Goal: Information Seeking & Learning: Learn about a topic

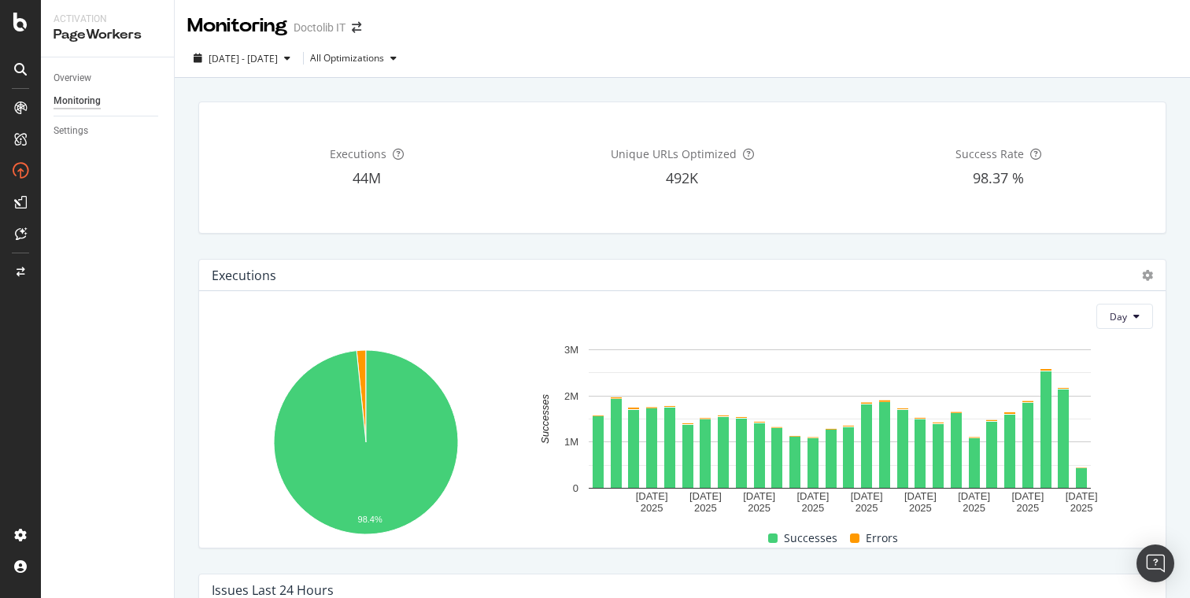
click at [208, 244] on div "Executions 44M Unique URLs Optimized 492K Success Rate 98.37 %" at bounding box center [682, 167] width 987 height 157
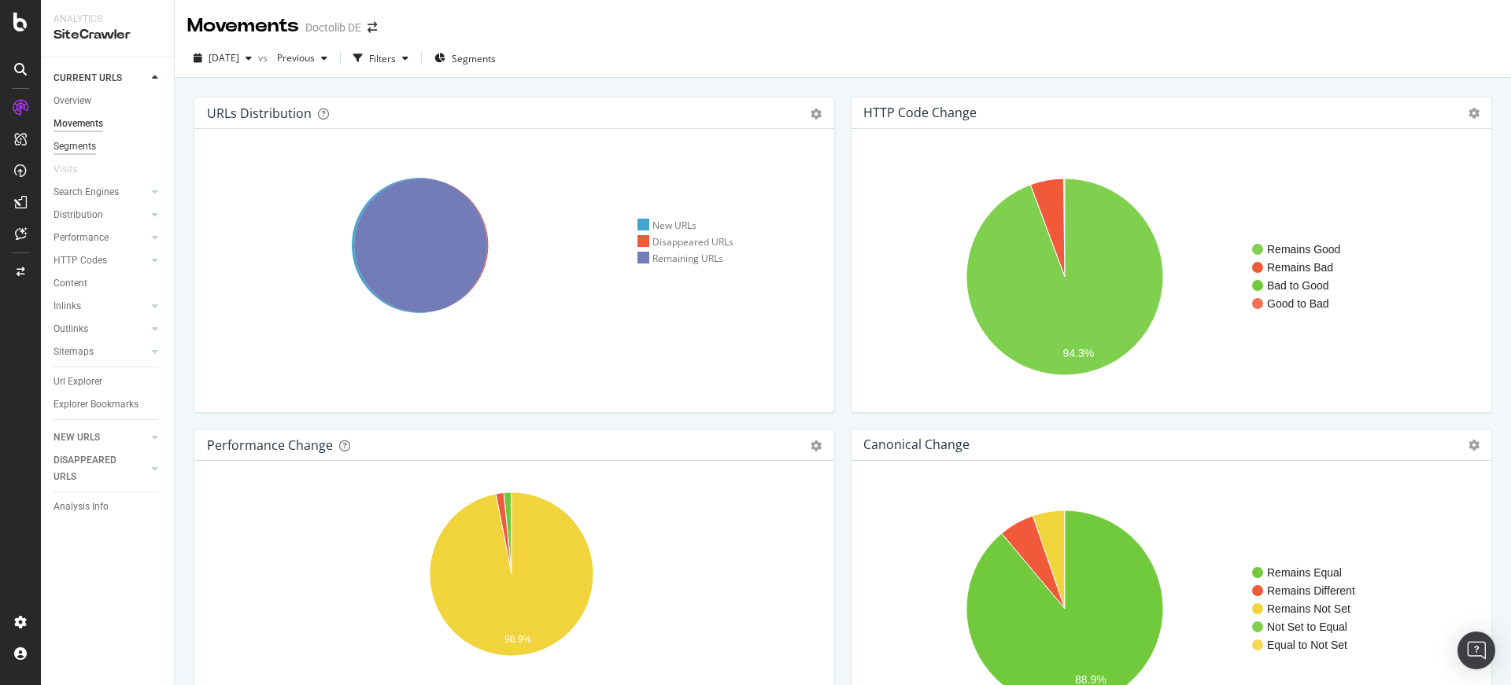
click at [84, 142] on div "Segments" at bounding box center [75, 146] width 42 height 17
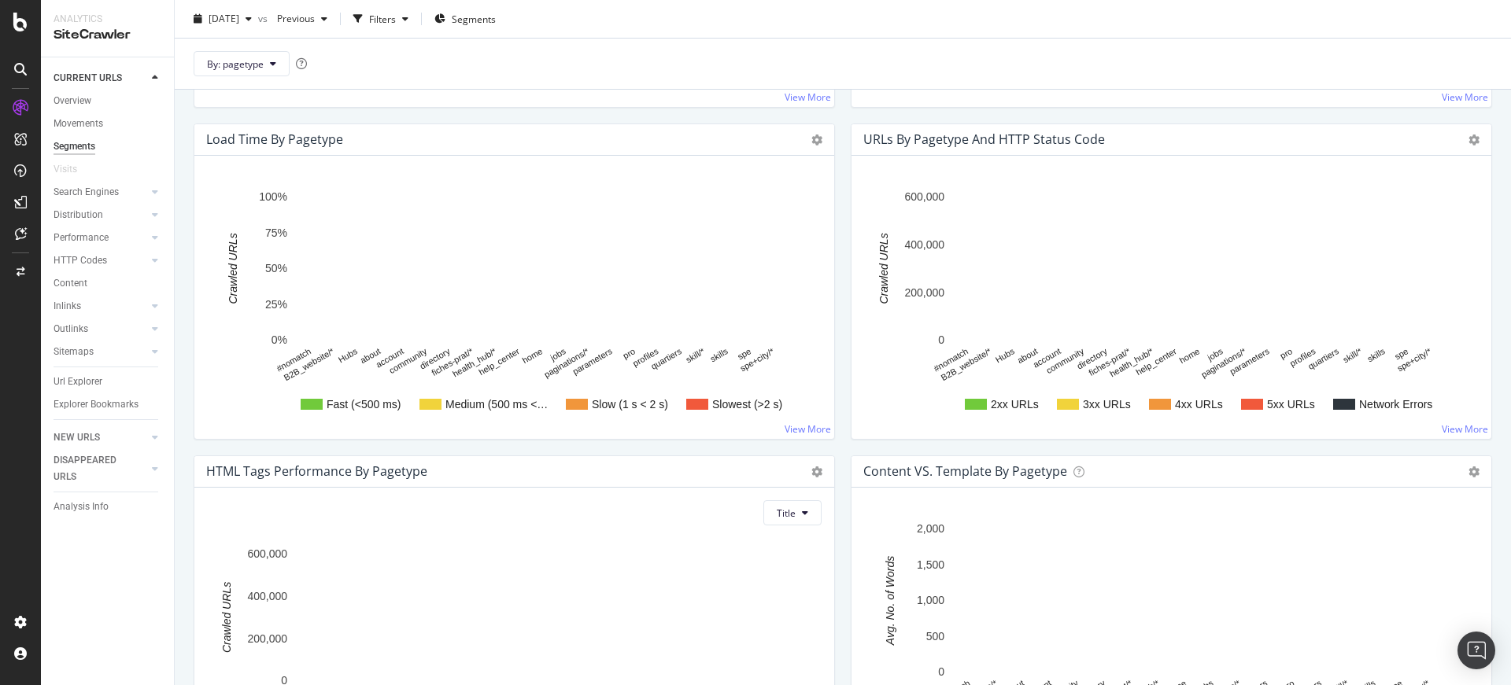
scroll to position [1438, 0]
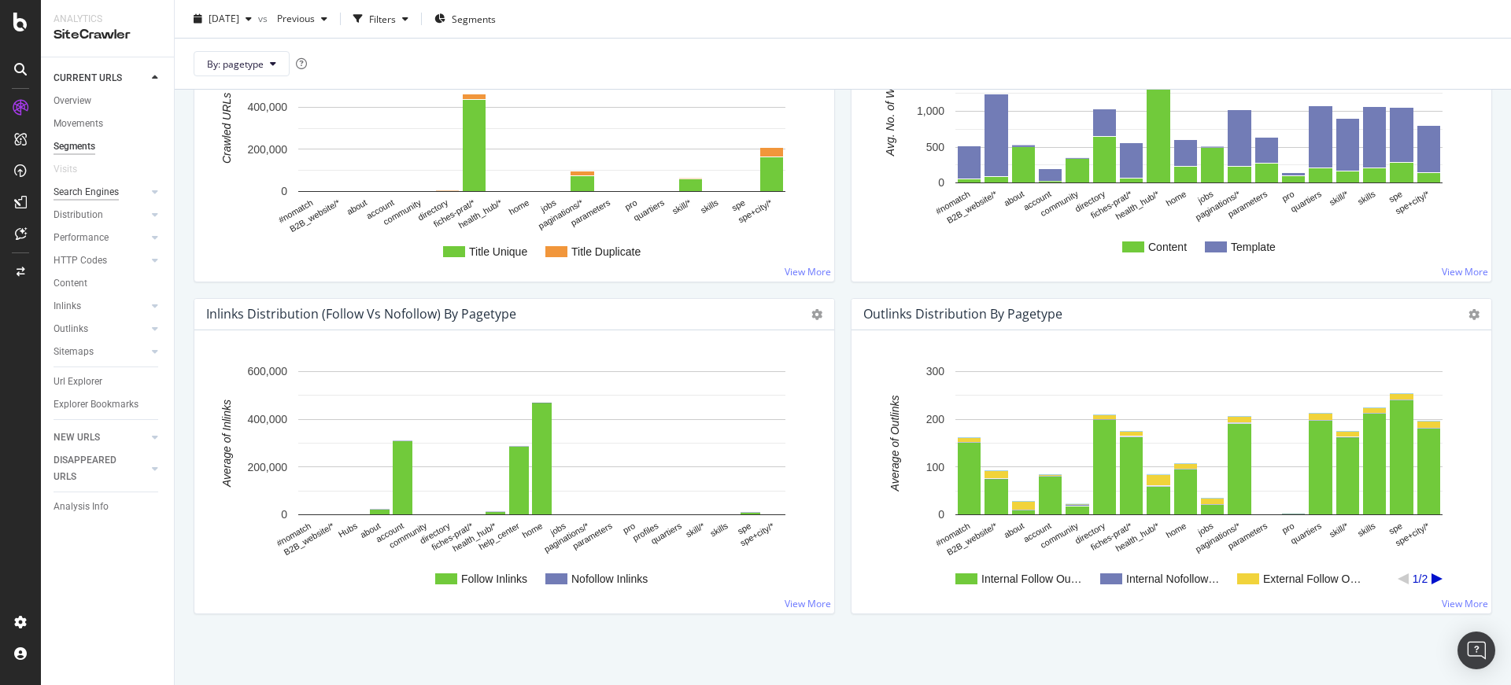
click at [108, 190] on div "Search Engines" at bounding box center [86, 192] width 65 height 17
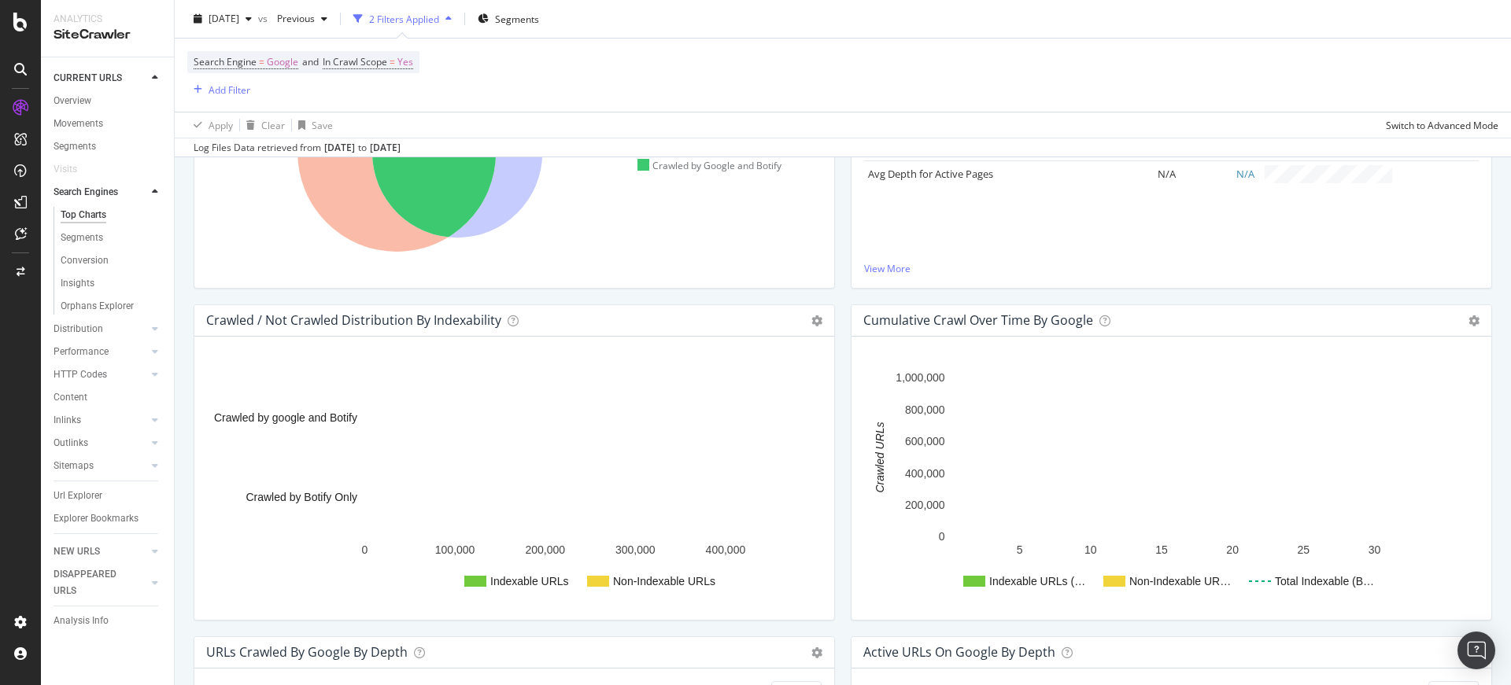
scroll to position [403, 0]
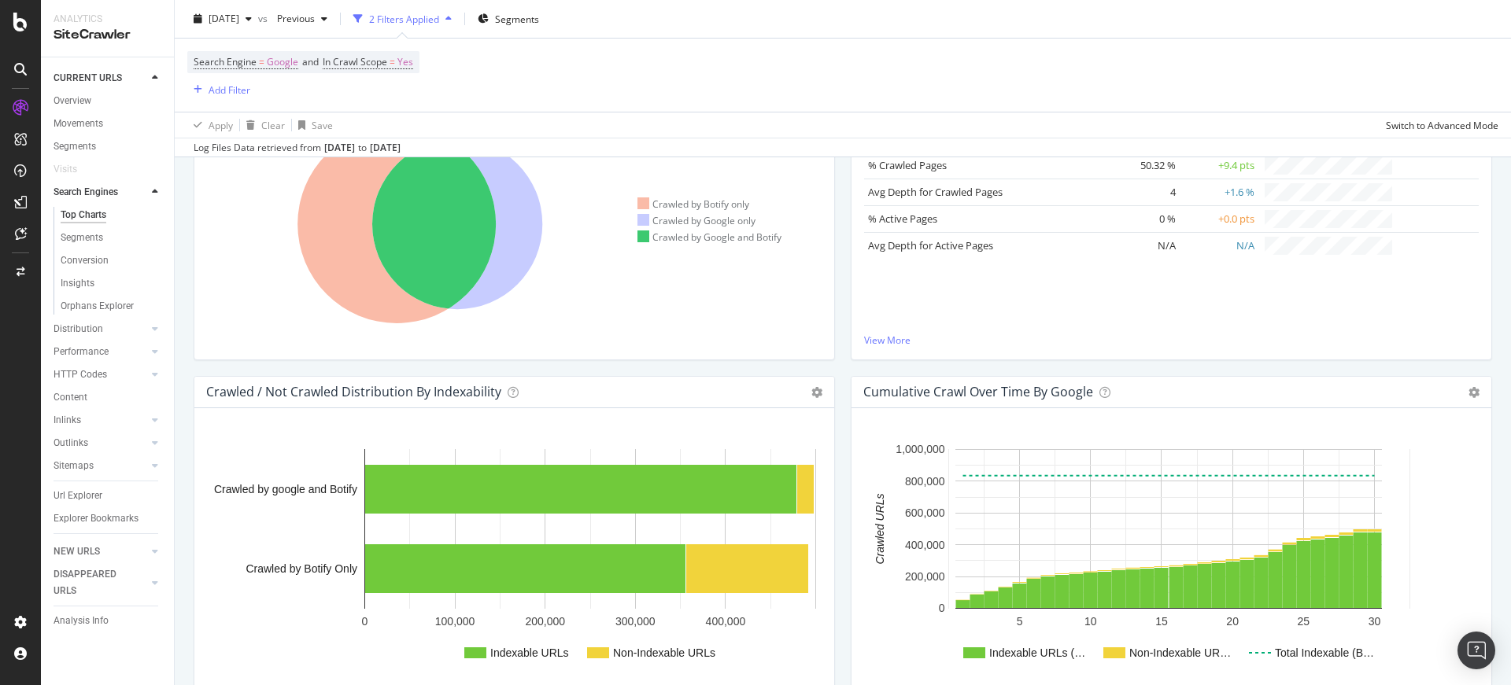
click at [99, 319] on div "Distribution" at bounding box center [114, 329] width 120 height 23
click at [102, 321] on link "Distribution" at bounding box center [101, 329] width 94 height 17
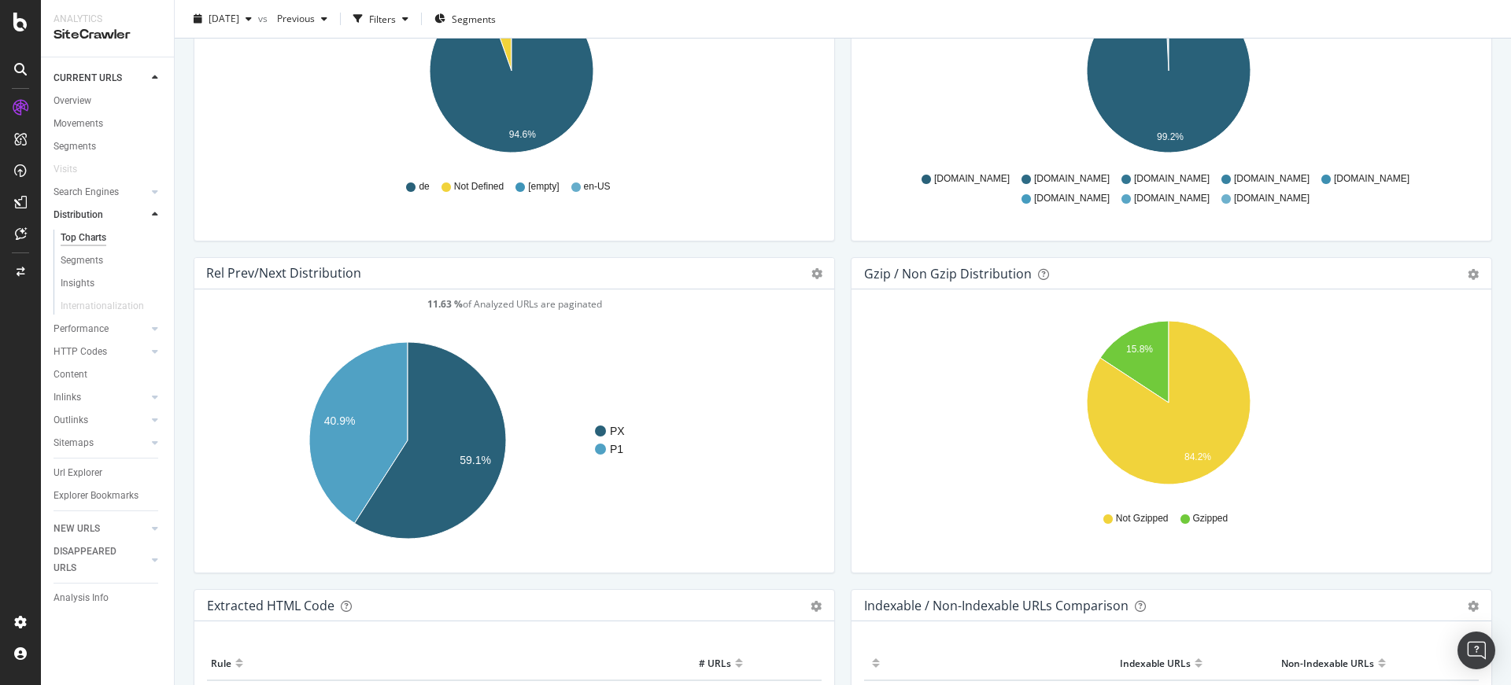
scroll to position [2239, 0]
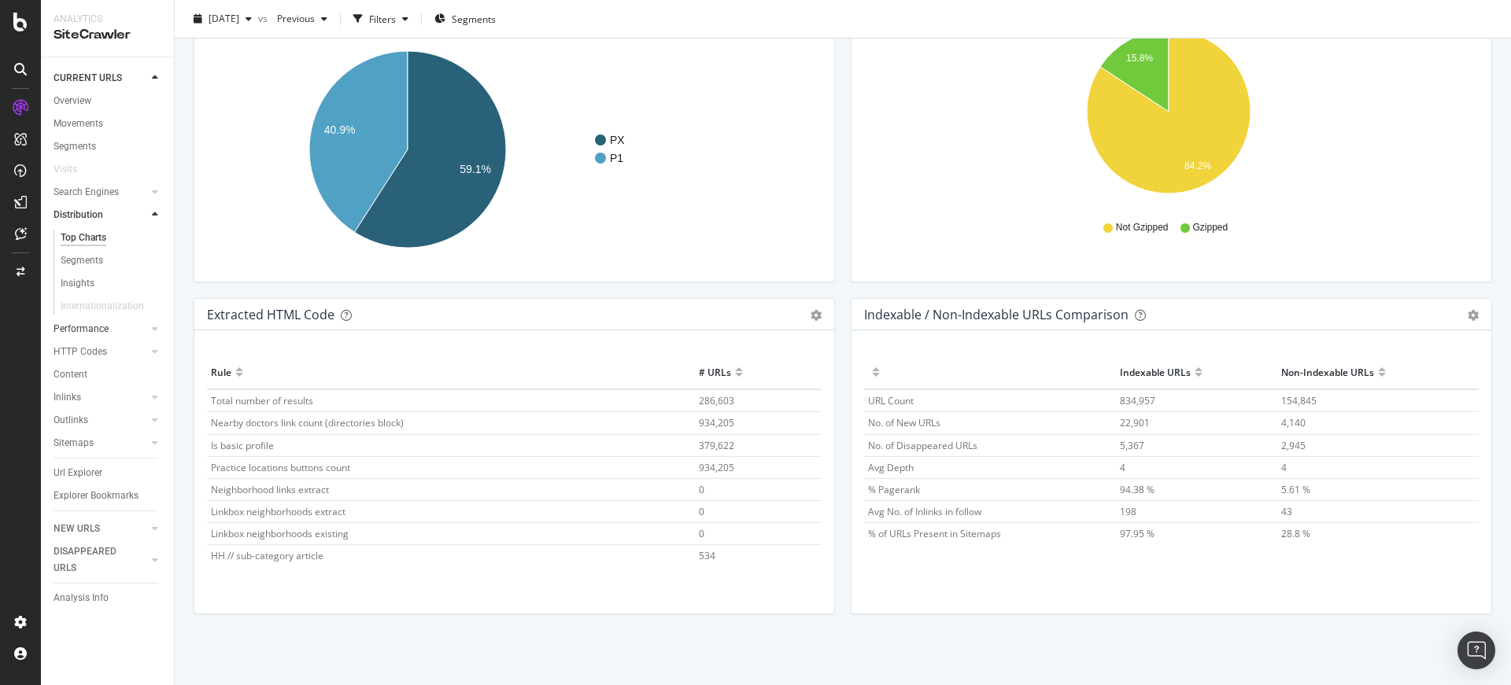
click at [112, 335] on link "Performance" at bounding box center [101, 329] width 94 height 17
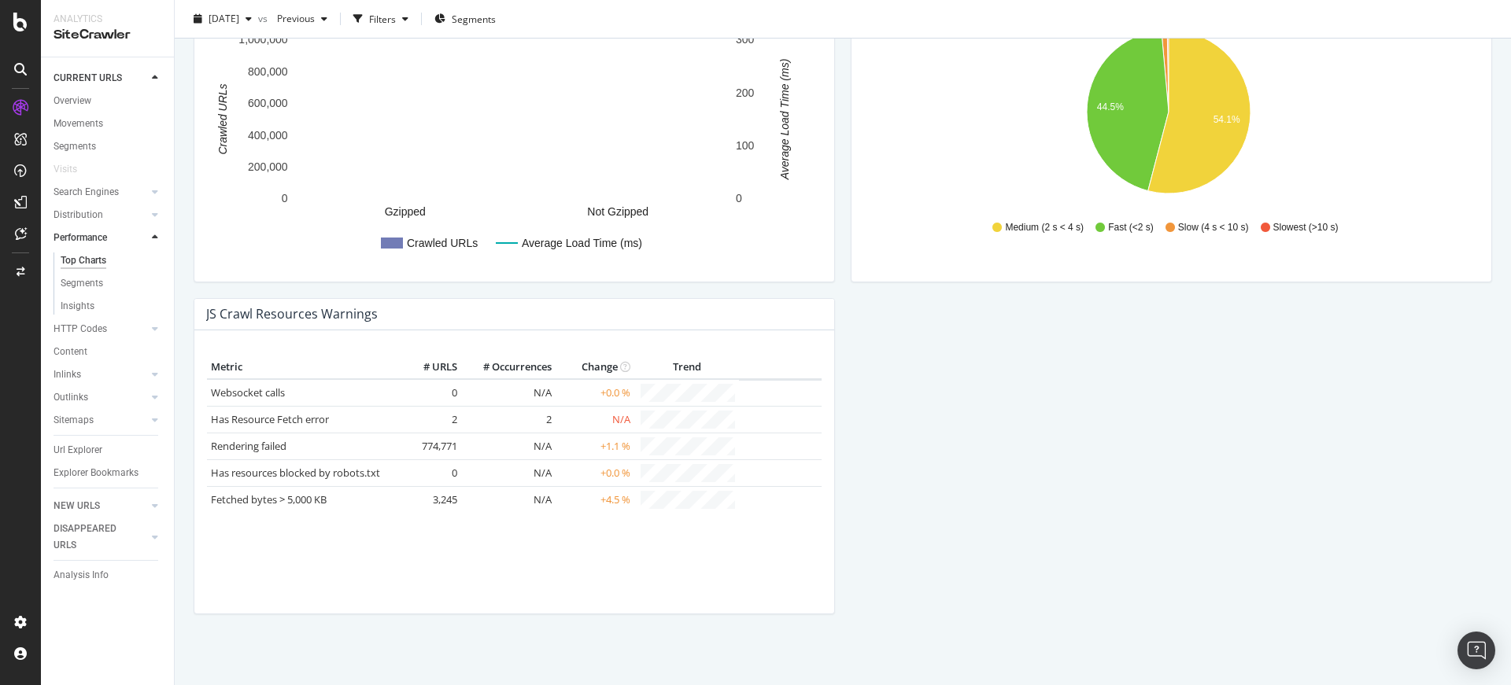
scroll to position [1291, 0]
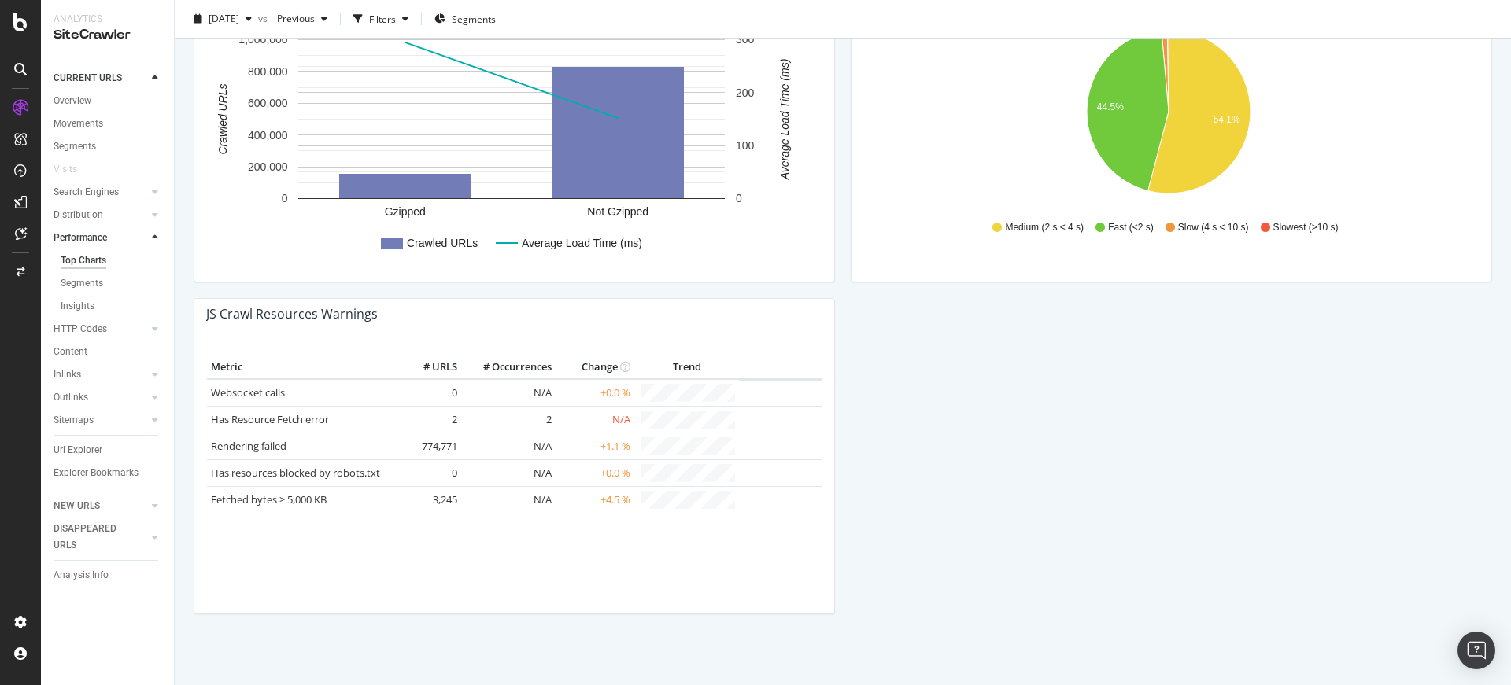
click at [103, 339] on div "HTTP Codes" at bounding box center [114, 329] width 120 height 23
click at [103, 337] on div "HTTP Codes" at bounding box center [81, 329] width 54 height 17
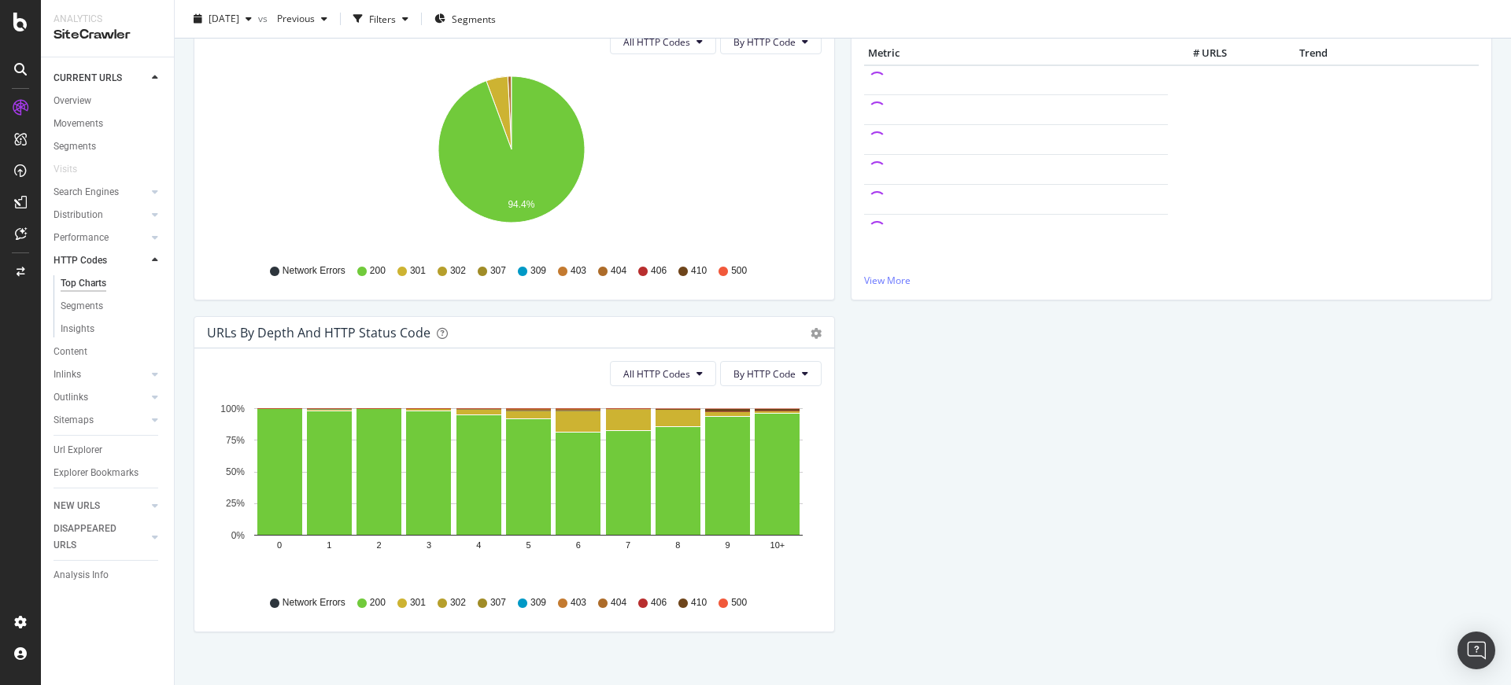
scroll to position [246, 0]
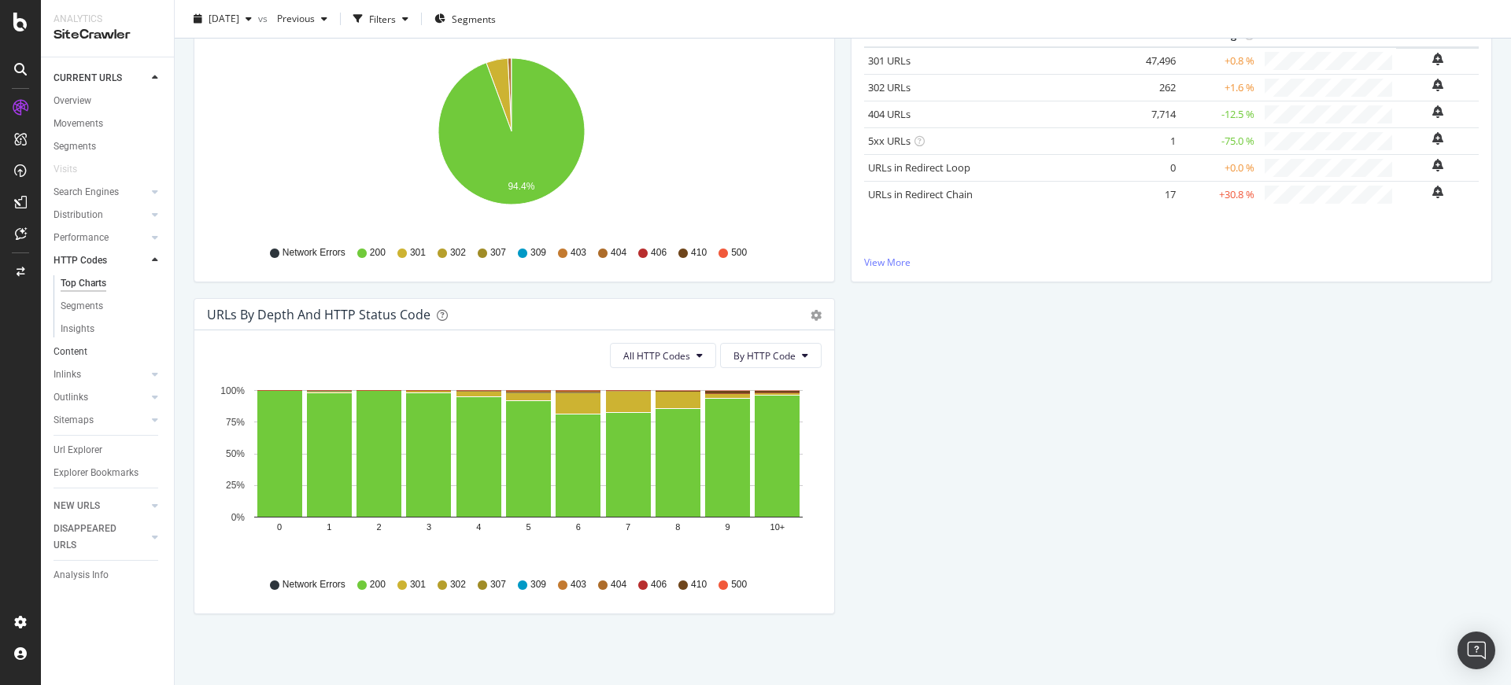
click at [90, 348] on link "Content" at bounding box center [108, 352] width 109 height 17
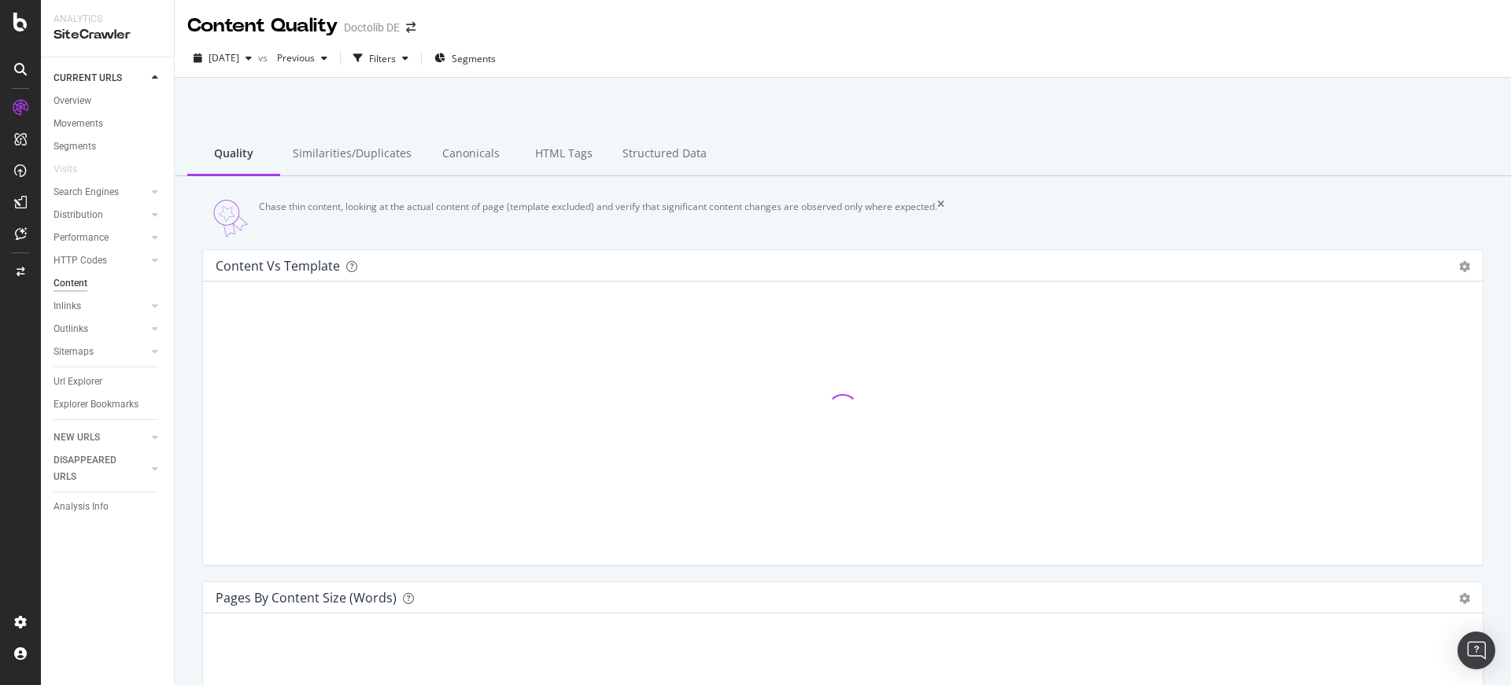
click at [944, 208] on icon at bounding box center [940, 219] width 7 height 38
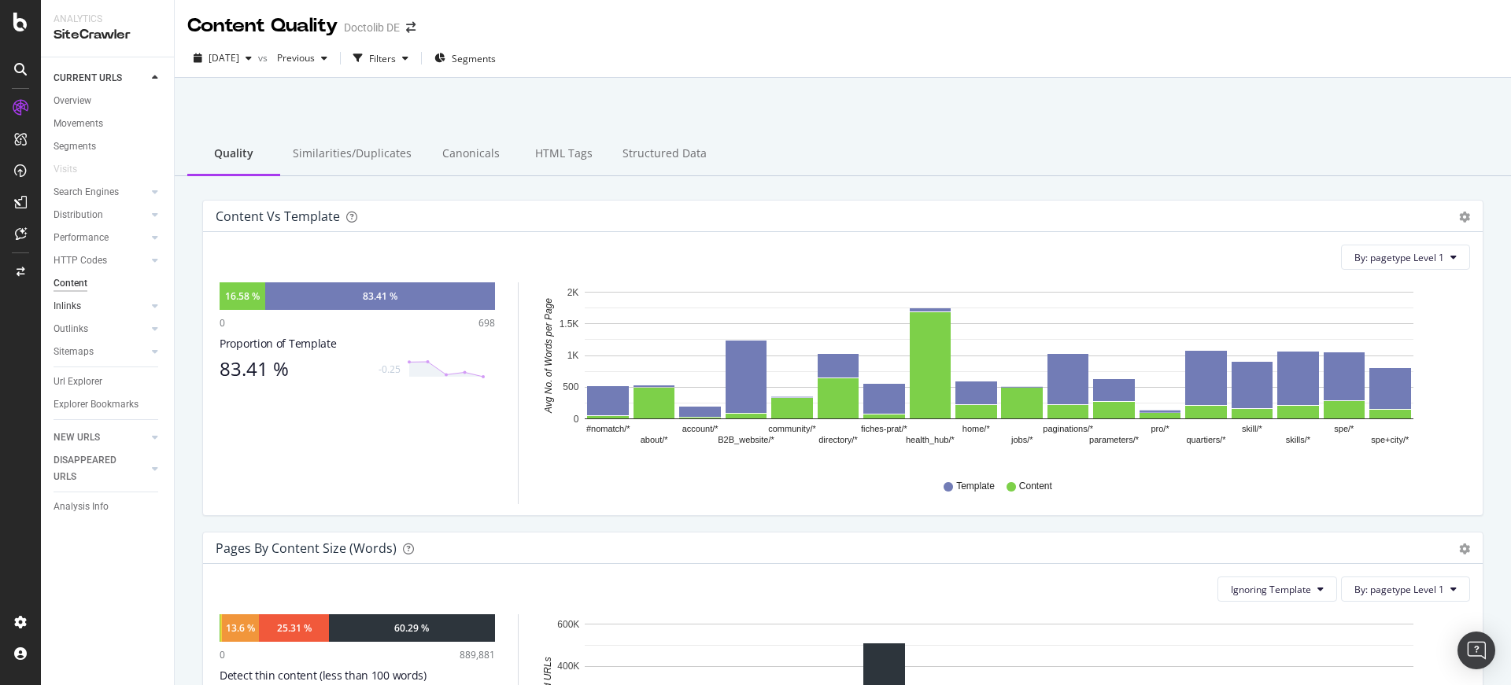
click at [98, 304] on link "Inlinks" at bounding box center [101, 306] width 94 height 17
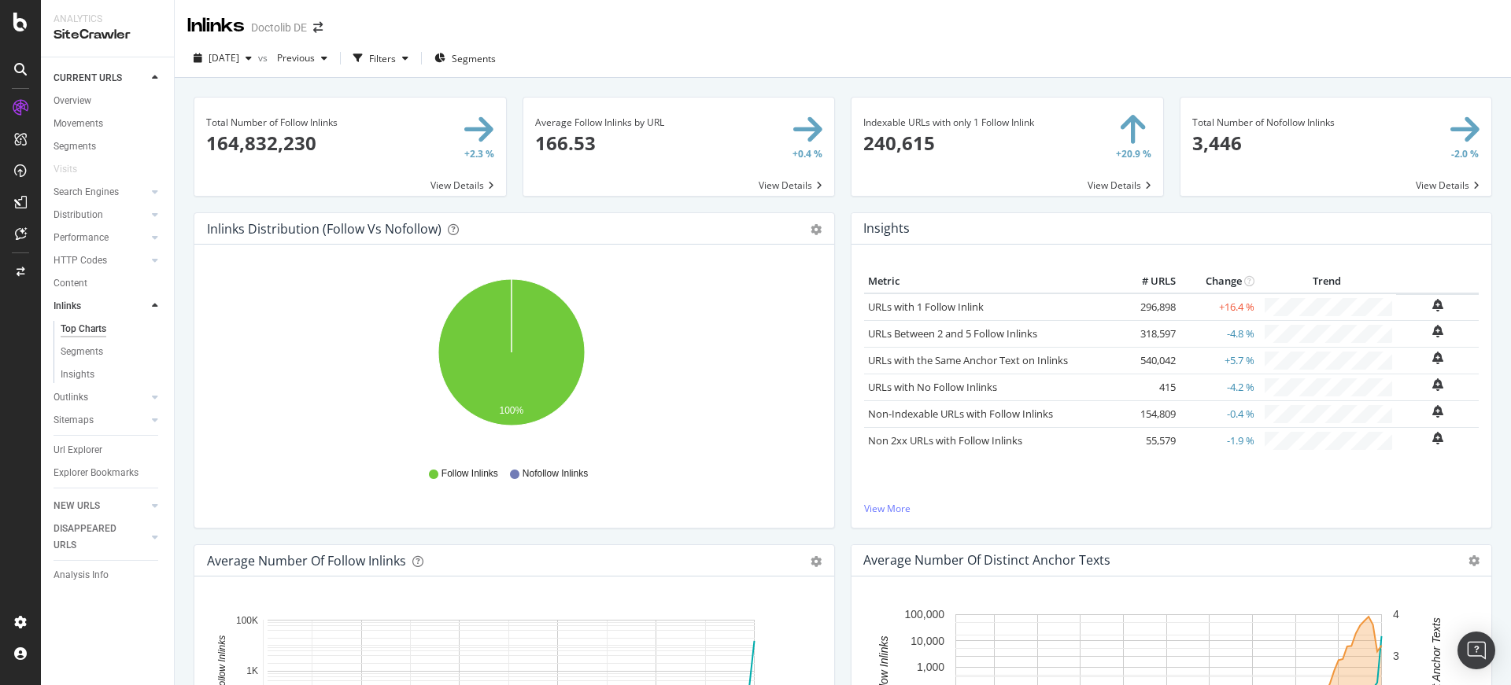
click at [87, 404] on div "Outlinks" at bounding box center [71, 398] width 35 height 17
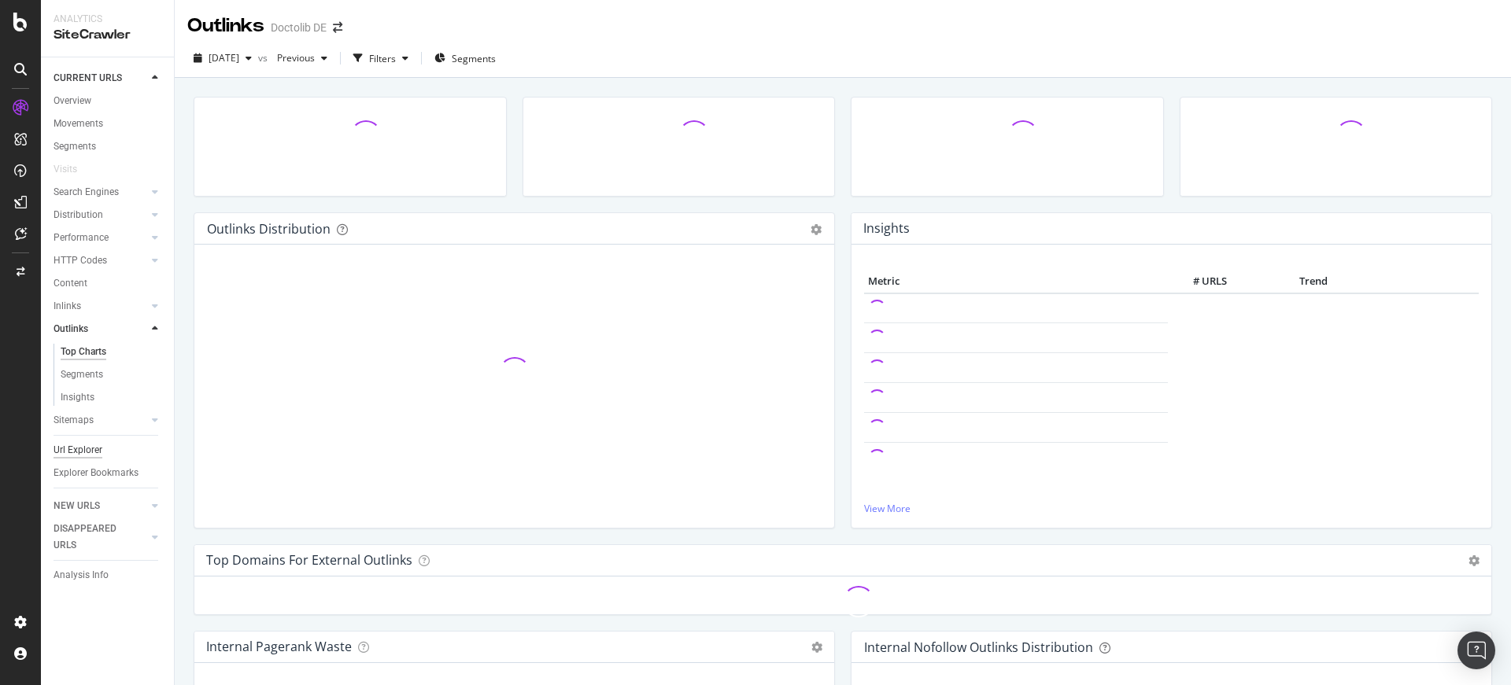
click at [90, 457] on div "Url Explorer" at bounding box center [78, 450] width 49 height 17
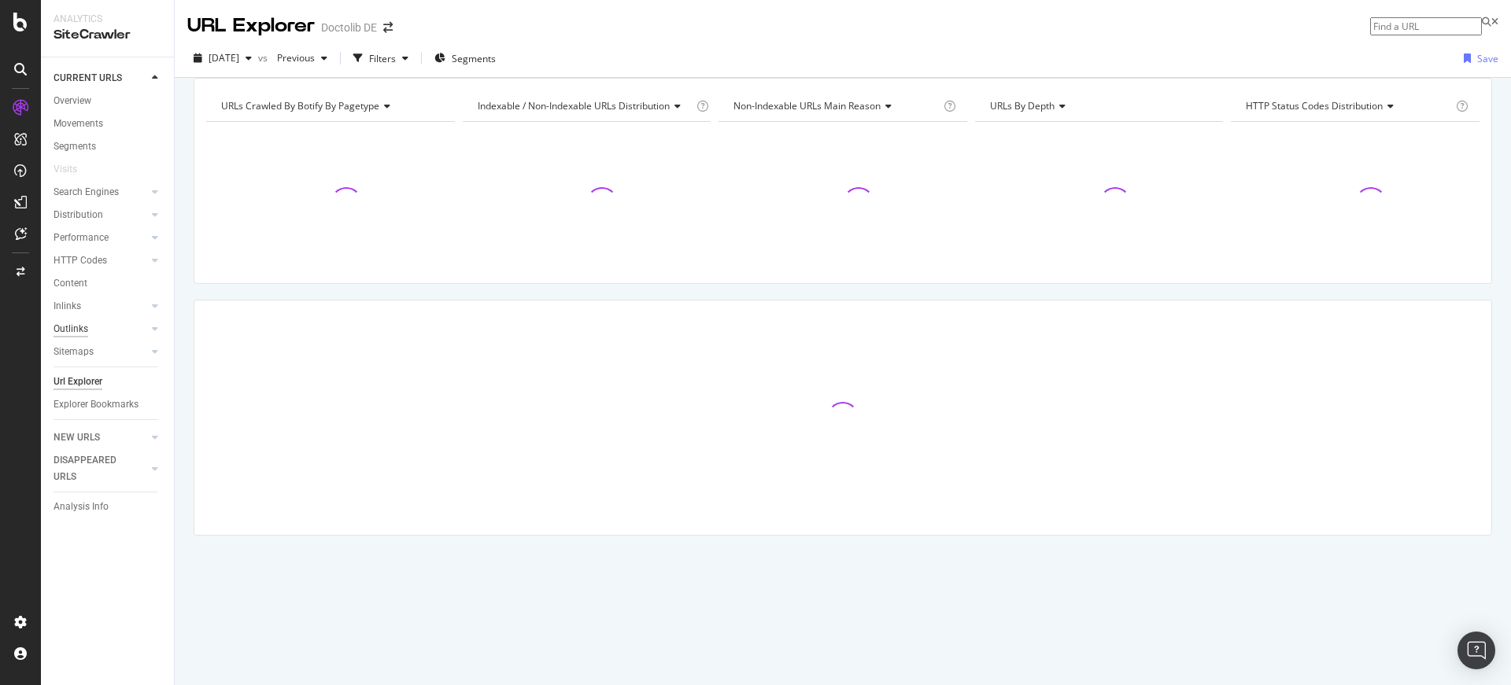
click at [84, 327] on div "Outlinks" at bounding box center [71, 329] width 35 height 17
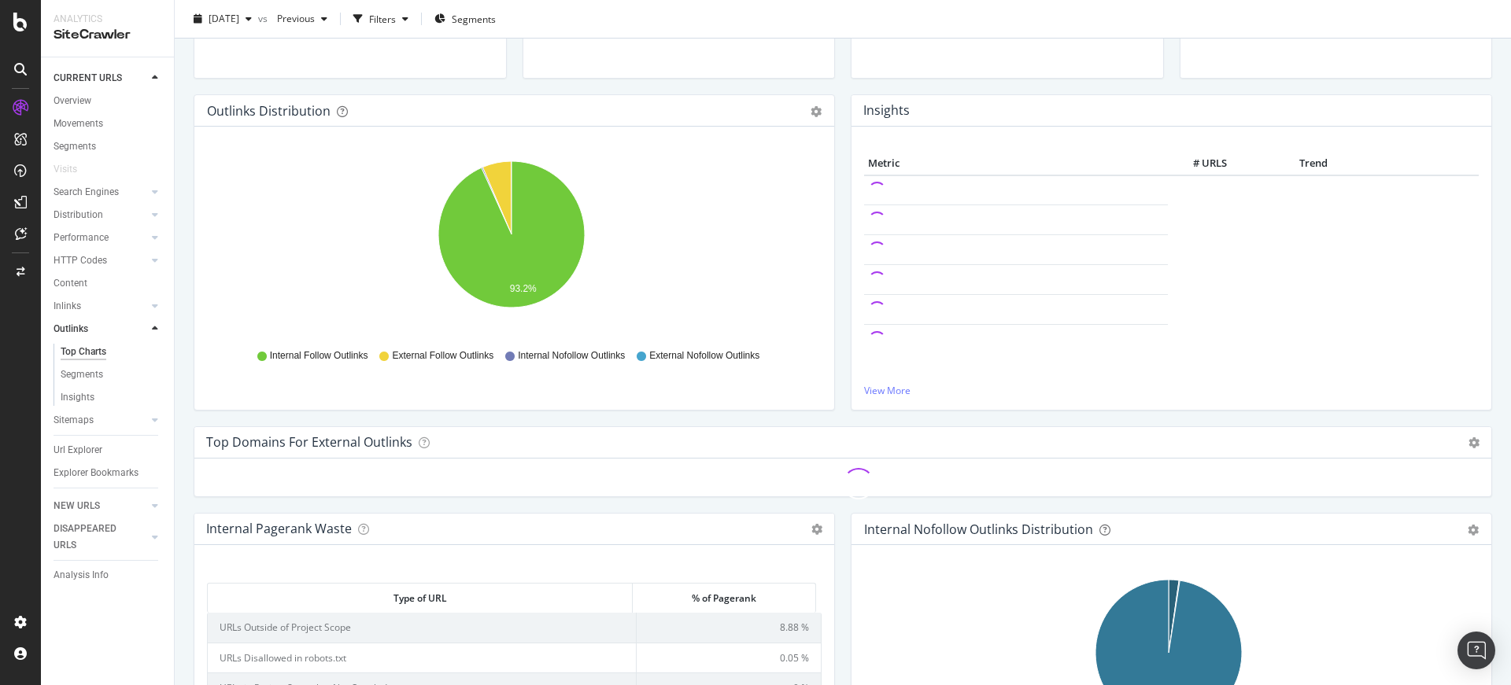
scroll to position [415, 0]
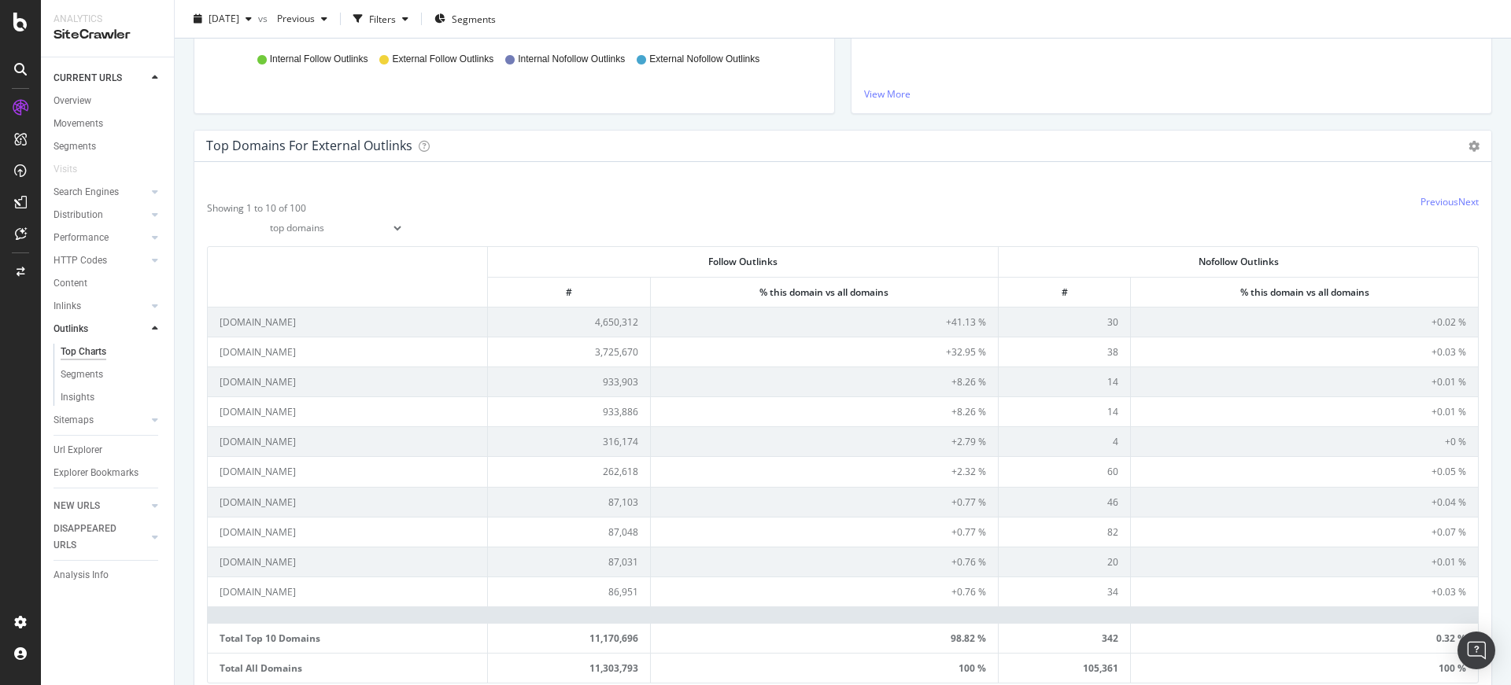
click at [83, 463] on div "Explorer Bookmarks" at bounding box center [114, 473] width 120 height 23
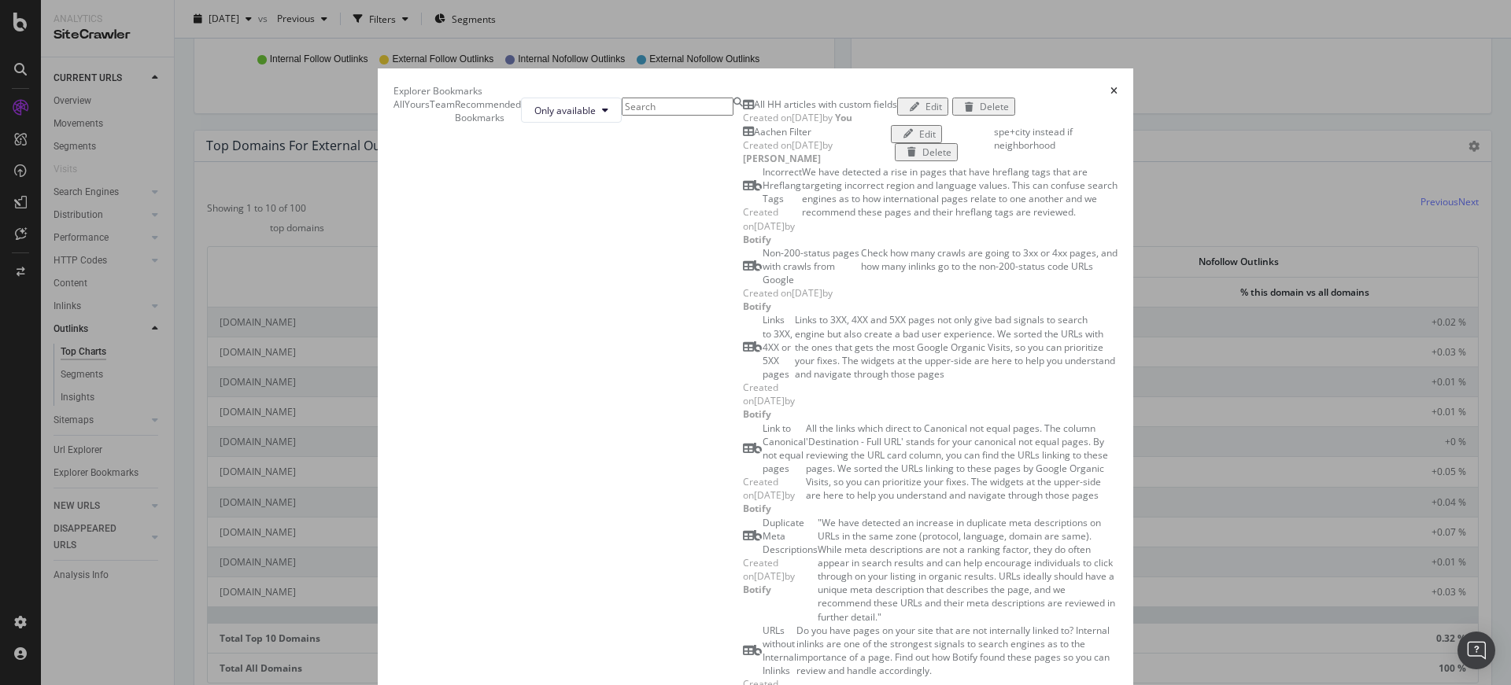
click at [1117, 87] on icon "times" at bounding box center [1113, 91] width 7 height 9
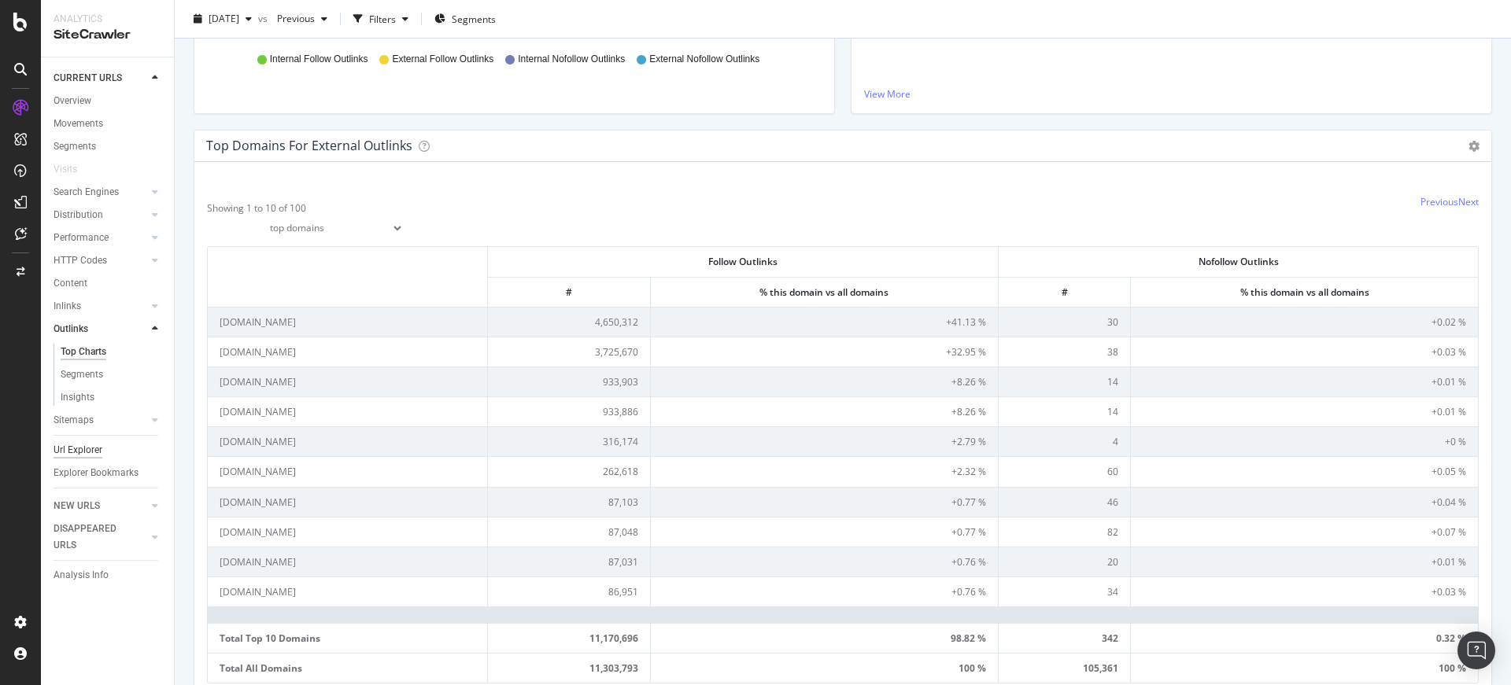
click at [87, 455] on div "Url Explorer" at bounding box center [78, 450] width 49 height 17
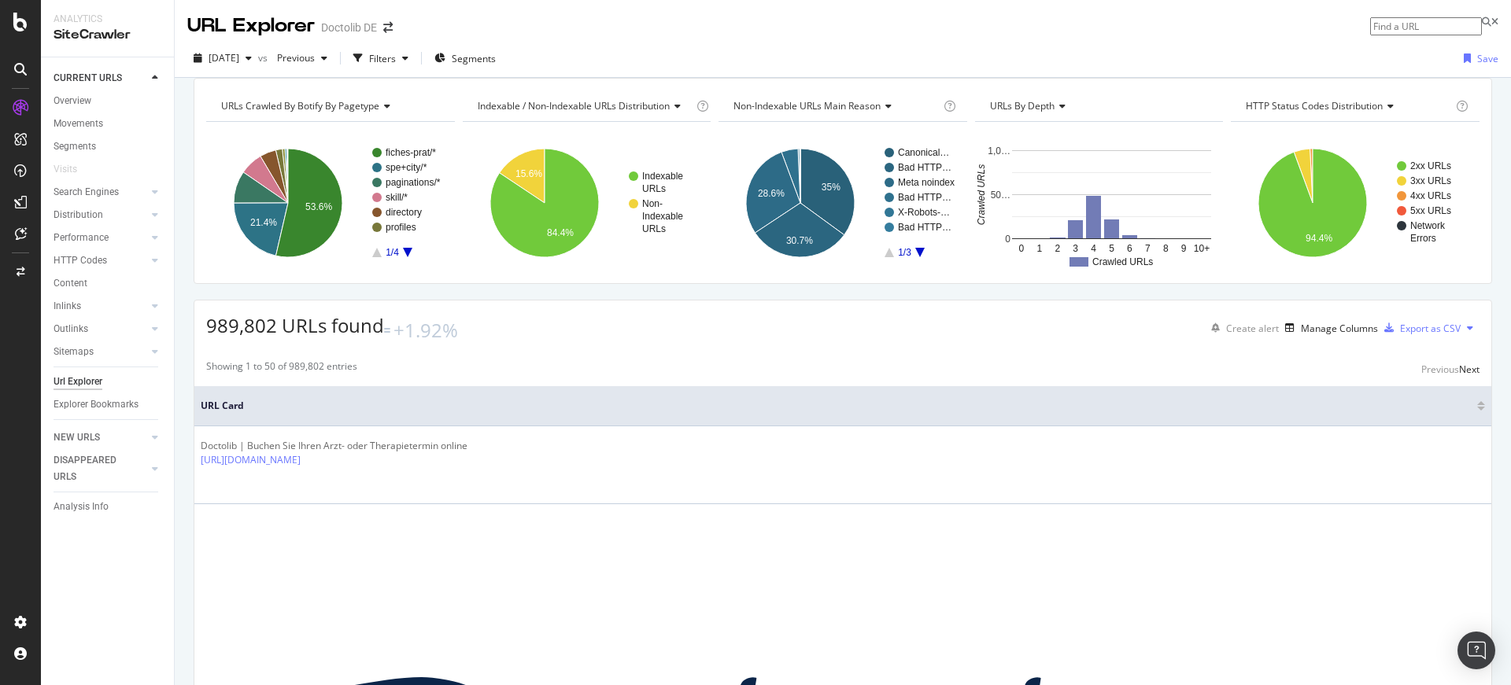
click at [201, 344] on div "989,802 URLs found +1.92% Create alert Manage Columns Export as CSV" at bounding box center [842, 322] width 1297 height 43
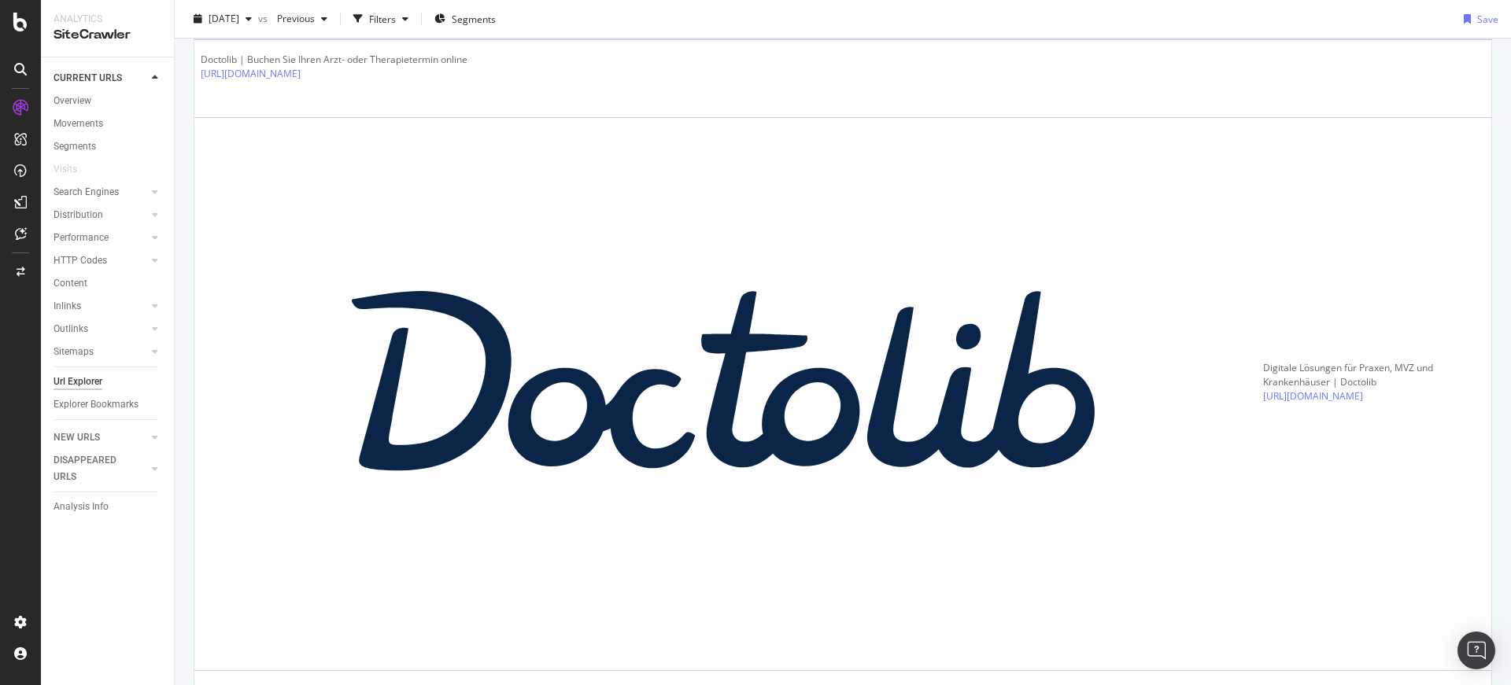
scroll to position [241, 0]
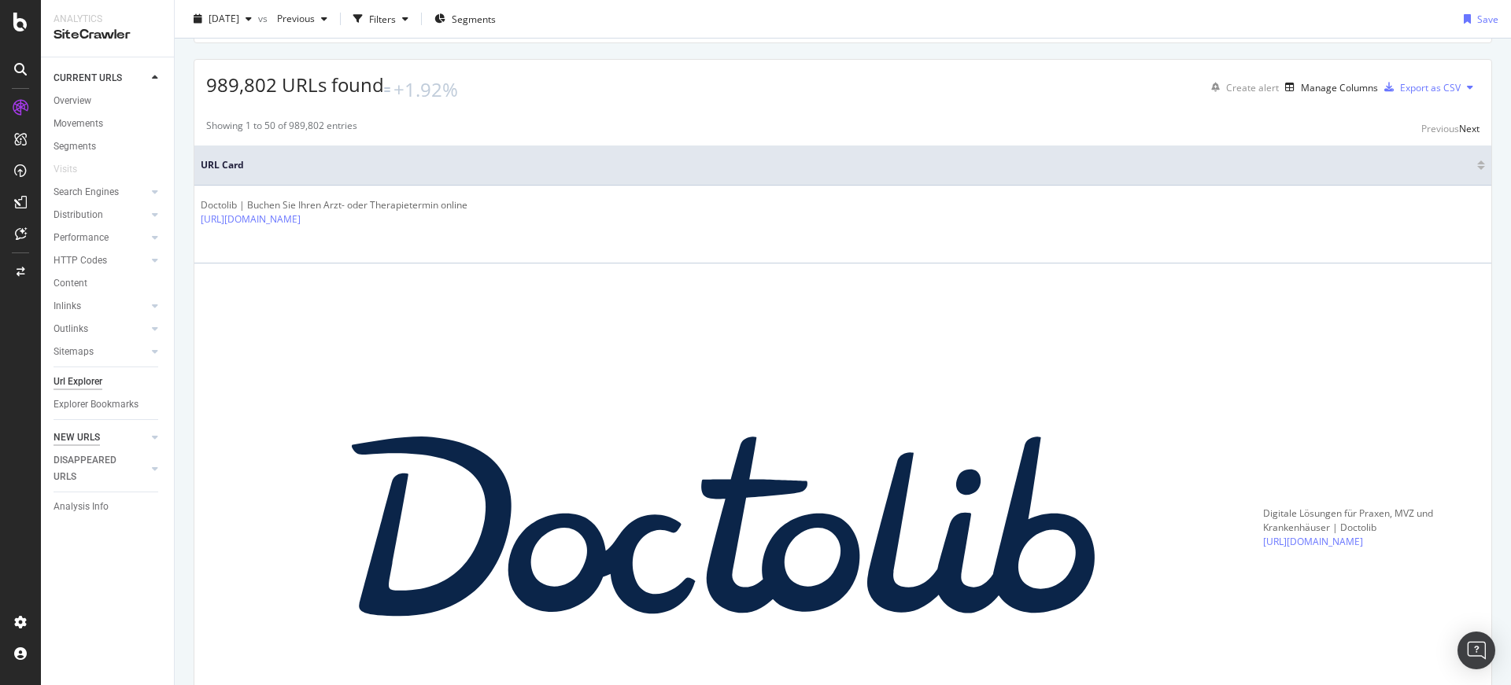
click at [91, 438] on div "NEW URLS" at bounding box center [77, 438] width 46 height 17
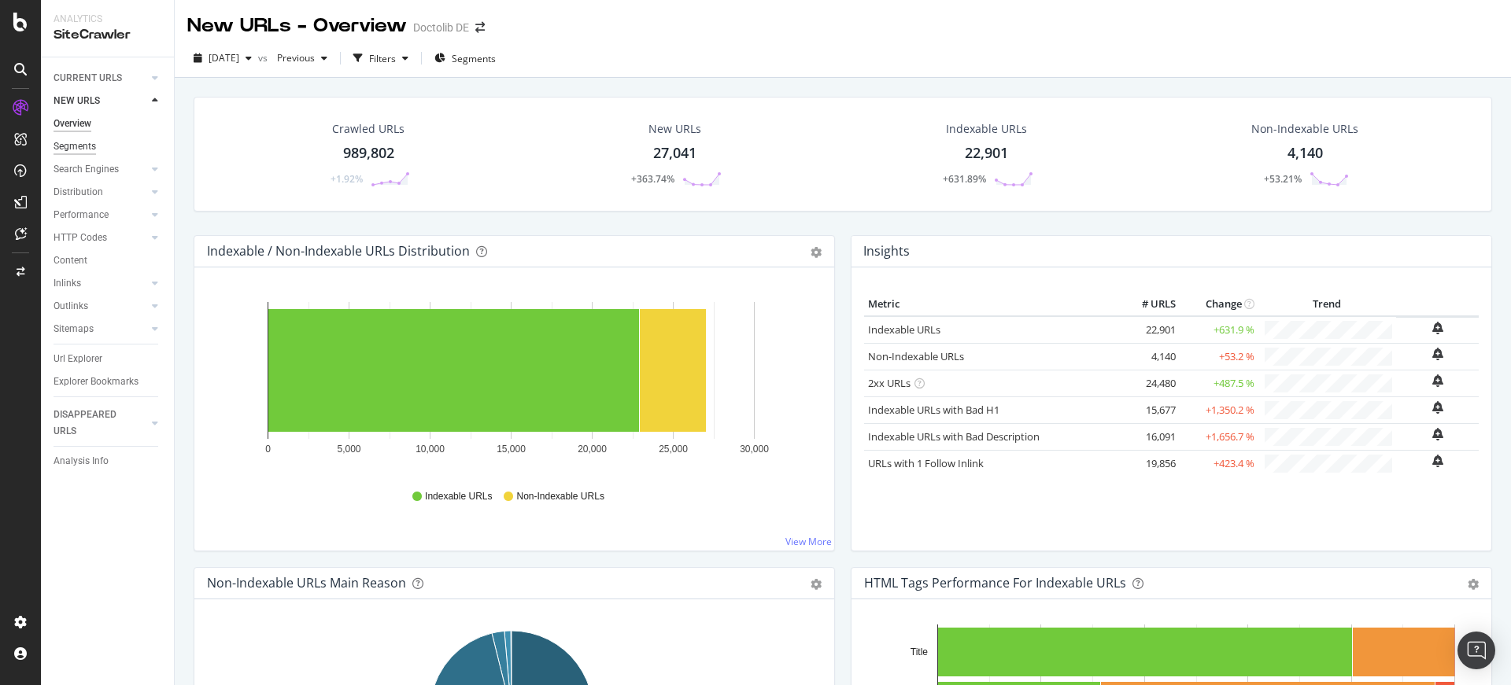
click at [78, 142] on div "Segments" at bounding box center [75, 146] width 42 height 17
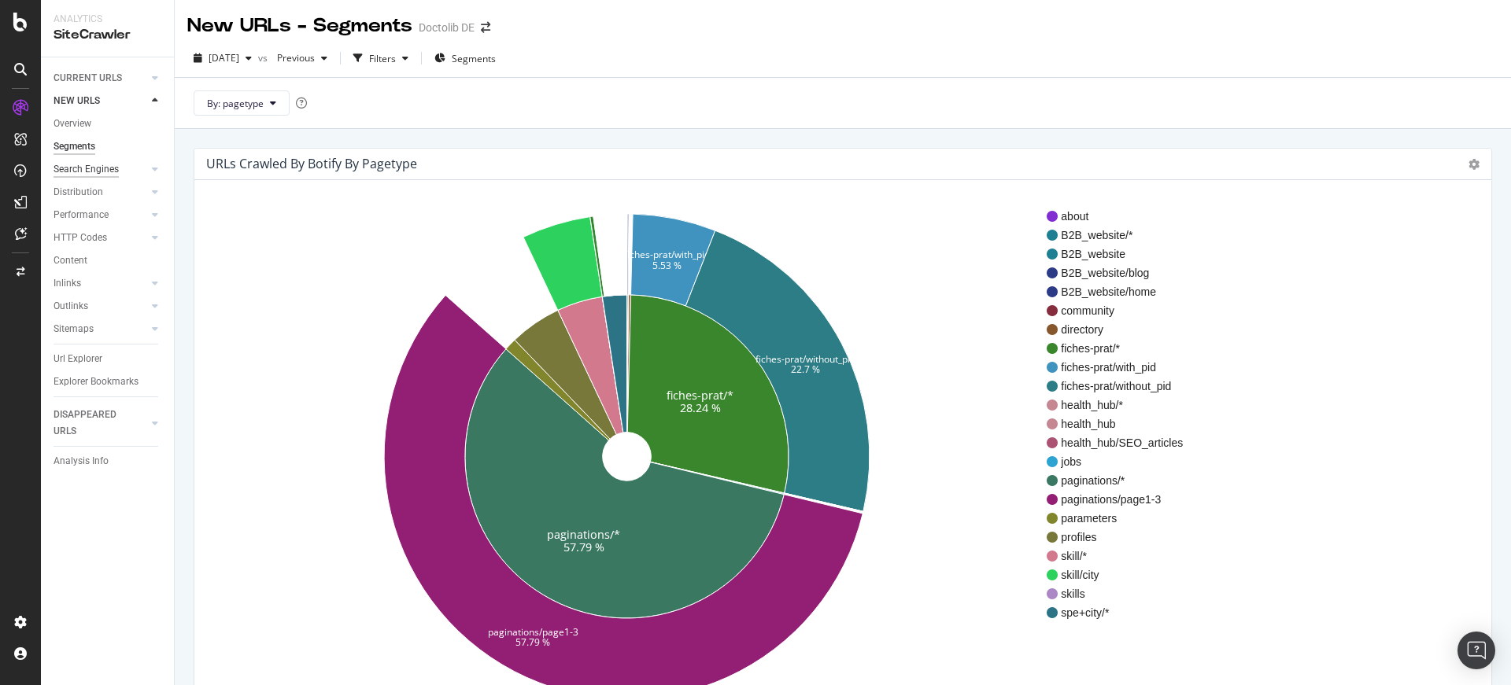
click at [98, 164] on div "Search Engines" at bounding box center [86, 169] width 65 height 17
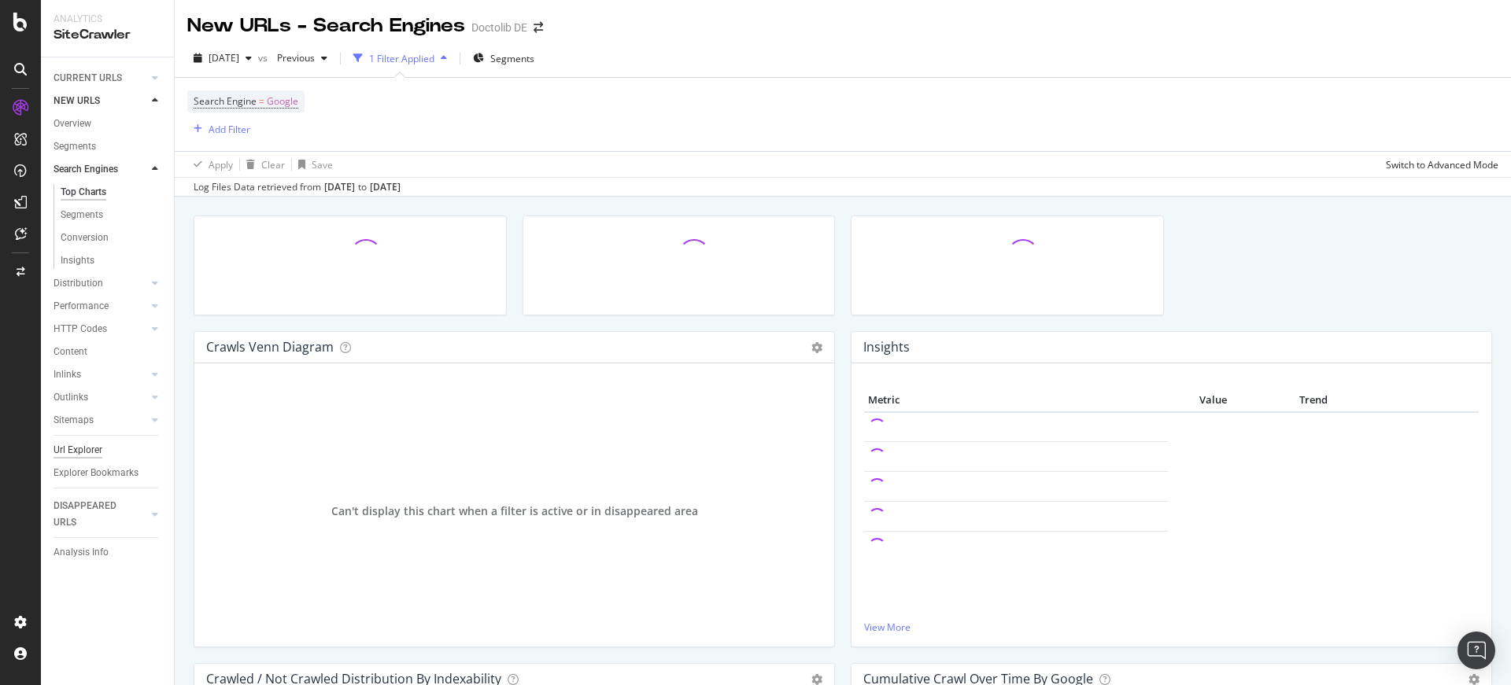
click at [98, 443] on div "Url Explorer" at bounding box center [78, 450] width 49 height 17
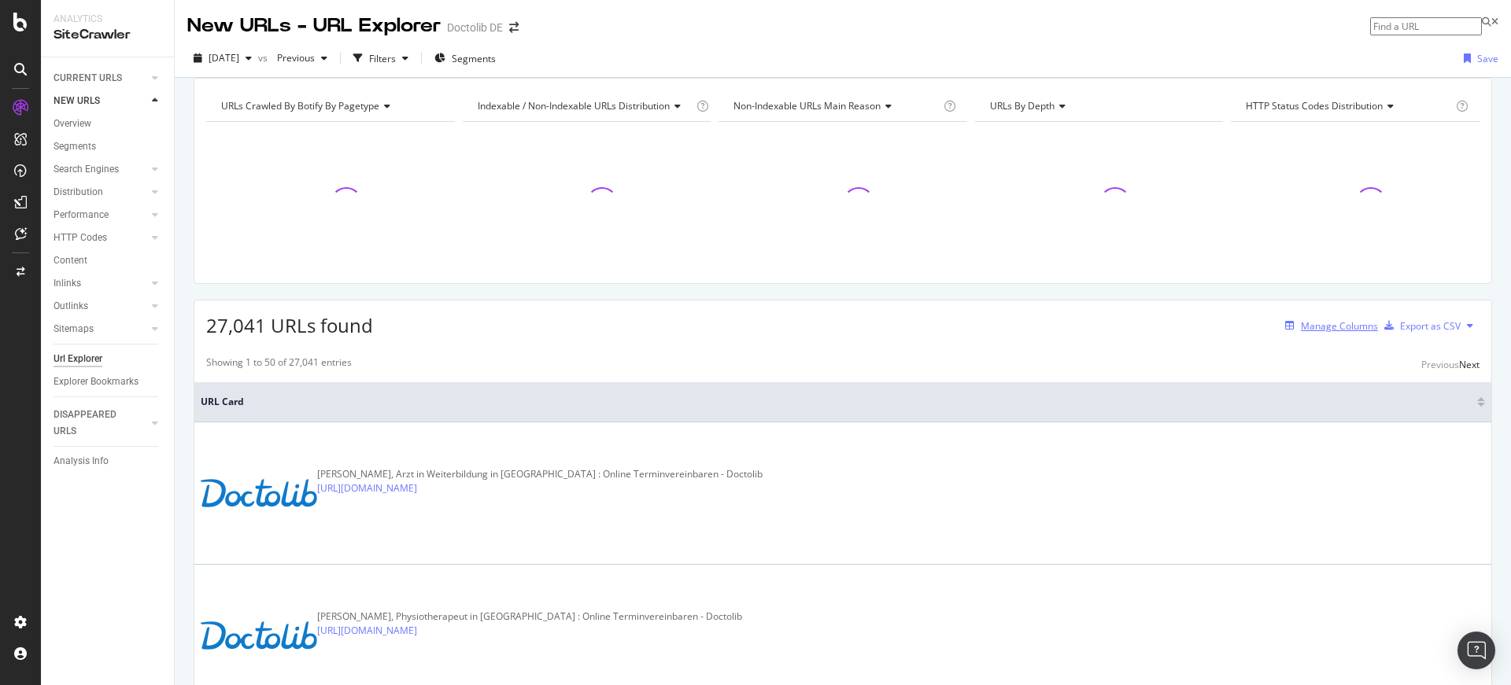
click at [1189, 333] on div "Manage Columns" at bounding box center [1339, 325] width 77 height 13
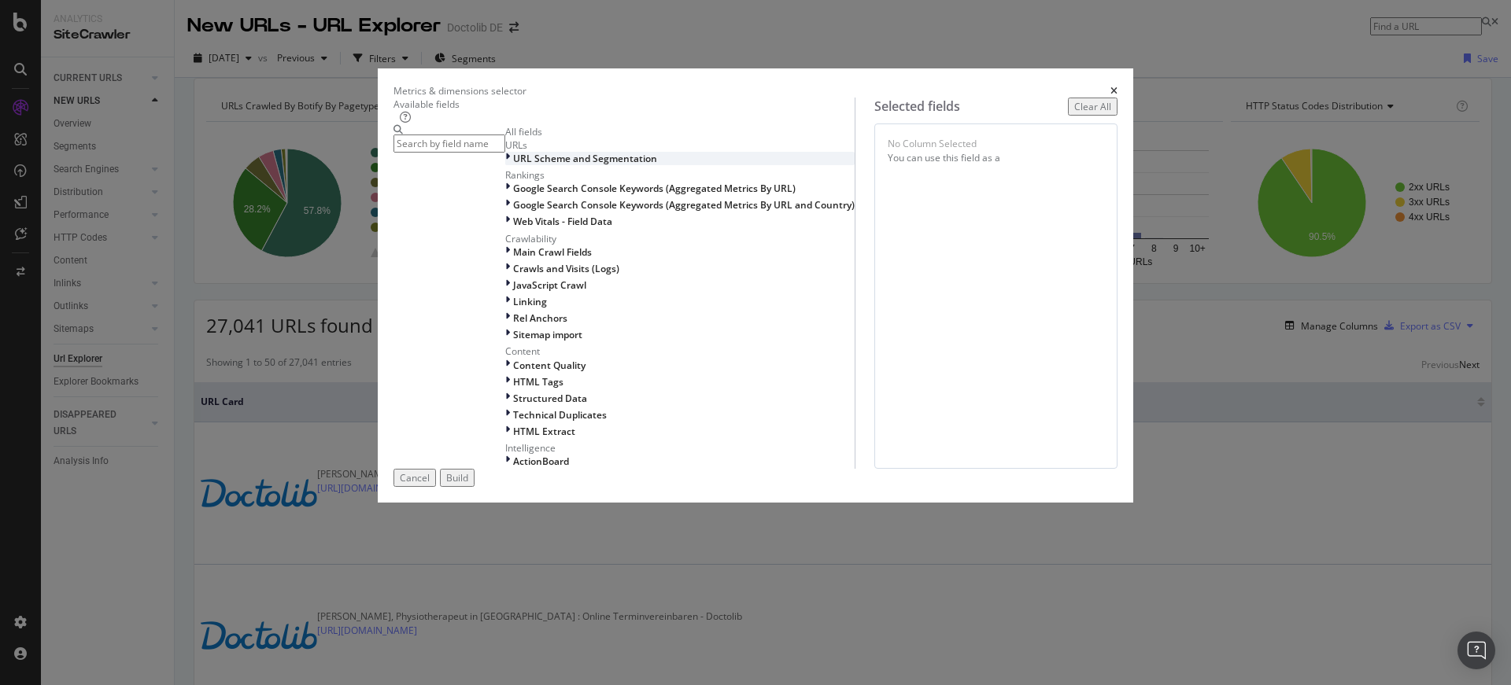
click at [552, 165] on span "URL Scheme and Segmentation" at bounding box center [585, 158] width 144 height 13
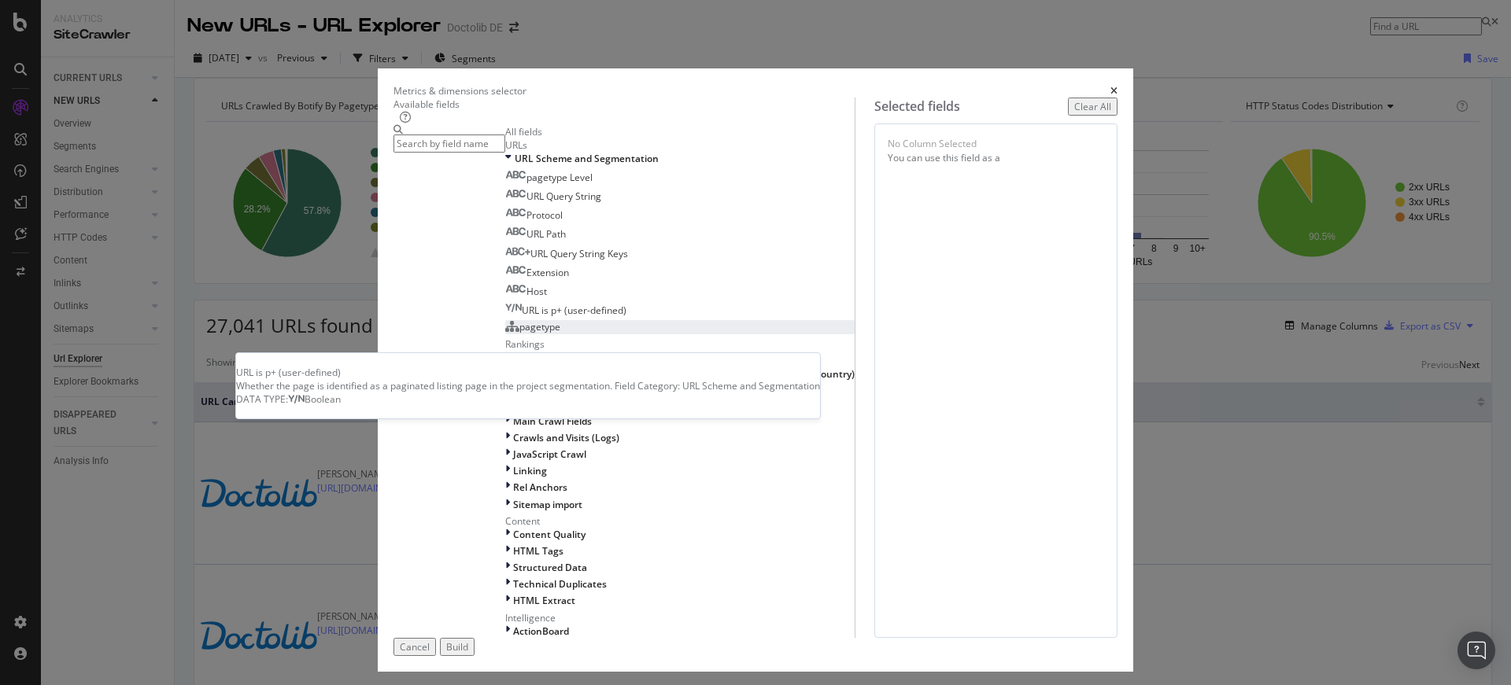
click at [519, 334] on div "pagetype" at bounding box center [532, 326] width 55 height 13
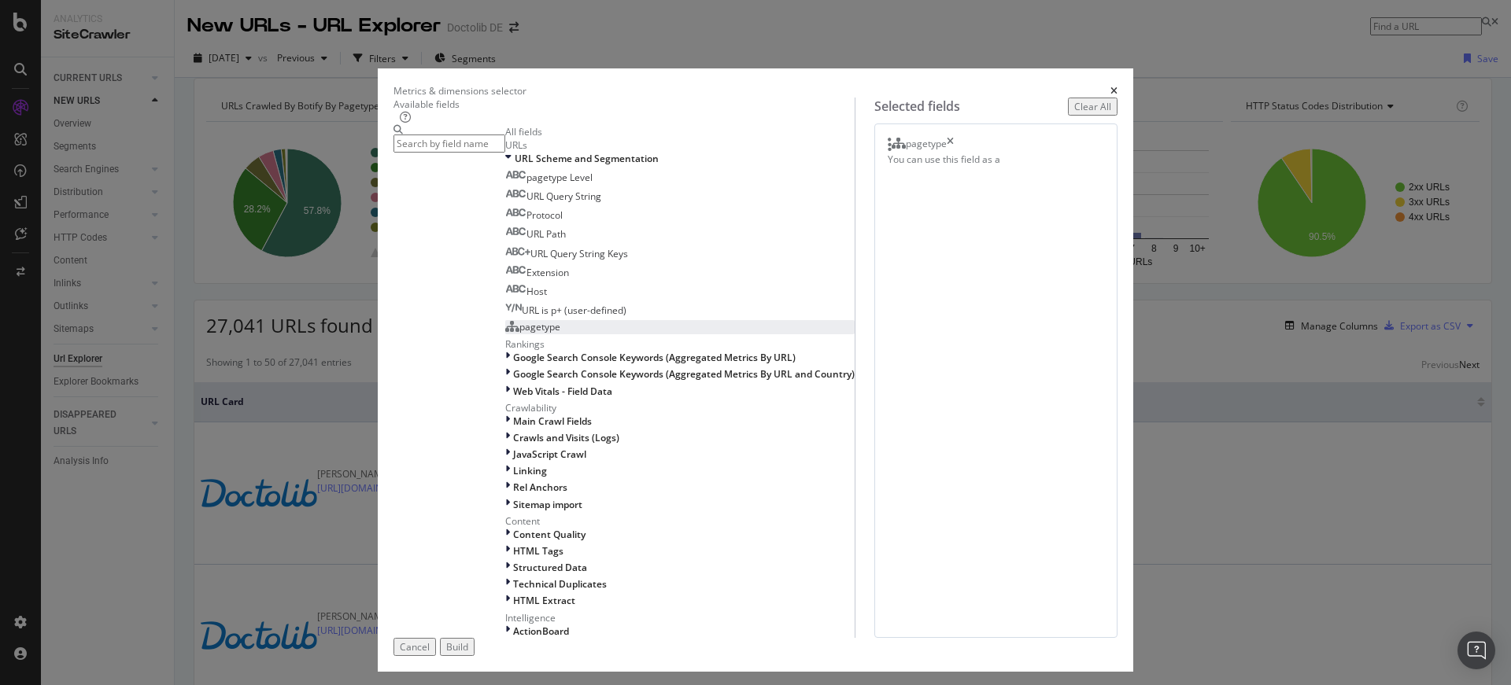
click at [468, 597] on div "Build" at bounding box center [457, 647] width 22 height 13
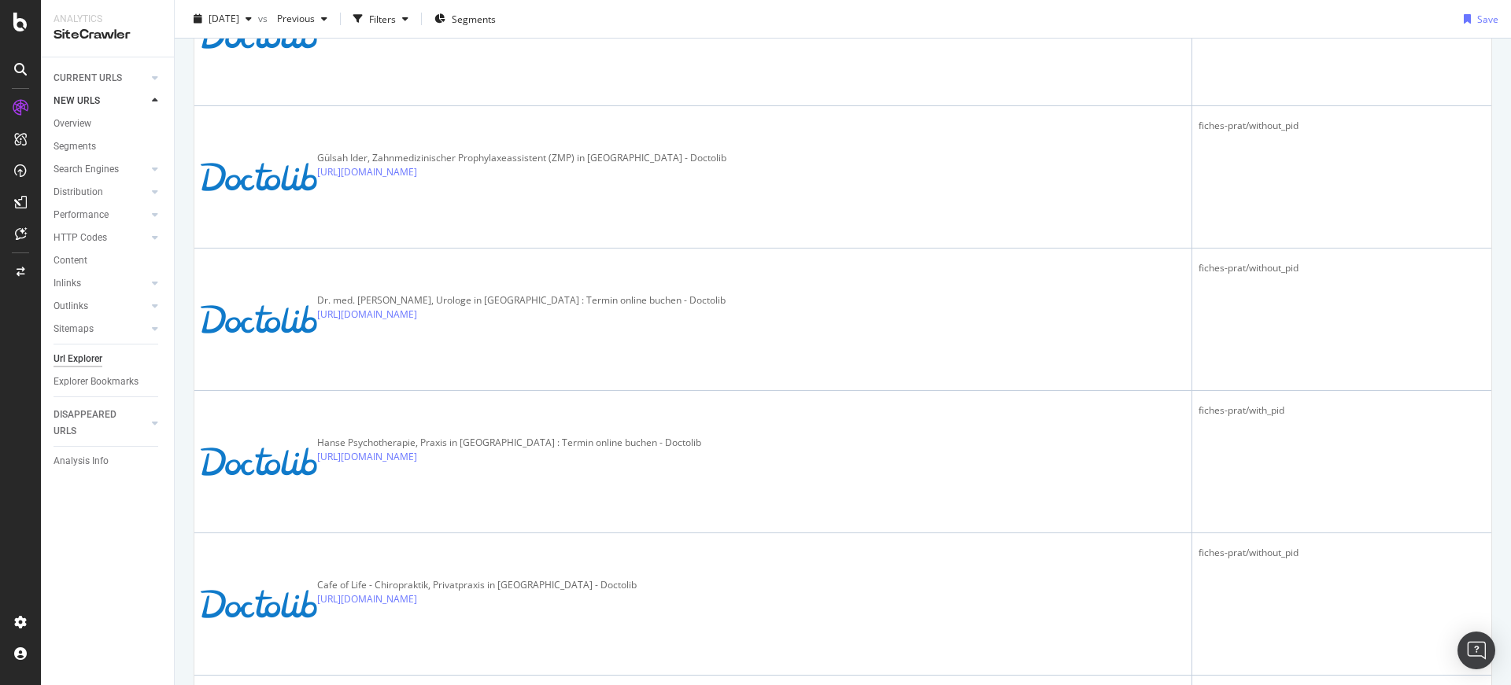
scroll to position [3070, 0]
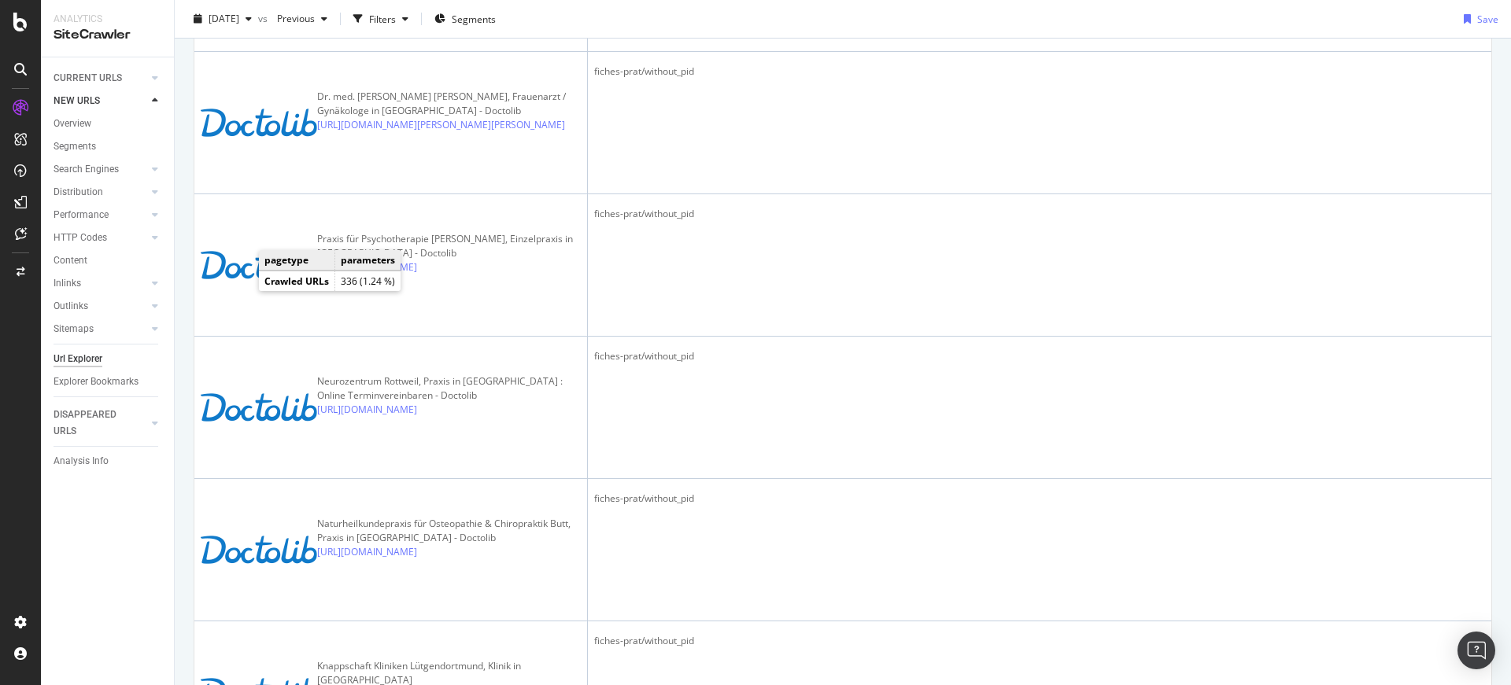
scroll to position [4480, 0]
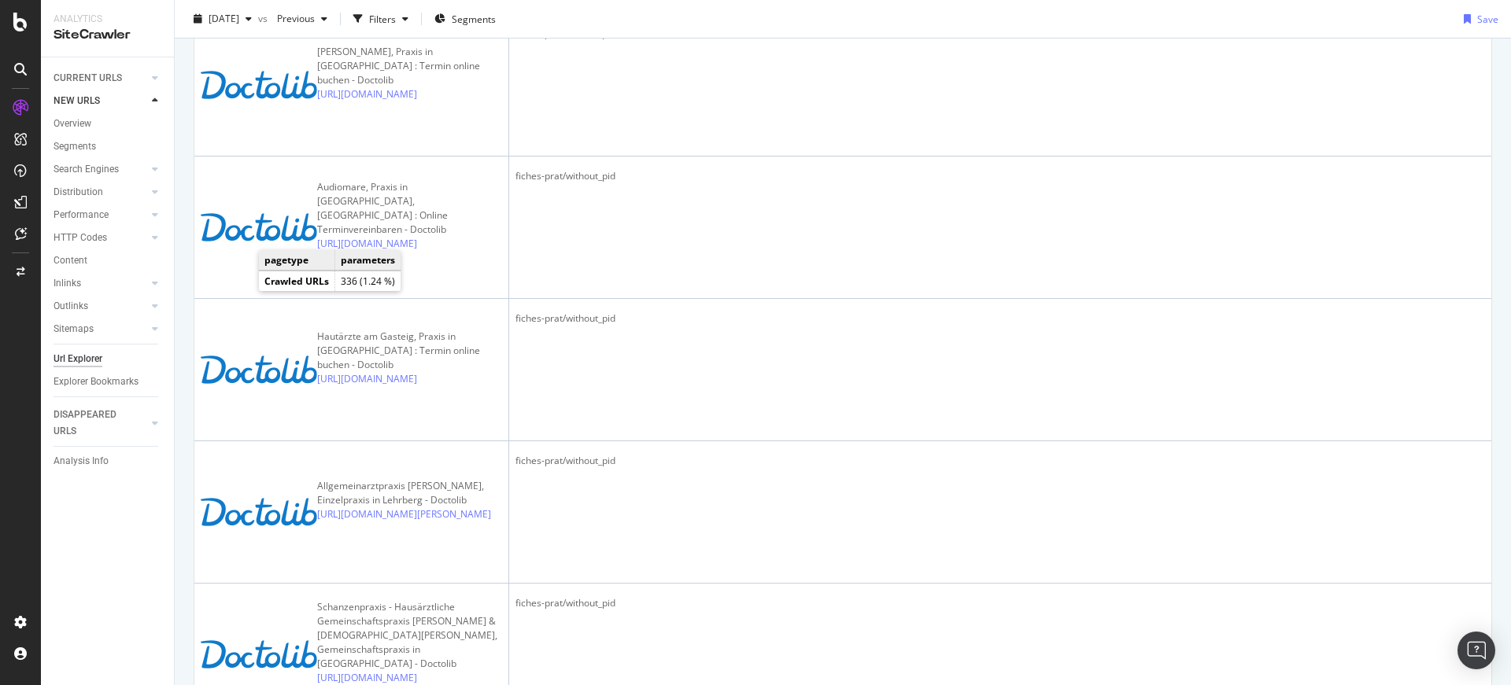
scroll to position [4576, 0]
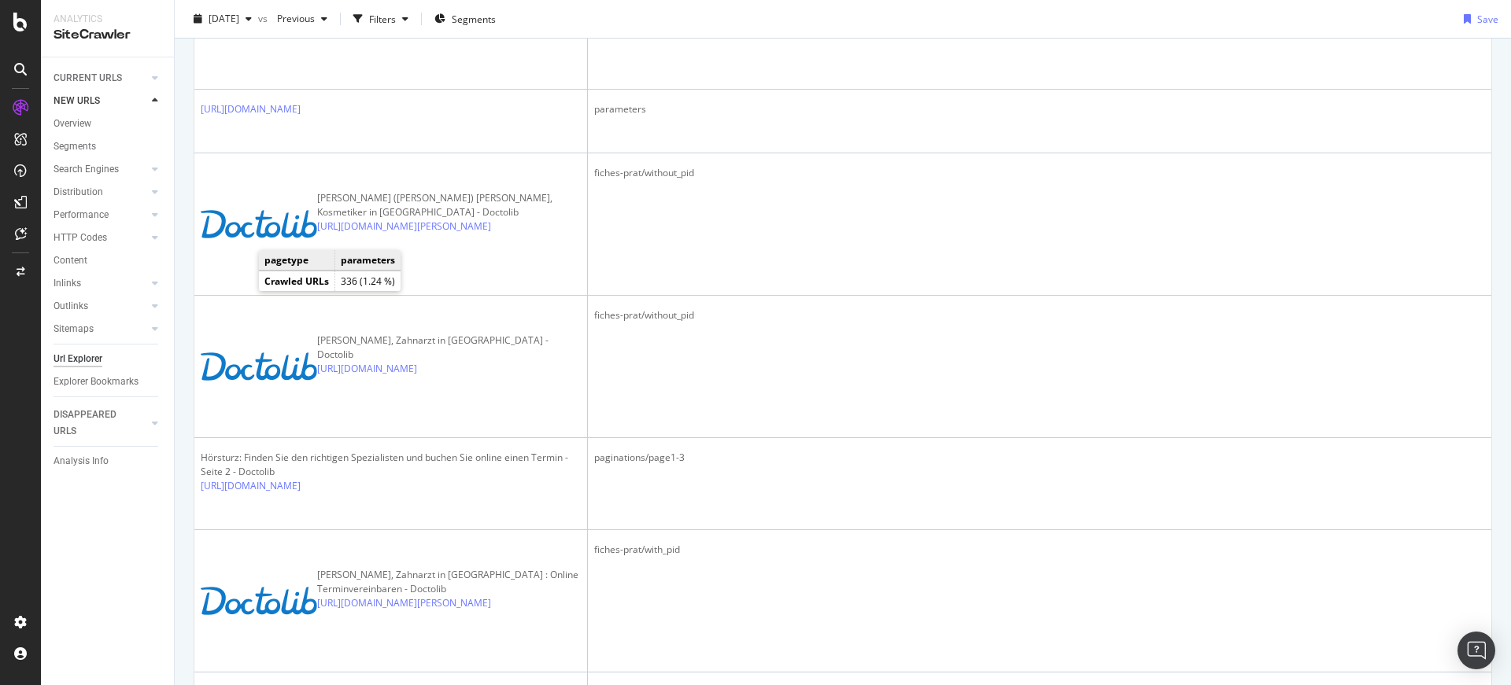
scroll to position [3963, 0]
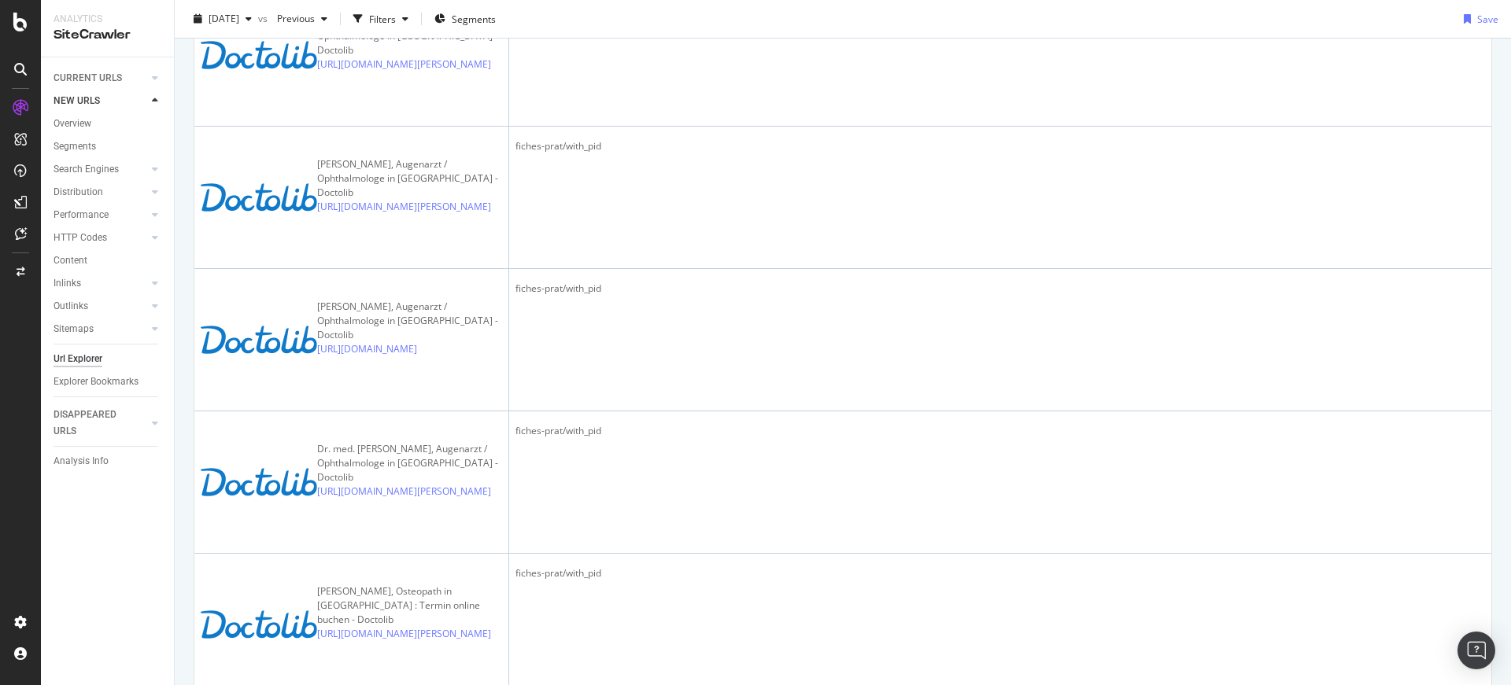
scroll to position [4323, 0]
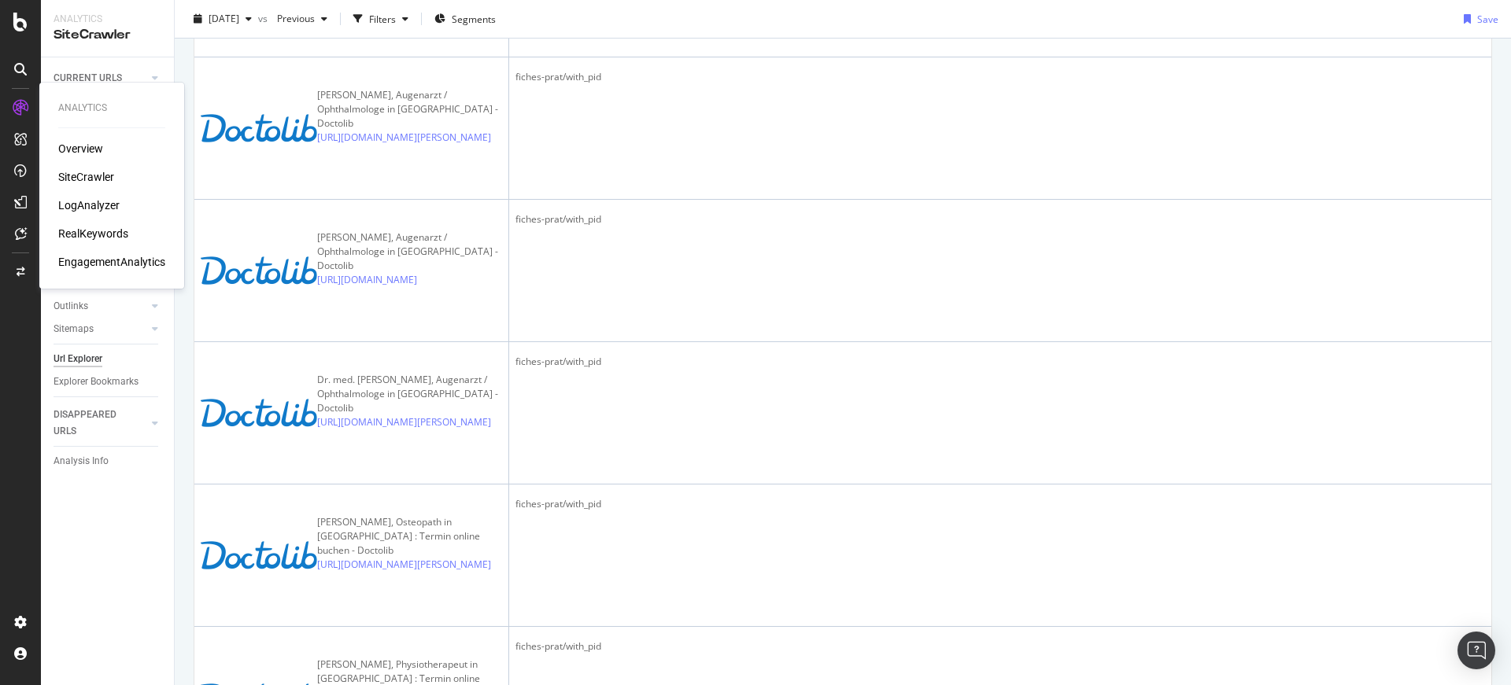
click at [28, 109] on div at bounding box center [20, 107] width 25 height 25
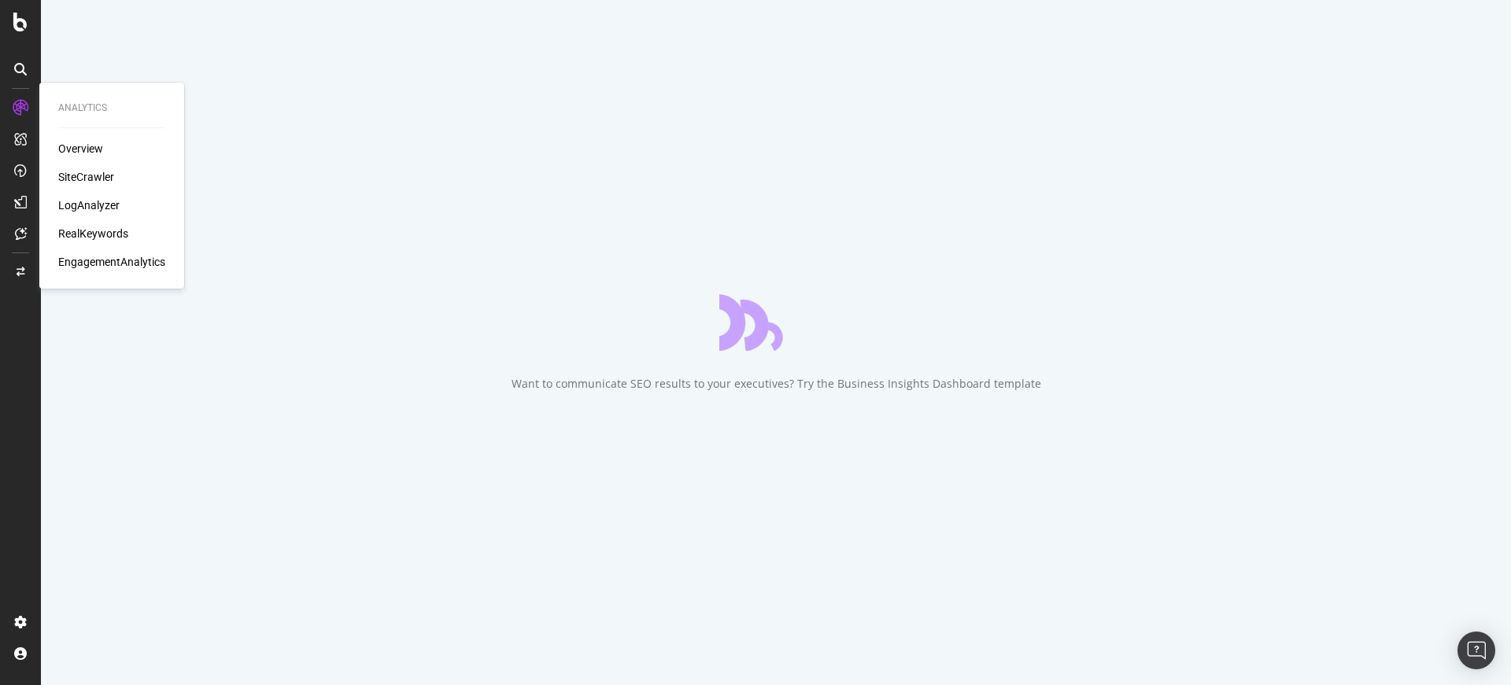
click at [102, 208] on div "LogAnalyzer" at bounding box center [88, 206] width 61 height 16
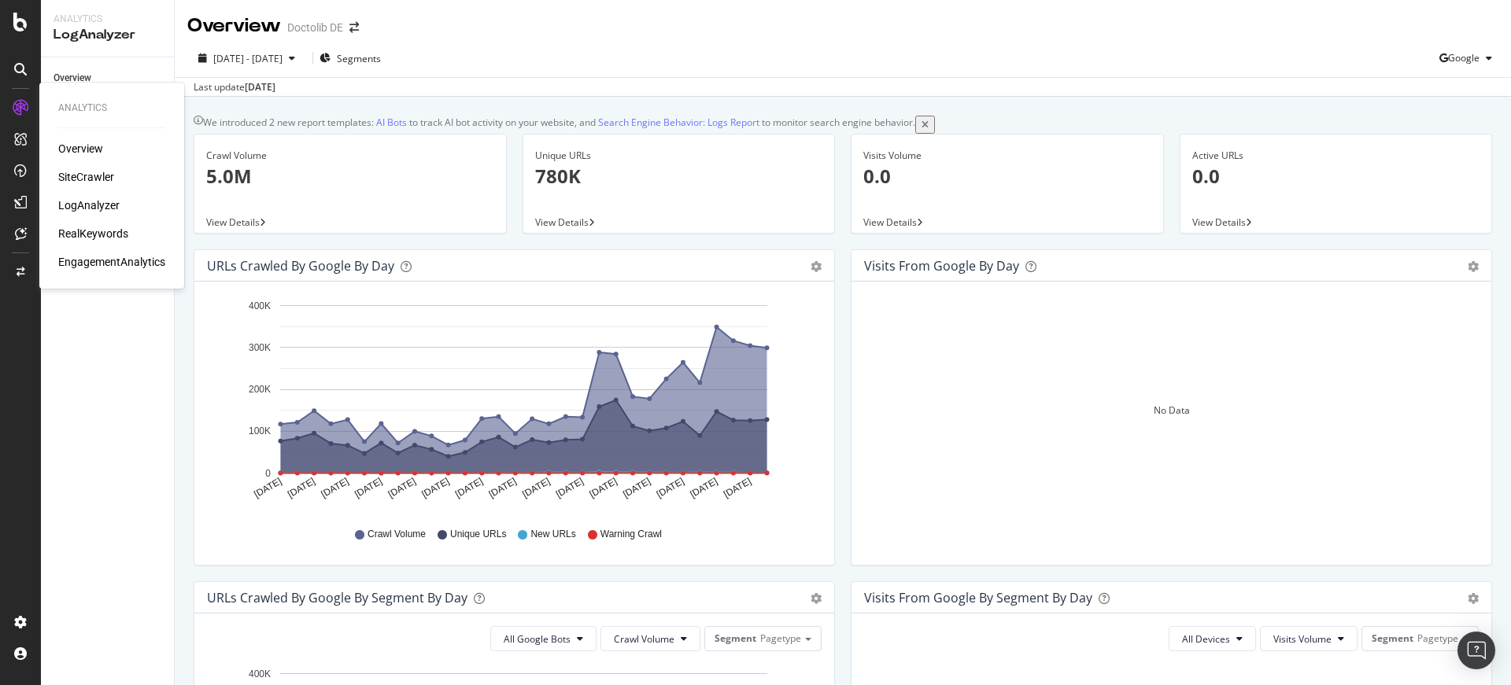
click at [105, 220] on div "Overview SiteCrawler LogAnalyzer RealKeywords EngagementAnalytics" at bounding box center [111, 205] width 107 height 129
click at [103, 211] on div "LogAnalyzer" at bounding box center [88, 206] width 61 height 16
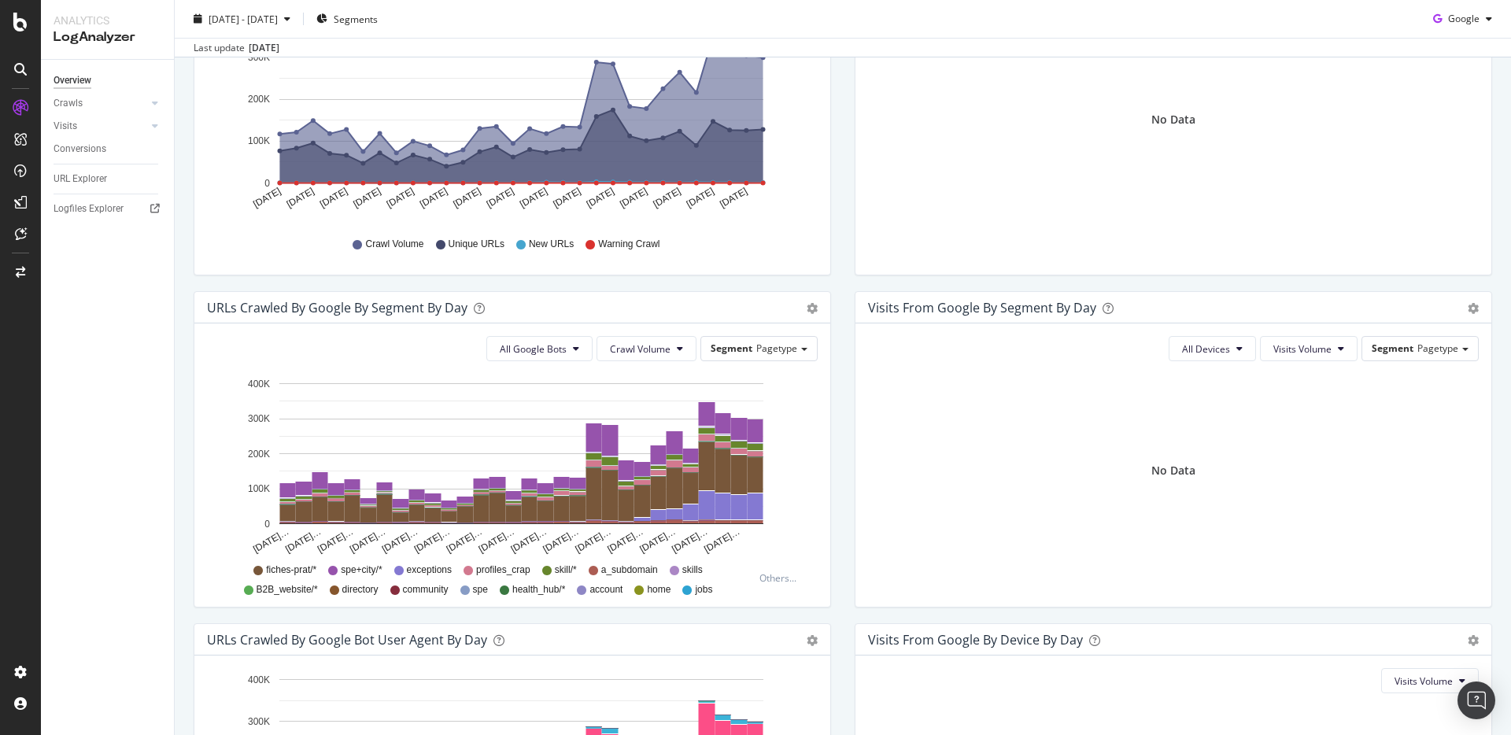
scroll to position [342, 0]
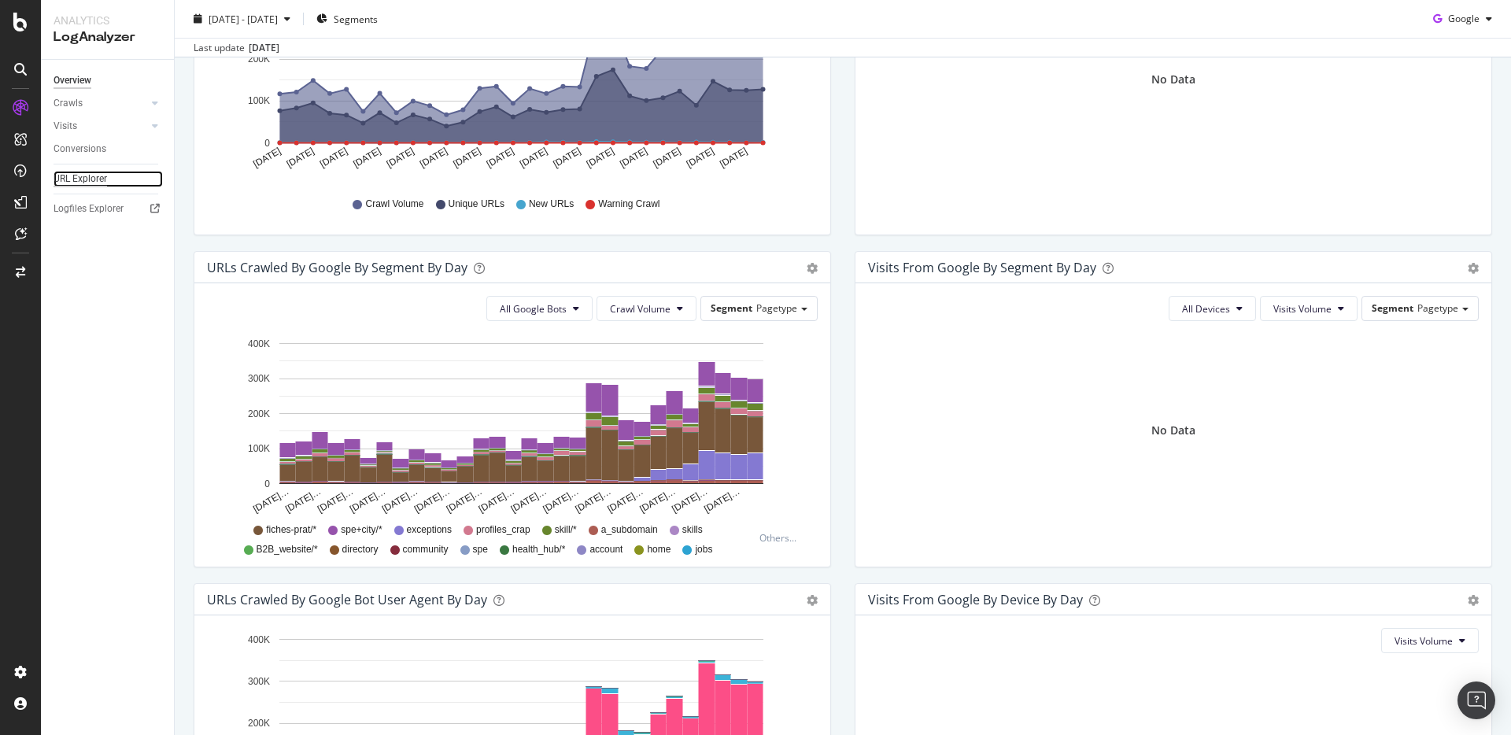
click at [88, 180] on div "URL Explorer" at bounding box center [81, 179] width 54 height 17
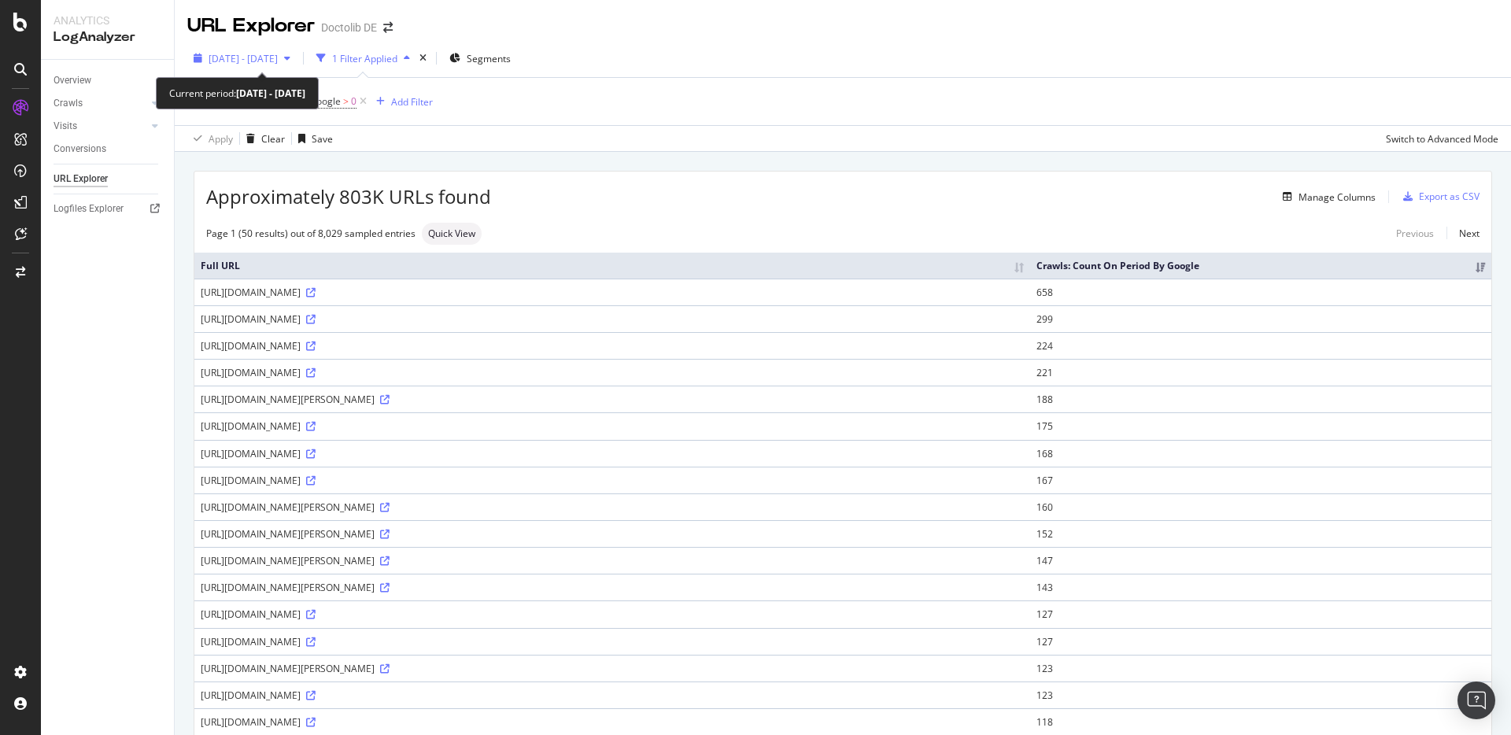
click at [278, 56] on span "2025 Jul. 20th - Aug. 18th" at bounding box center [243, 58] width 69 height 13
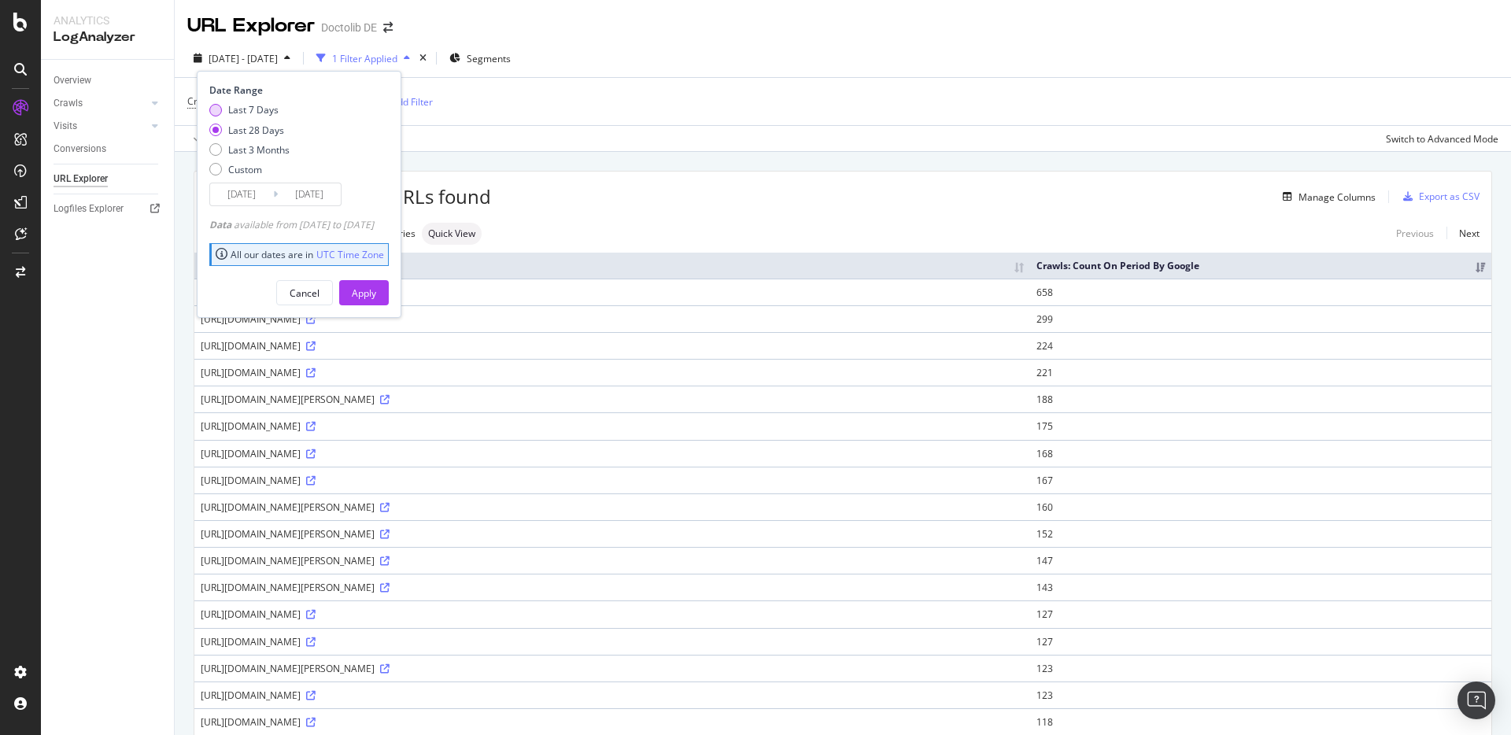
click at [271, 109] on div "Last 7 Days" at bounding box center [253, 109] width 50 height 13
type input "2025/08/12"
click at [376, 291] on div "Apply" at bounding box center [364, 292] width 24 height 13
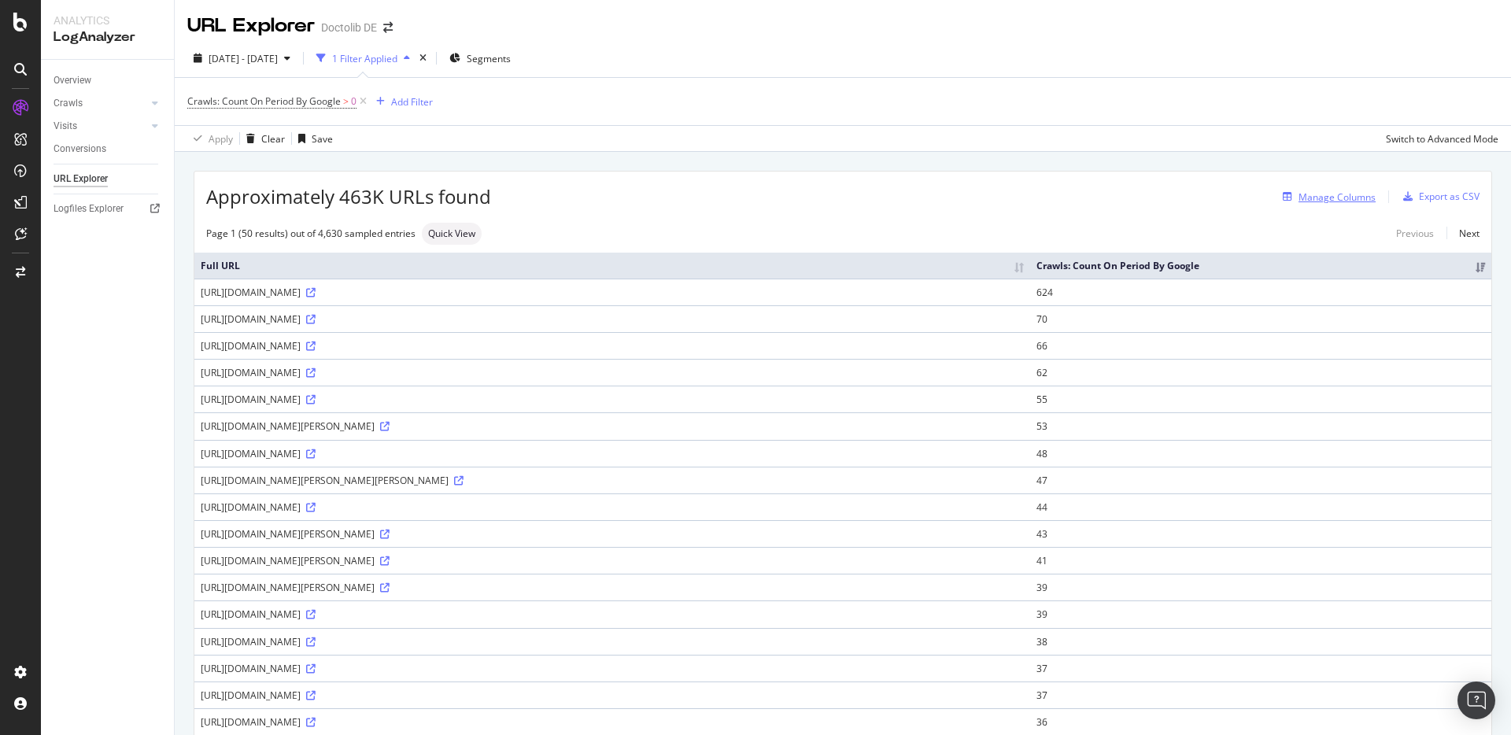
click at [1282, 202] on div "Manage Columns" at bounding box center [1325, 196] width 99 height 17
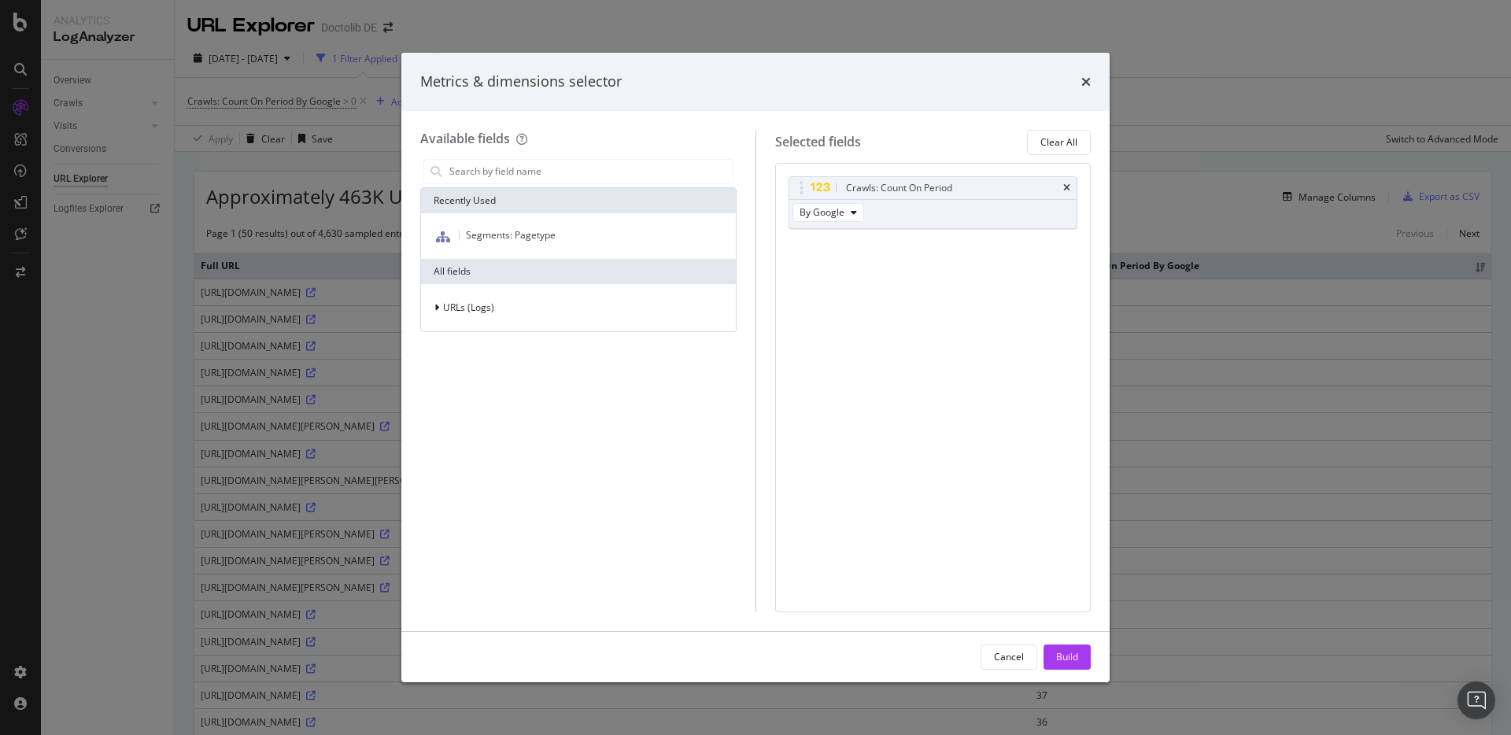
click at [672, 248] on div "Segments: Pagetype" at bounding box center [578, 236] width 315 height 46
click at [663, 242] on div "Segments: Pagetype" at bounding box center [578, 236] width 308 height 20
click at [1054, 662] on button "Build" at bounding box center [1066, 656] width 47 height 25
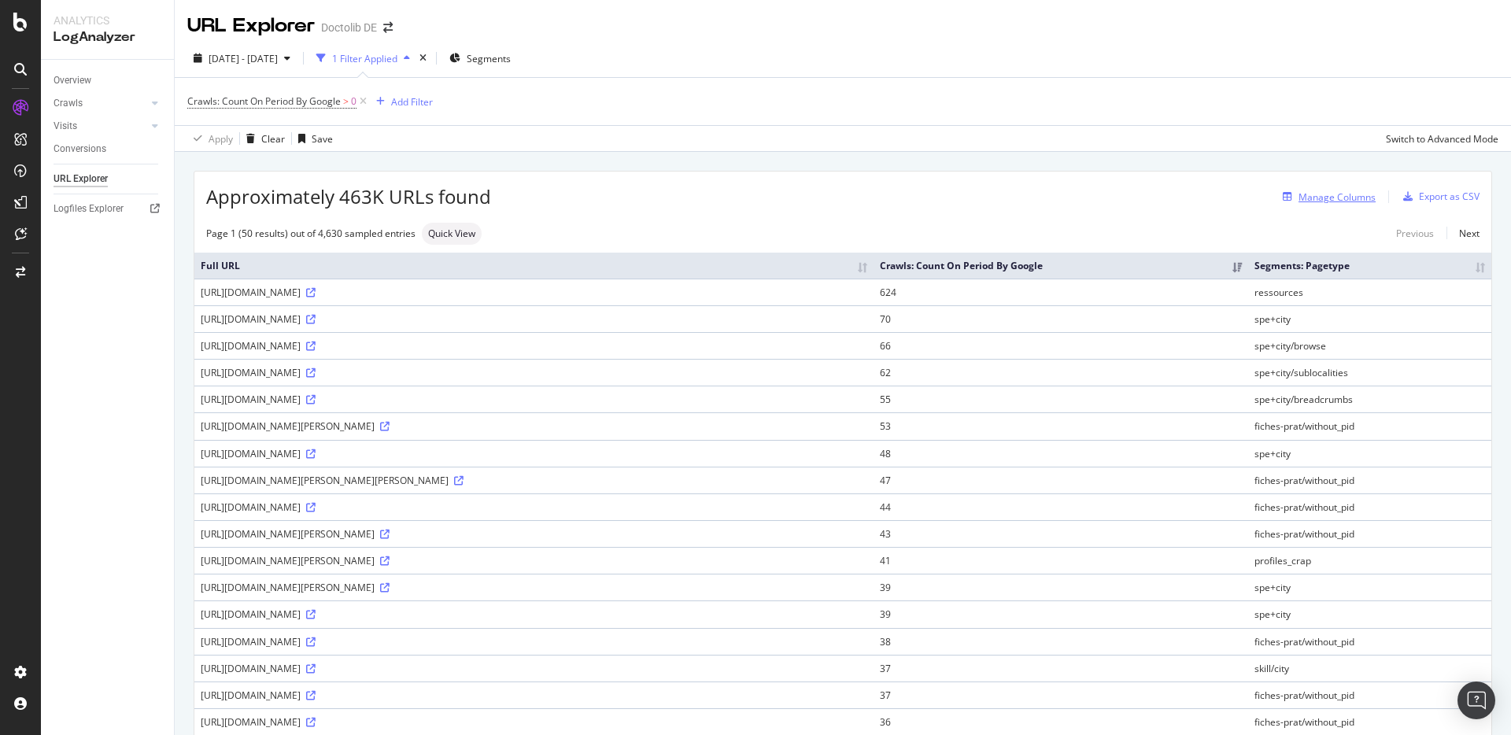
click at [1323, 201] on div "Manage Columns" at bounding box center [1336, 196] width 77 height 13
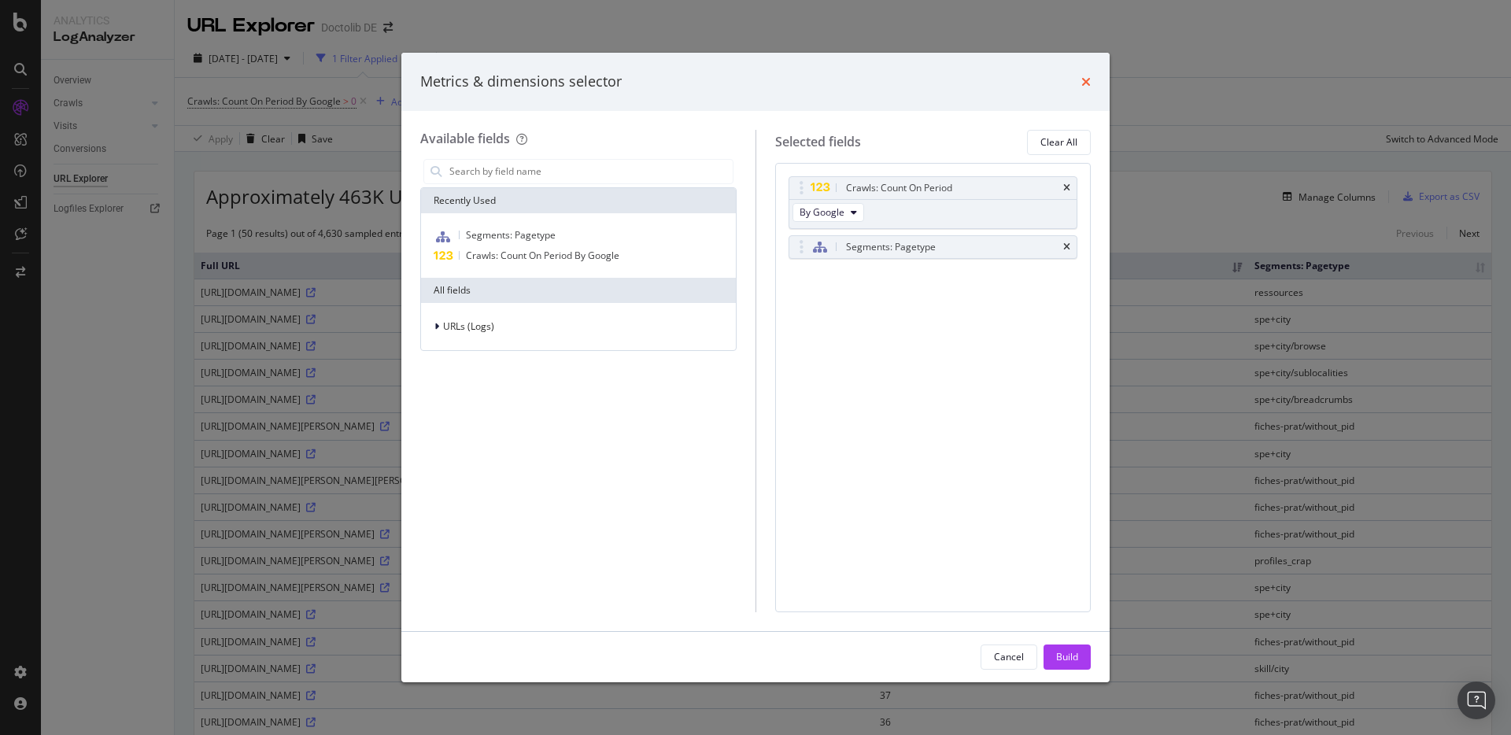
click at [1087, 79] on icon "times" at bounding box center [1085, 82] width 9 height 13
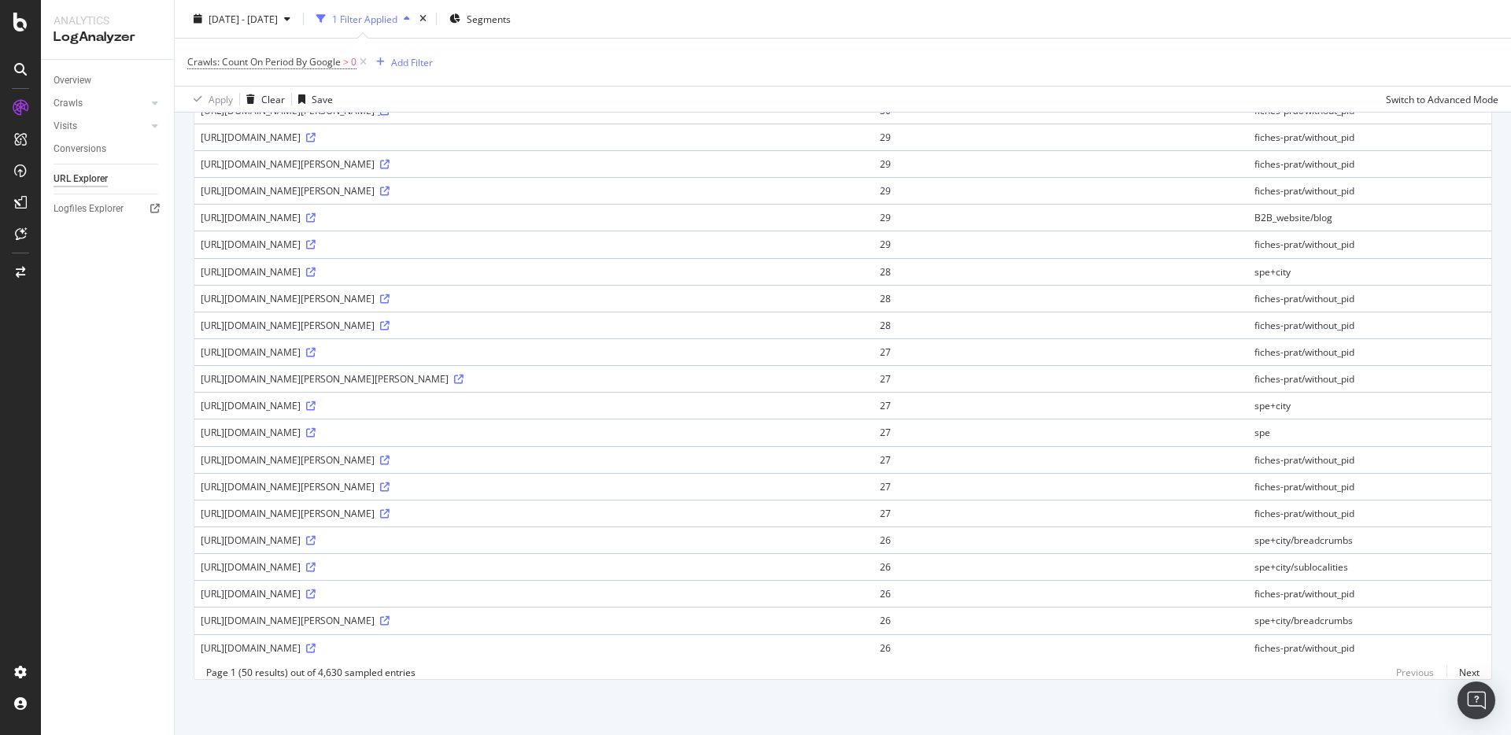
scroll to position [973, 0]
click at [1460, 675] on link "Next" at bounding box center [1462, 672] width 33 height 23
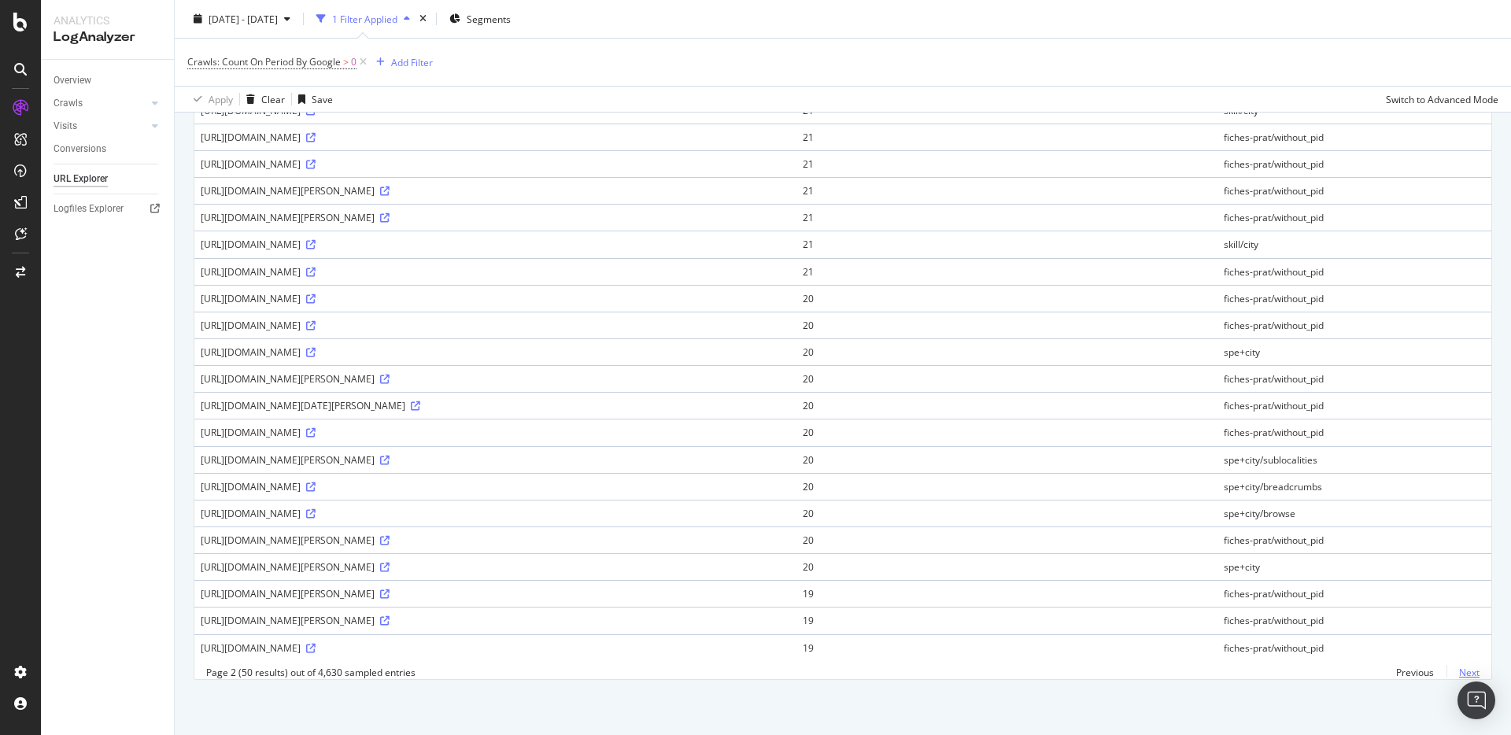
click at [1456, 673] on link "Next" at bounding box center [1462, 672] width 33 height 23
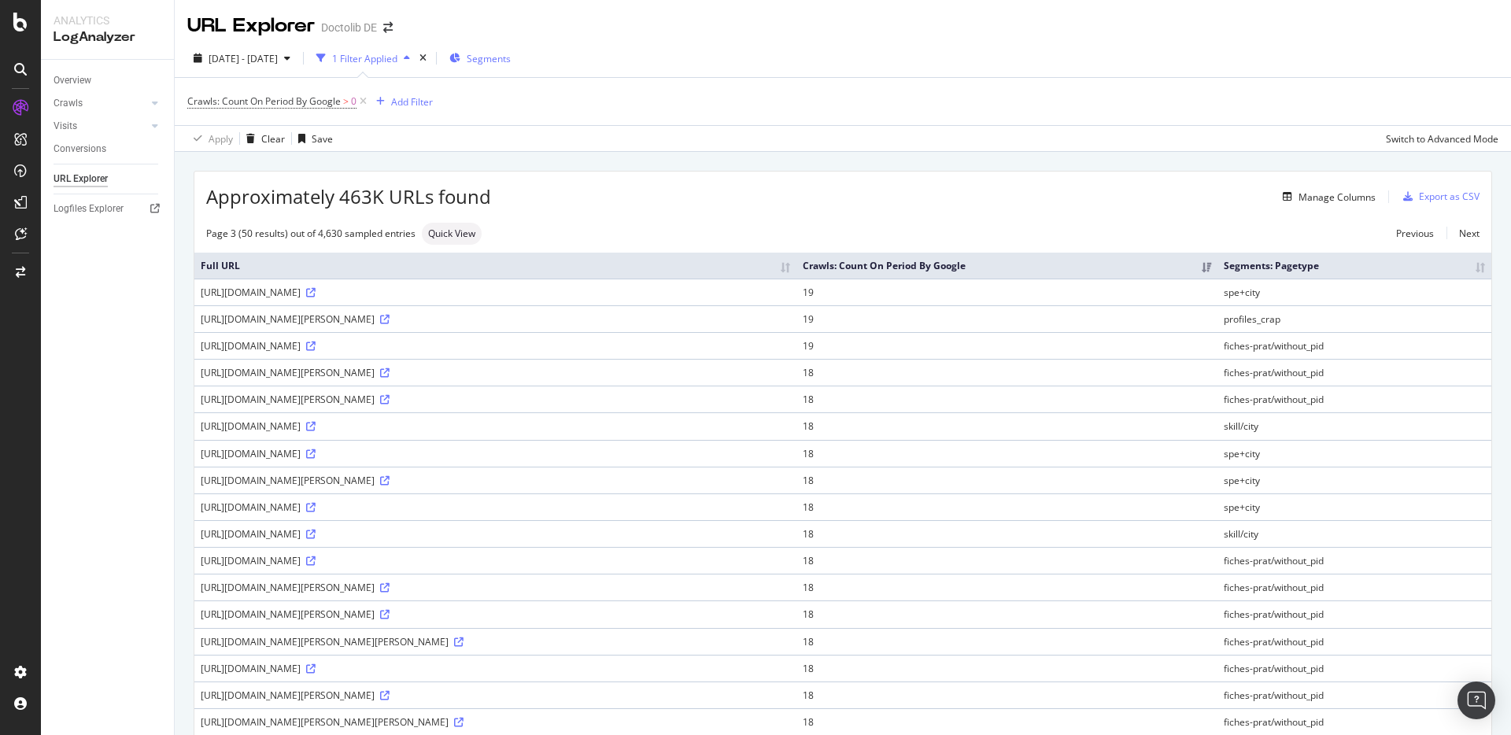
click at [507, 54] on div "Segments" at bounding box center [479, 58] width 61 height 13
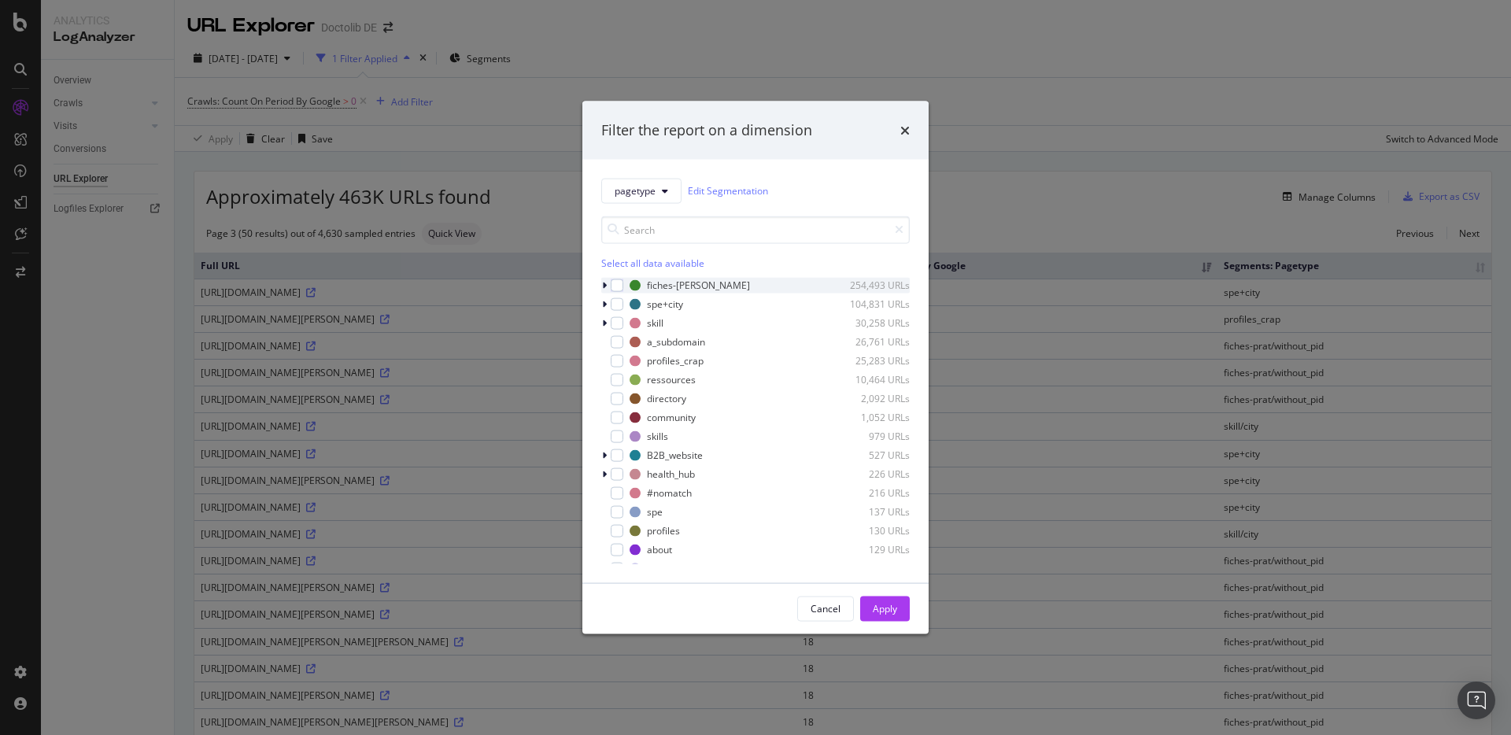
click at [604, 284] on icon "modal" at bounding box center [604, 284] width 5 height 9
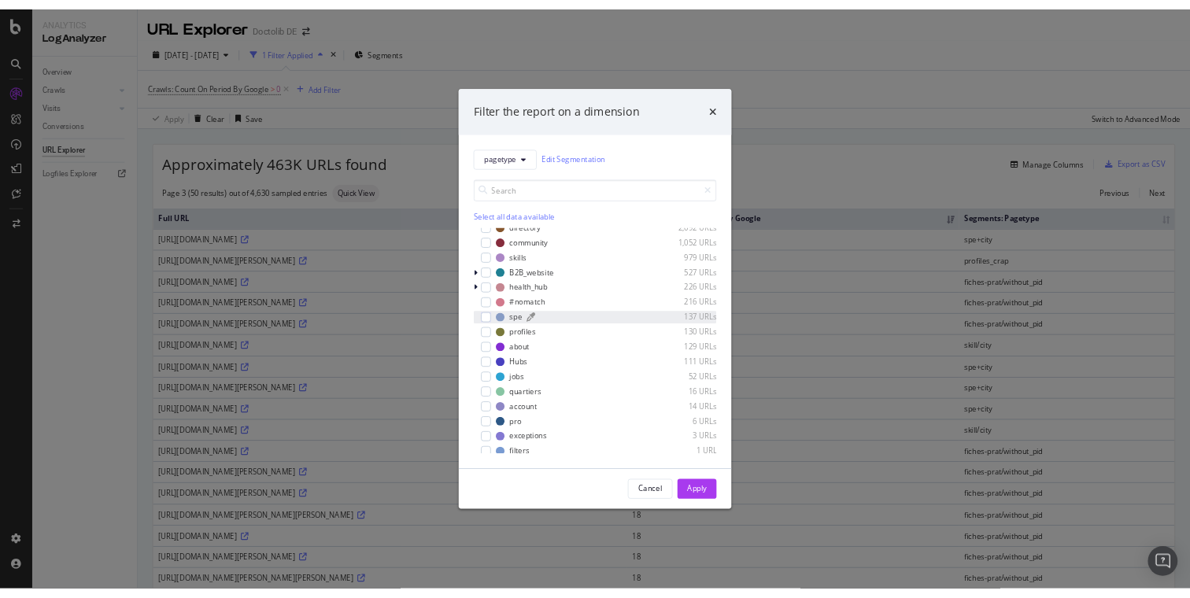
scroll to position [183, 0]
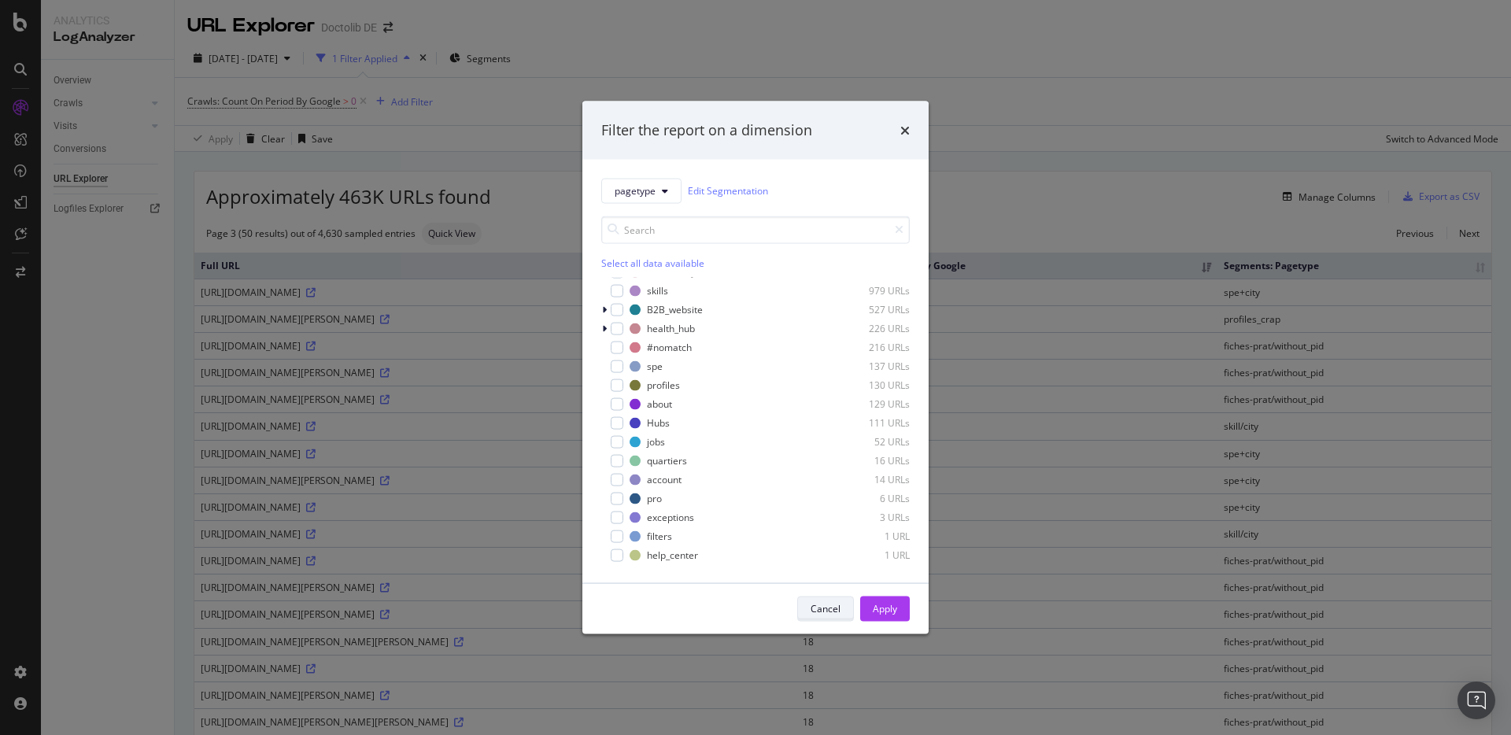
click at [837, 611] on div "Cancel" at bounding box center [826, 608] width 30 height 13
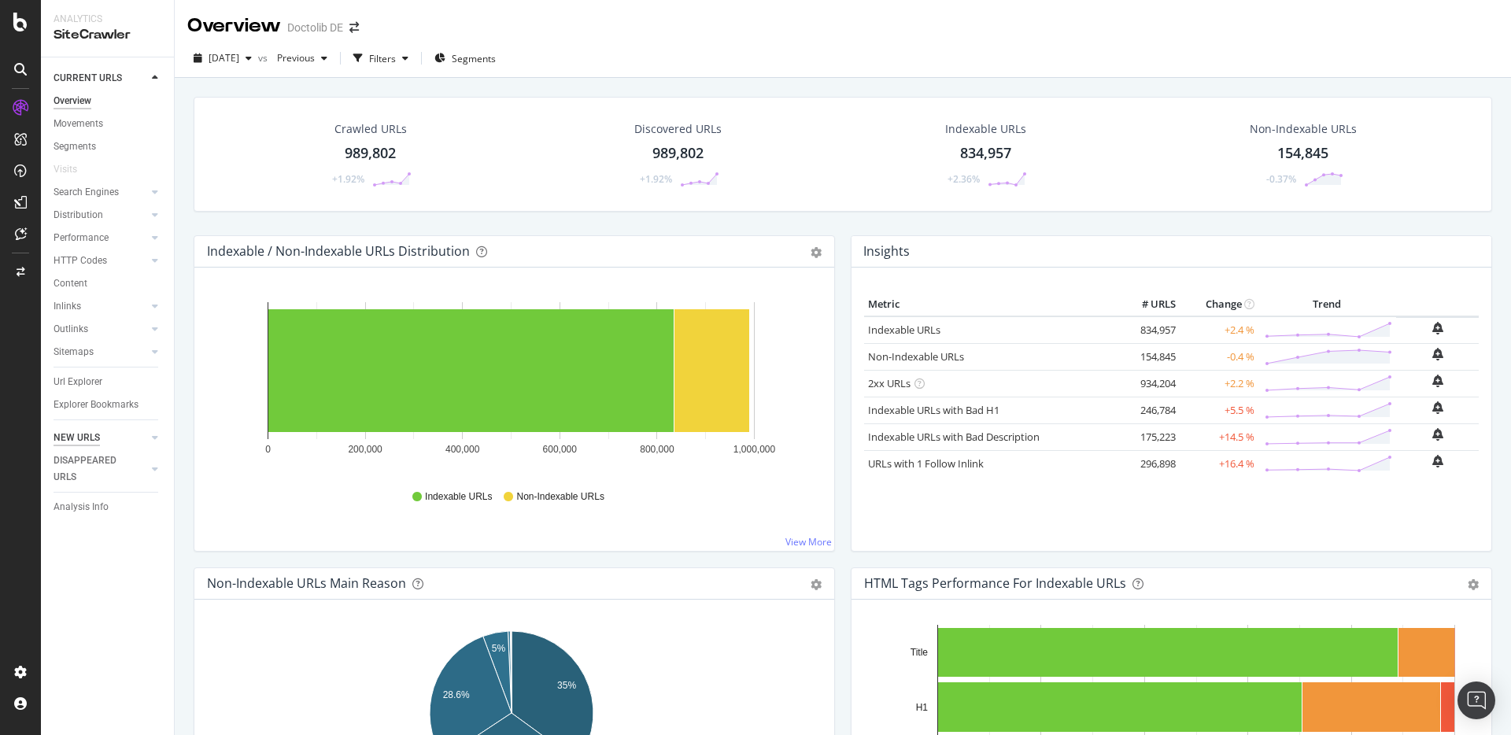
click at [83, 439] on div "NEW URLS" at bounding box center [77, 438] width 46 height 17
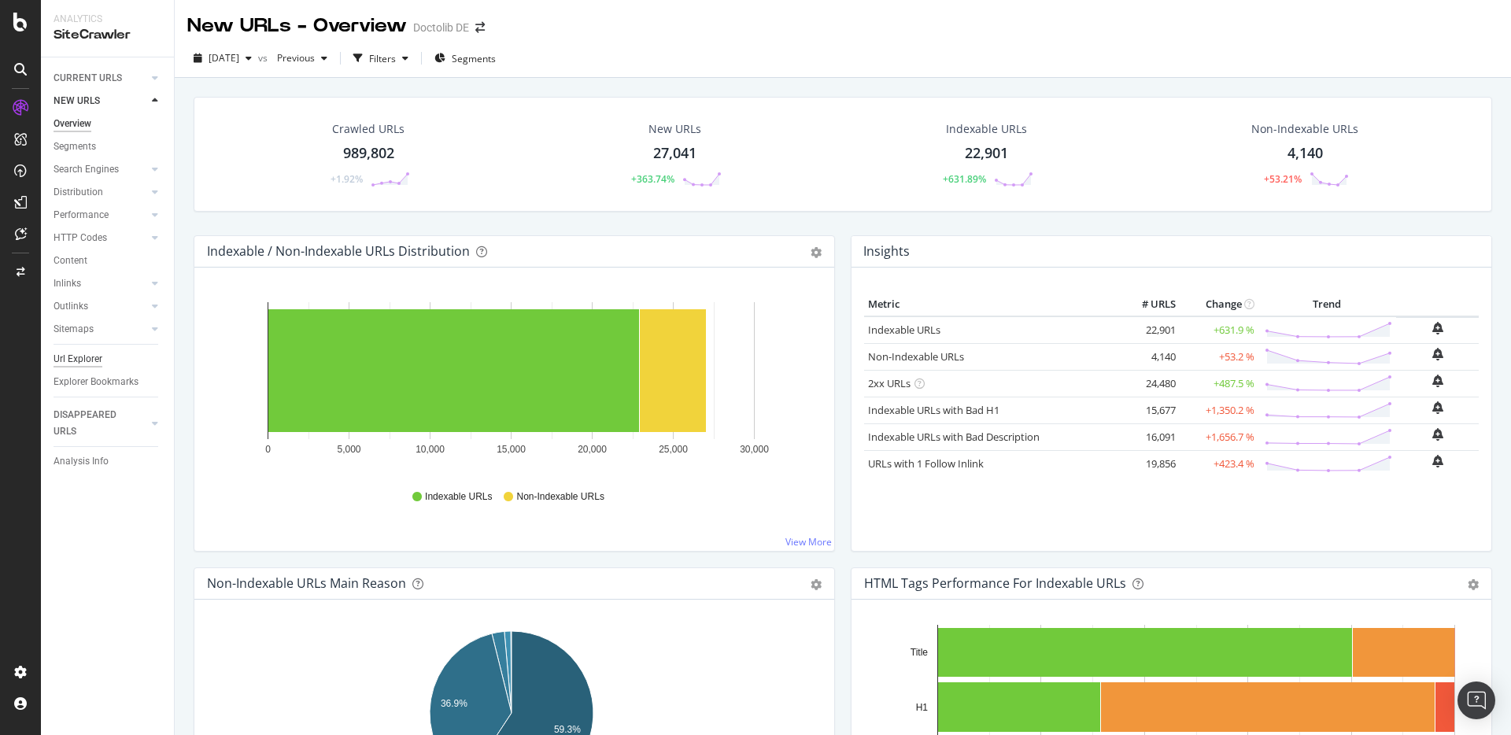
click at [88, 358] on div "Url Explorer" at bounding box center [78, 359] width 49 height 17
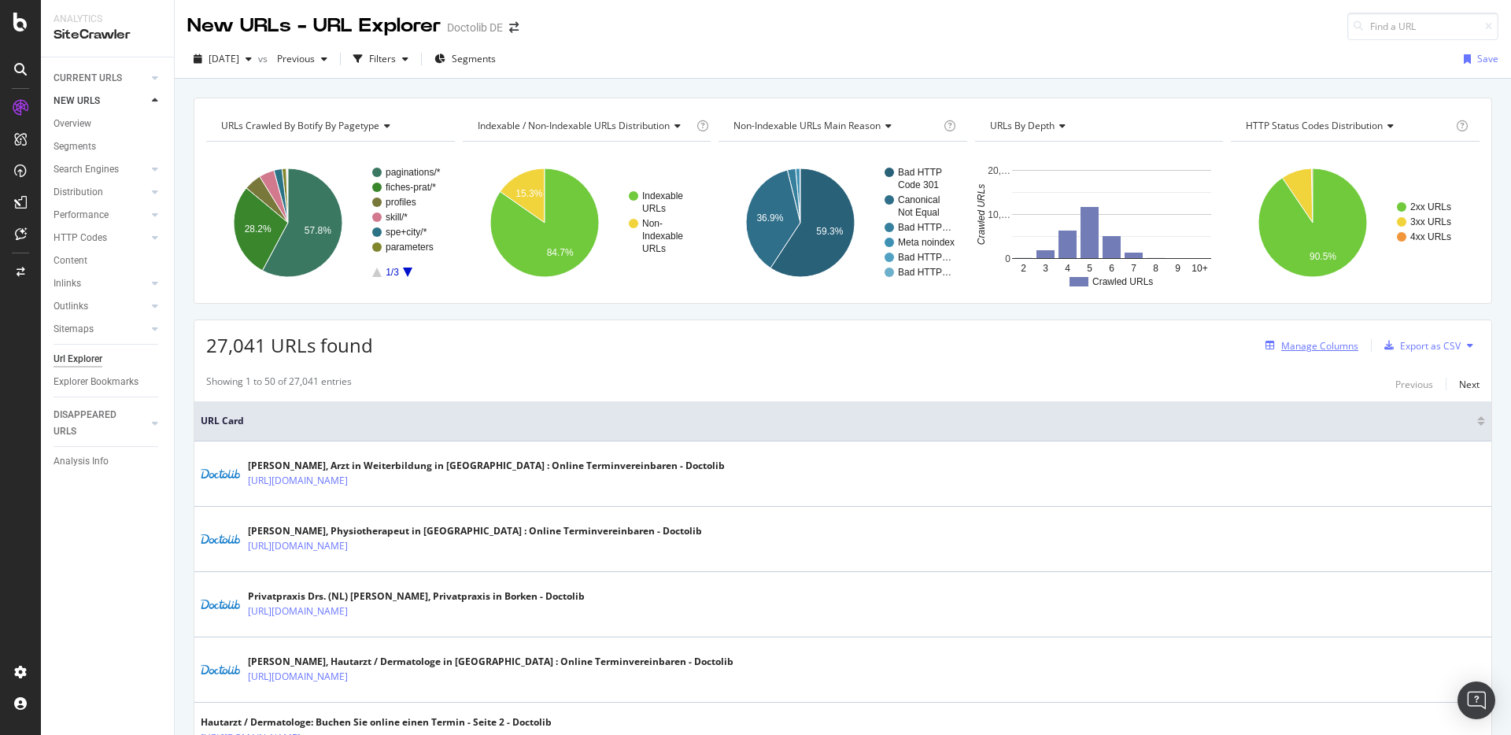
click at [1326, 353] on div "Manage Columns" at bounding box center [1308, 345] width 99 height 17
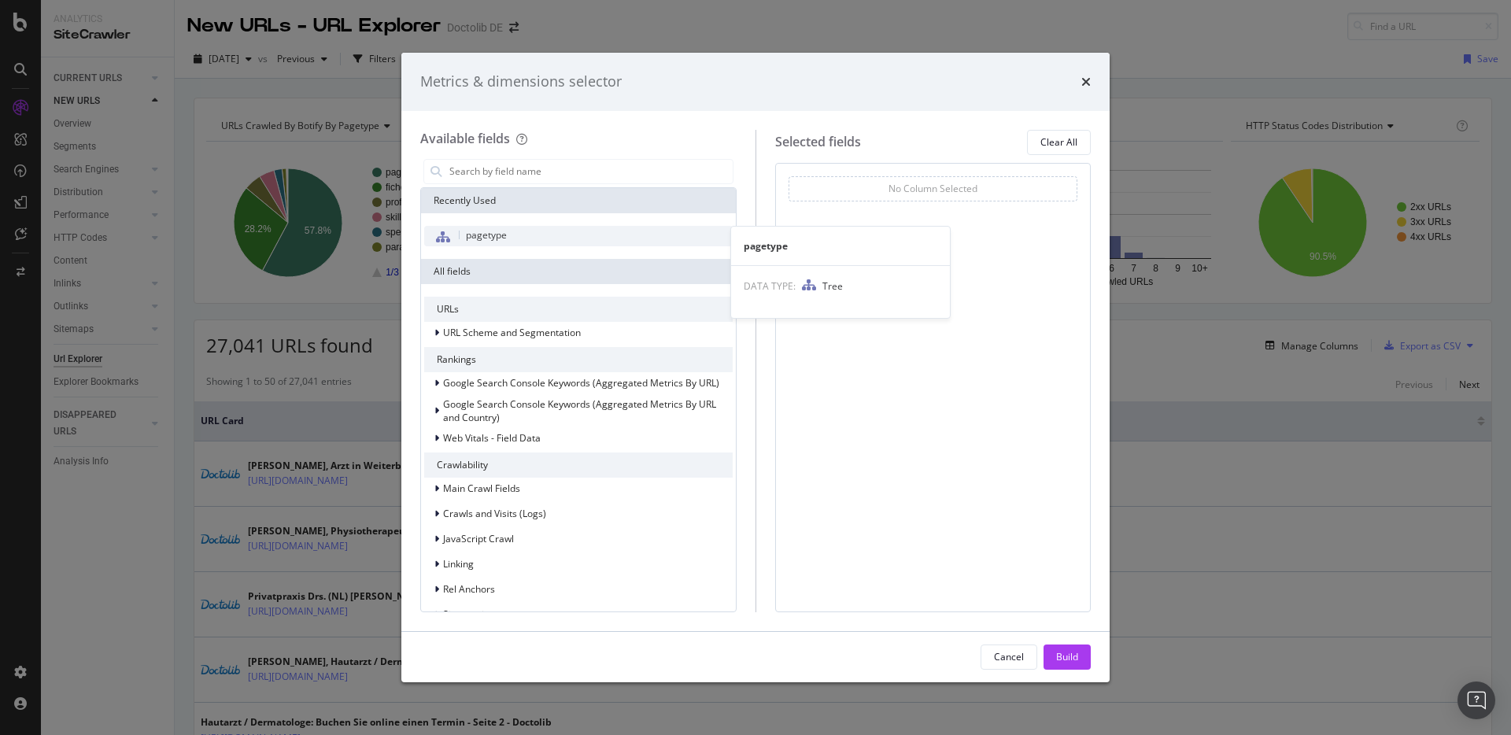
click at [474, 239] on span "pagetype" at bounding box center [486, 234] width 41 height 13
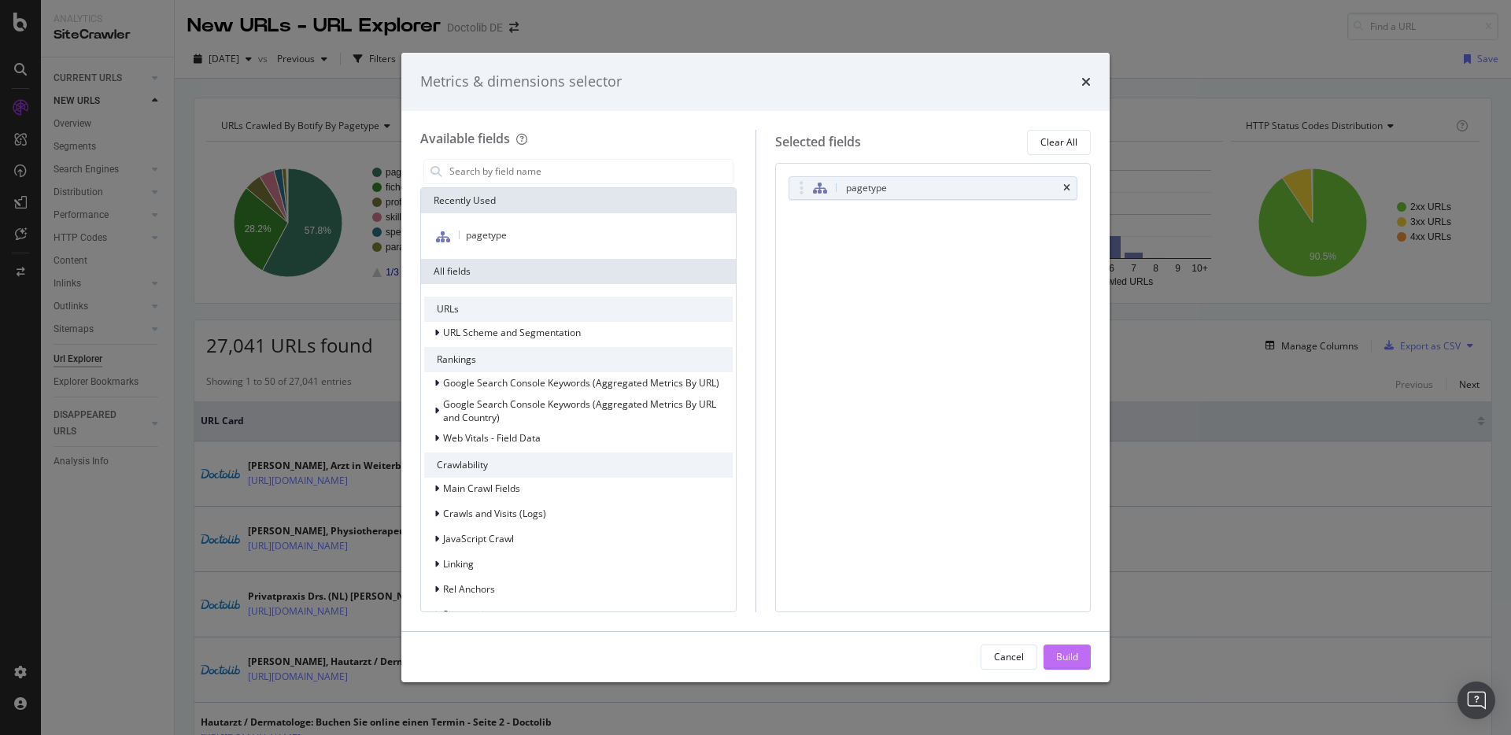
click at [1078, 657] on button "Build" at bounding box center [1066, 656] width 47 height 25
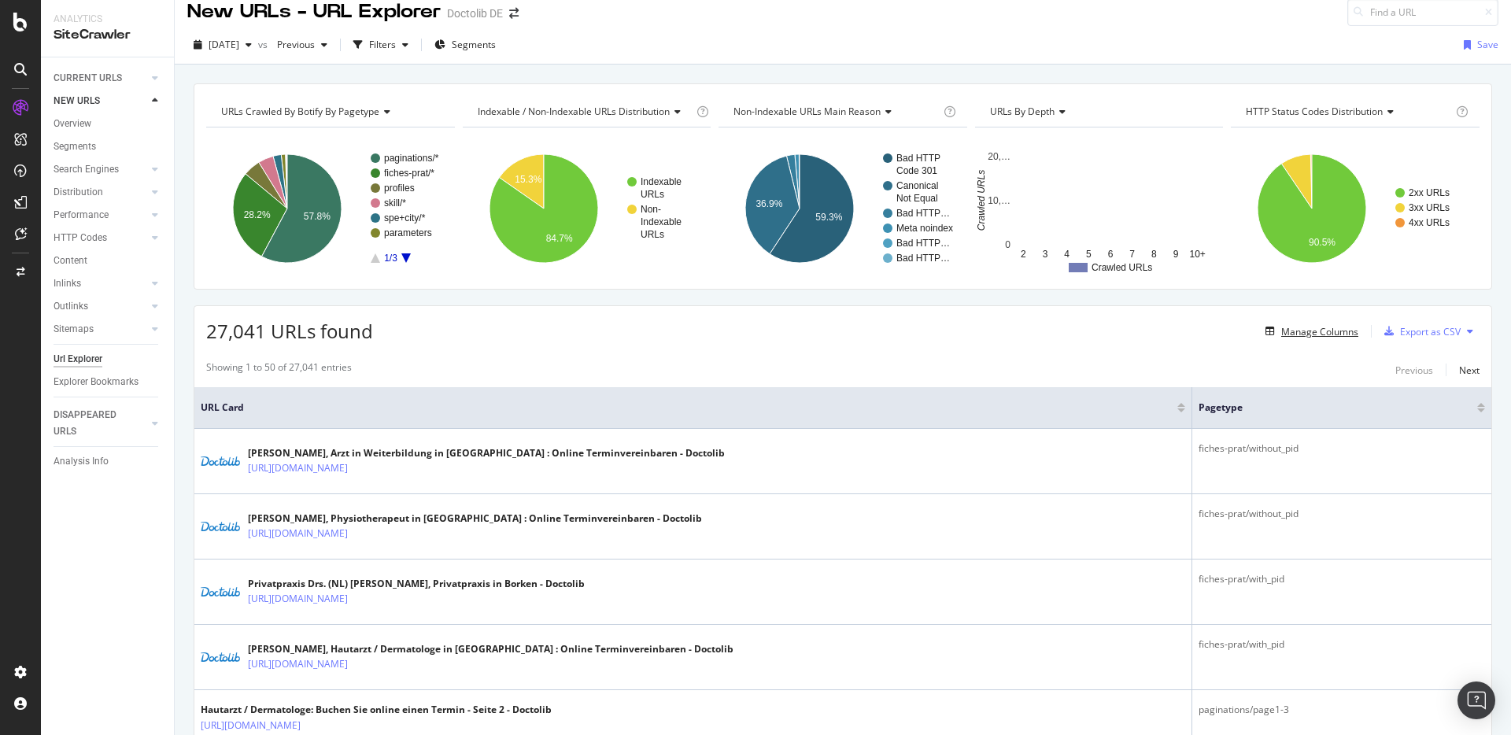
scroll to position [42, 0]
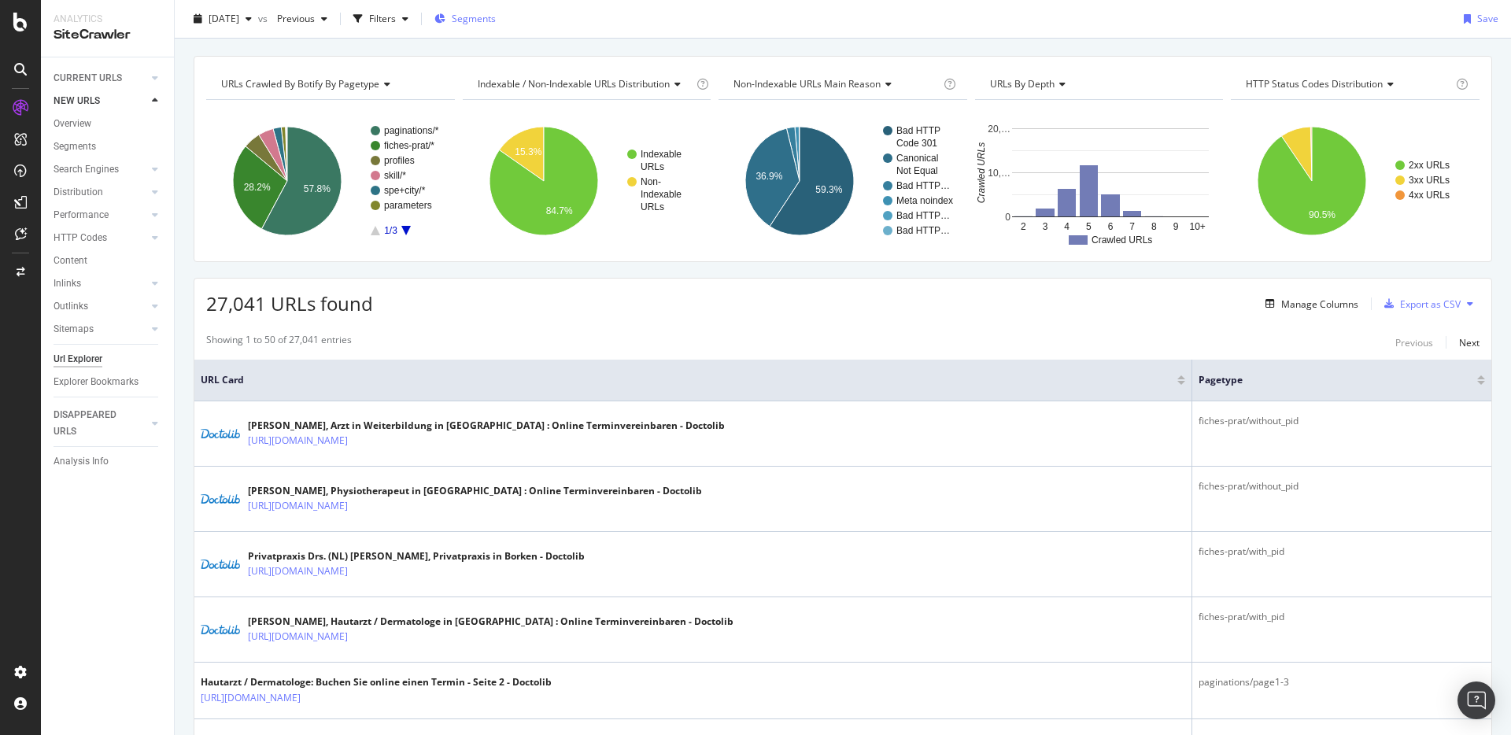
click at [486, 13] on span "Segments" at bounding box center [474, 18] width 44 height 13
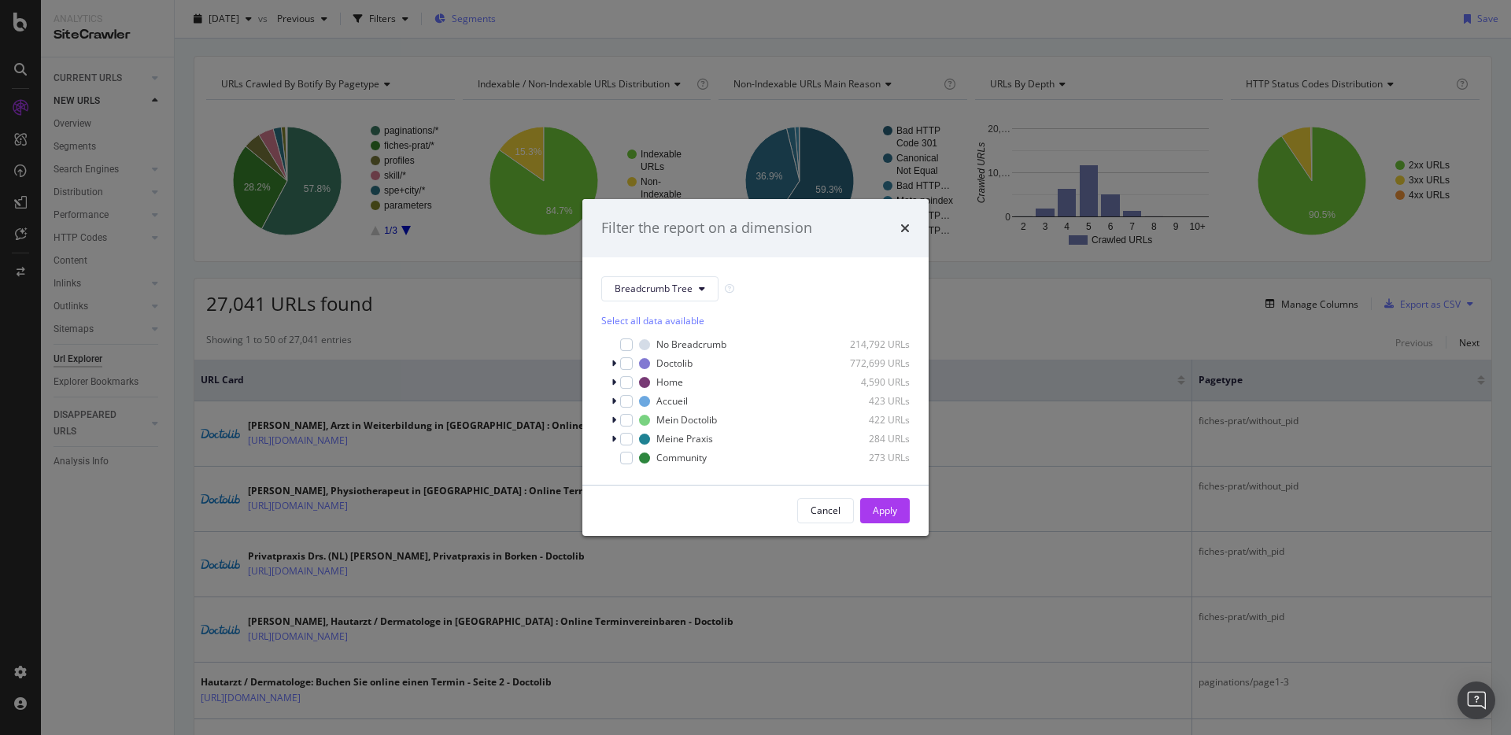
click at [504, 20] on div "Filter the report on a dimension Breadcrumb Tree Select all data available No B…" at bounding box center [755, 367] width 1511 height 735
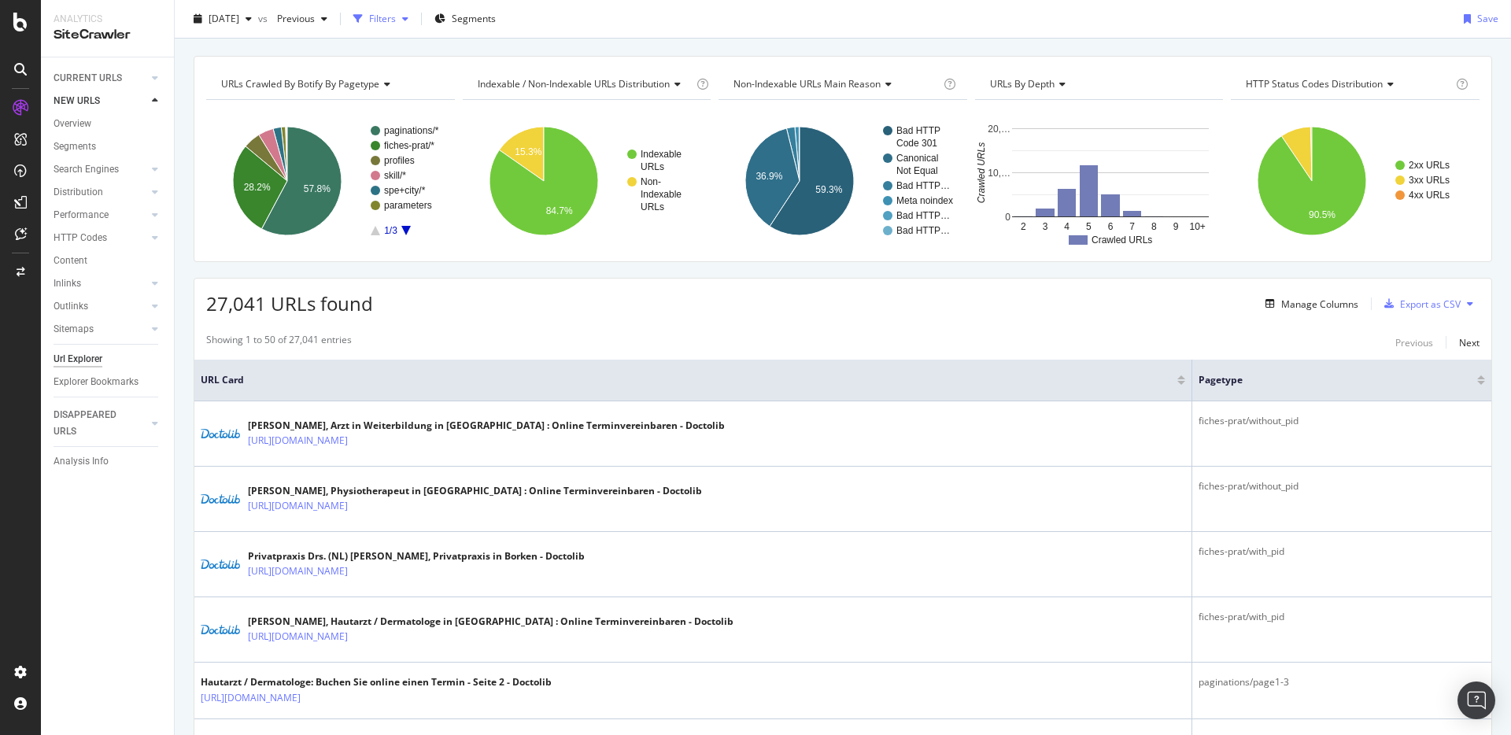
click at [396, 13] on div "Filters" at bounding box center [382, 18] width 27 height 13
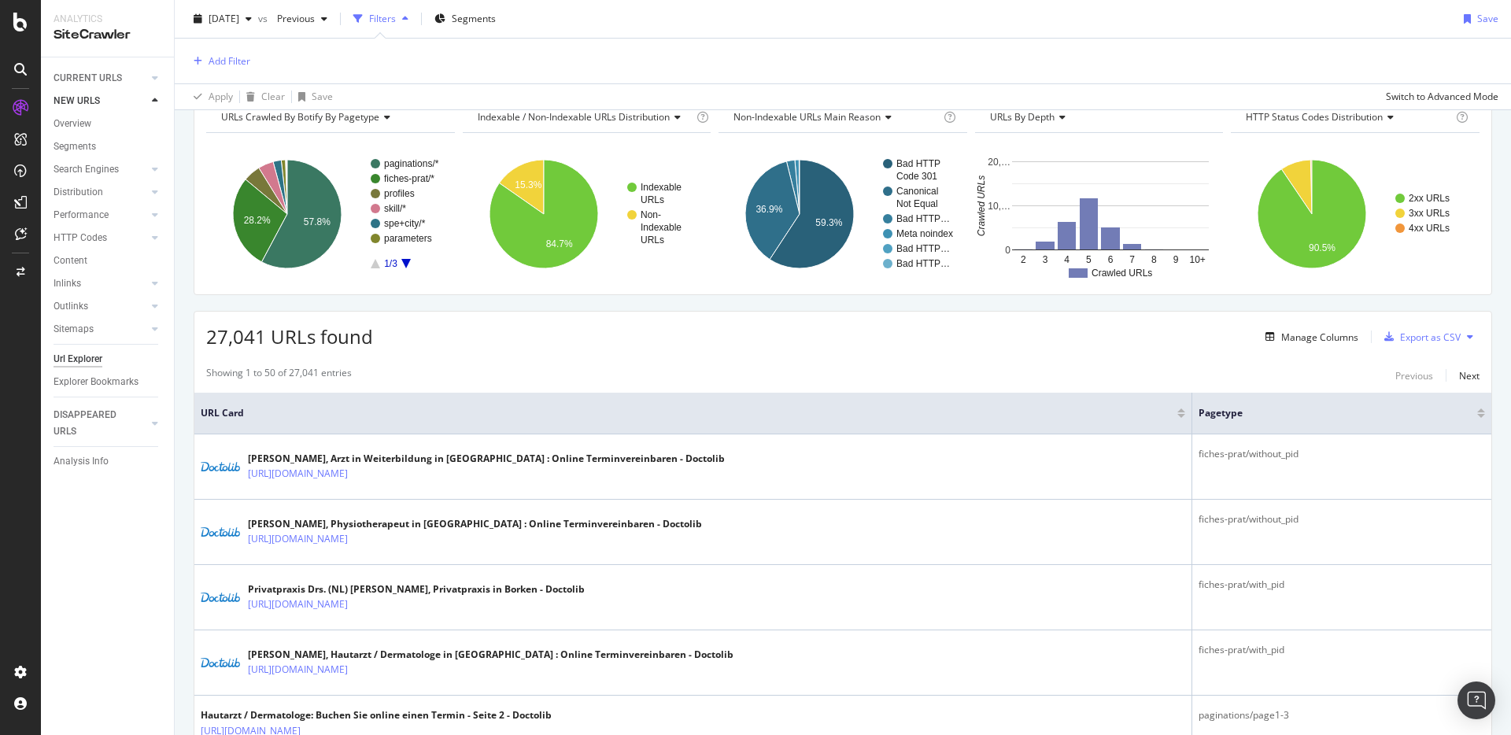
scroll to position [62, 0]
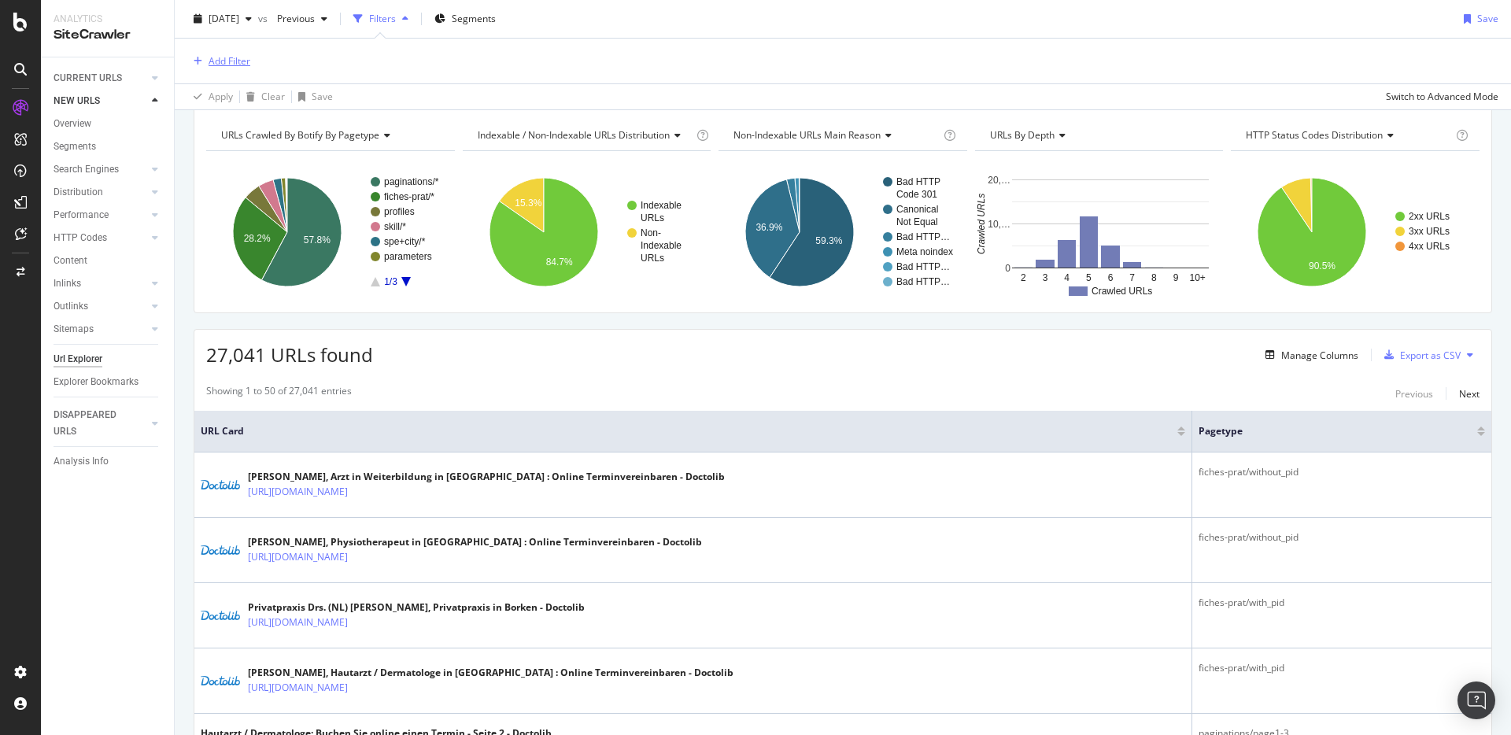
click at [253, 64] on div "Add Filter" at bounding box center [842, 61] width 1311 height 45
click at [406, 281] on icon "A chart." at bounding box center [405, 281] width 9 height 9
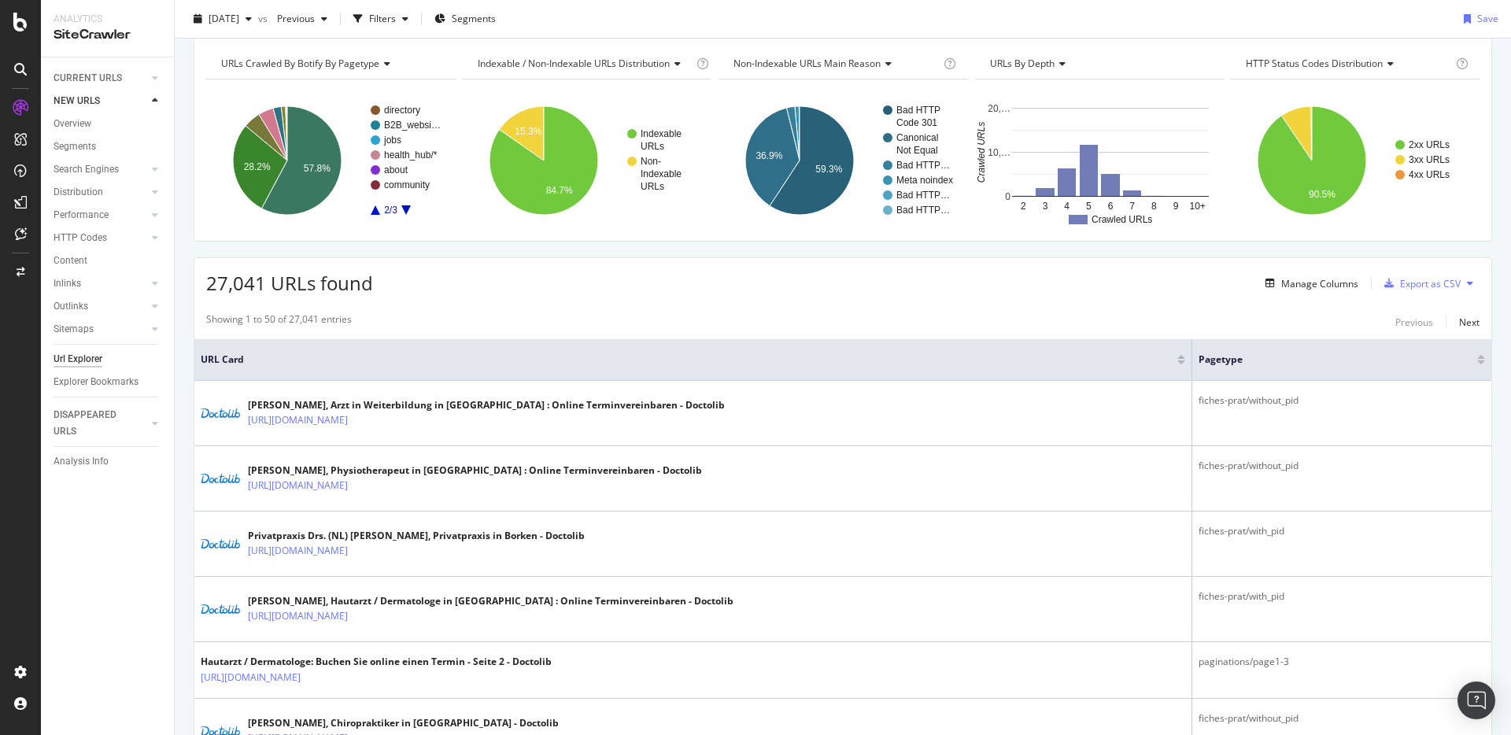
scroll to position [0, 0]
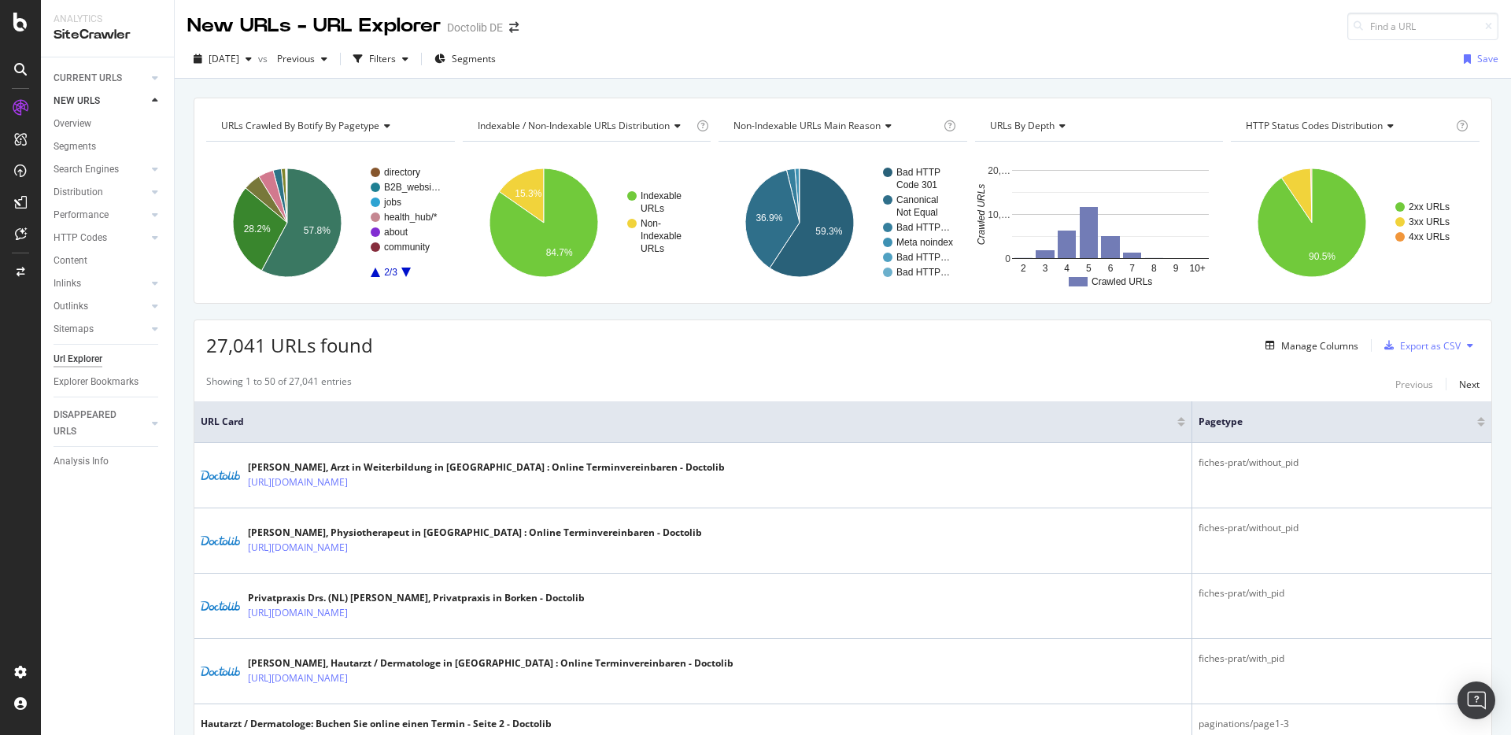
click at [407, 269] on icon "A chart." at bounding box center [405, 272] width 9 height 9
click at [309, 256] on icon "A chart." at bounding box center [301, 222] width 79 height 109
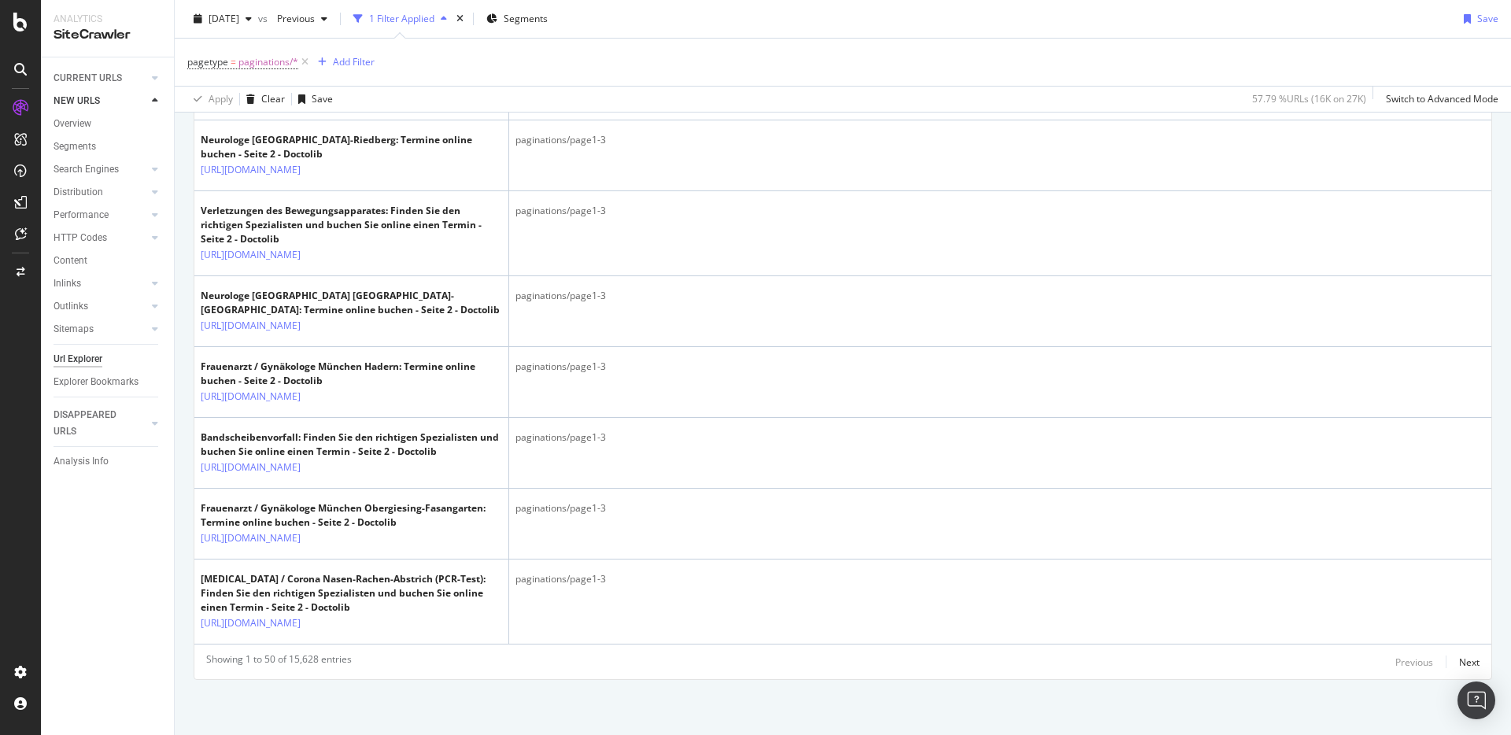
scroll to position [4056, 0]
